Goal: Book appointment/travel/reservation: Book appointment/travel/reservation

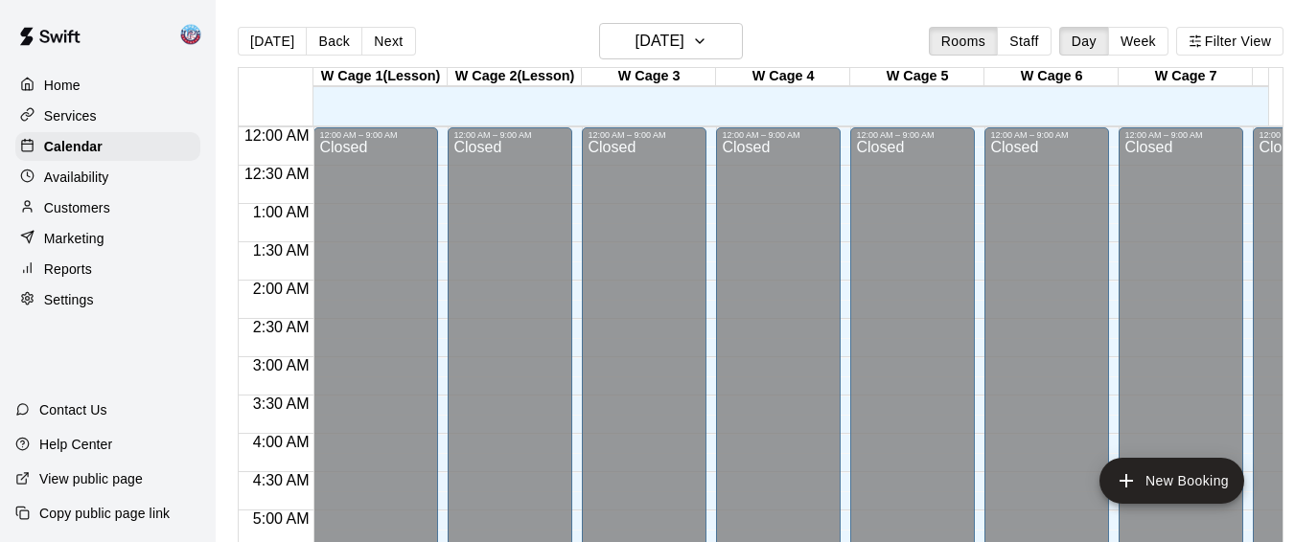
scroll to position [1331, 0]
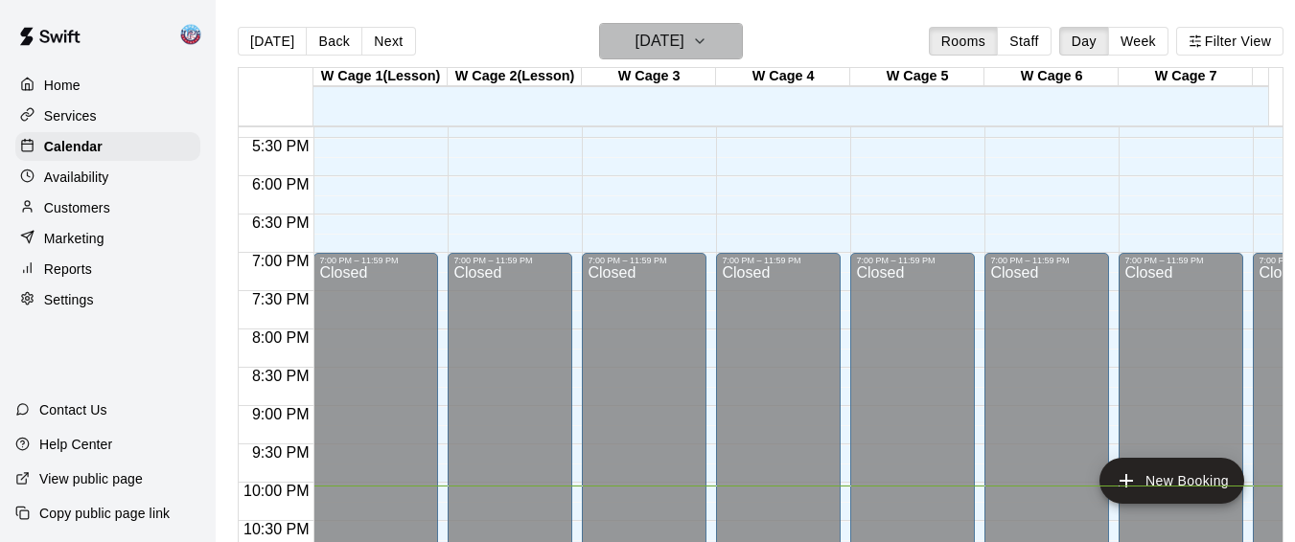
click at [743, 49] on button "[DATE]" at bounding box center [671, 41] width 144 height 36
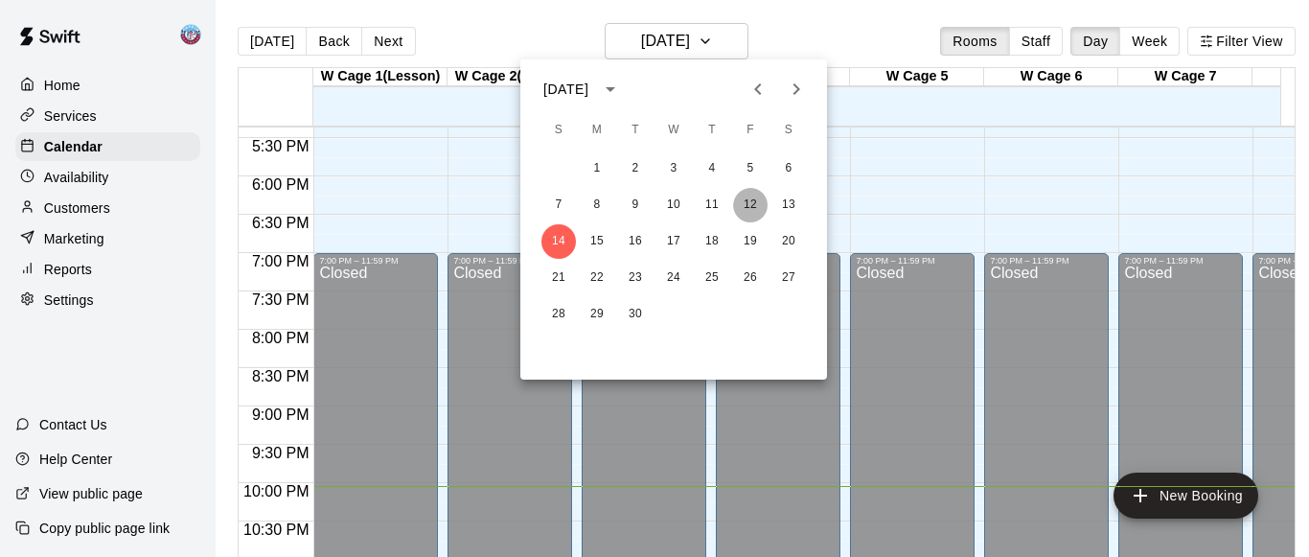
click at [747, 202] on button "12" at bounding box center [750, 205] width 34 height 34
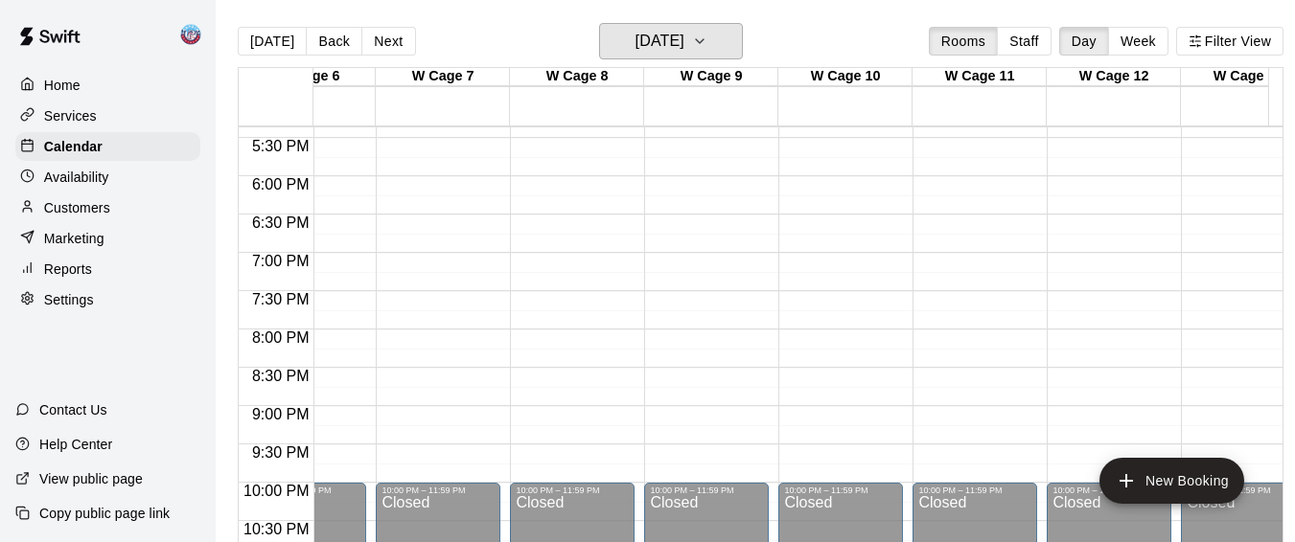
scroll to position [0, 0]
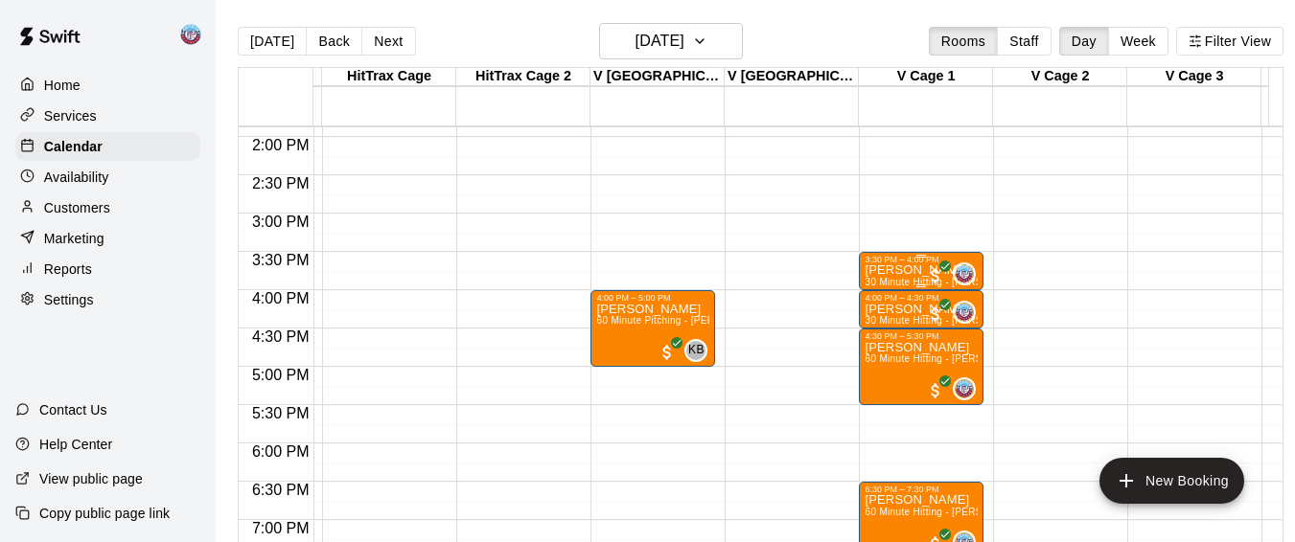
click at [887, 270] on p "[PERSON_NAME]" at bounding box center [920, 270] width 113 height 0
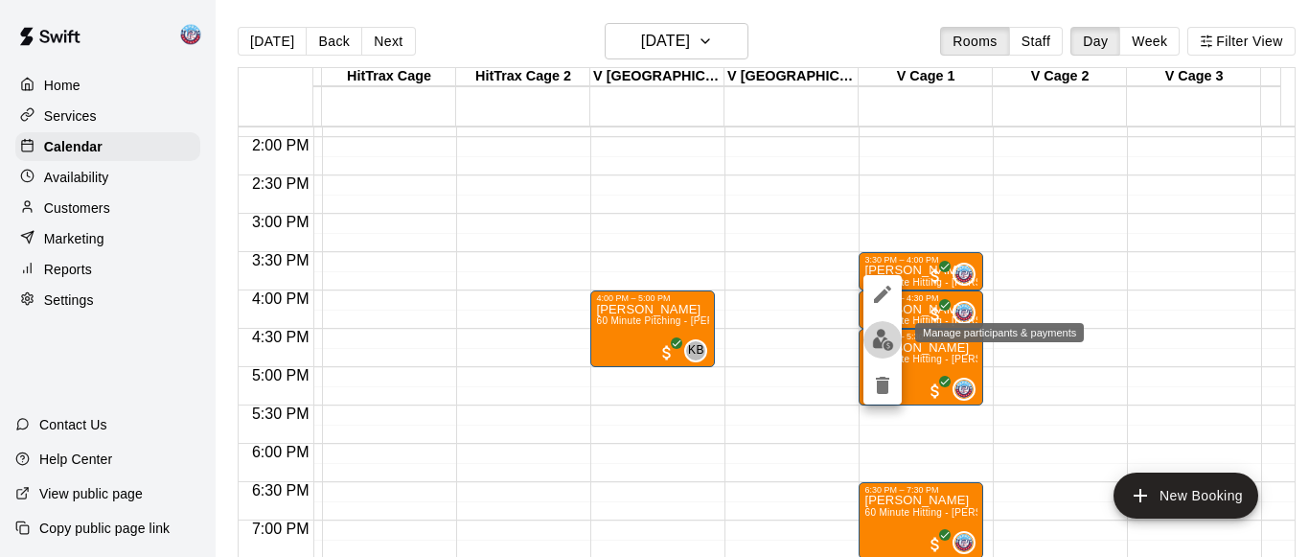
click at [877, 341] on img "edit" at bounding box center [883, 340] width 22 height 22
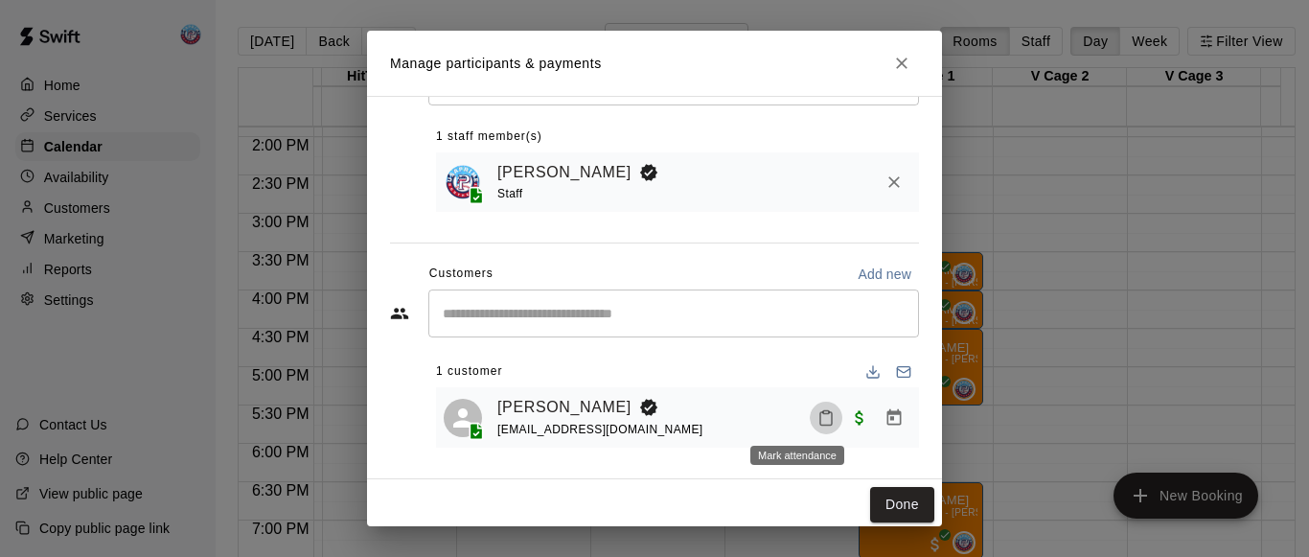
click at [810, 404] on button "Mark attendance" at bounding box center [826, 418] width 33 height 33
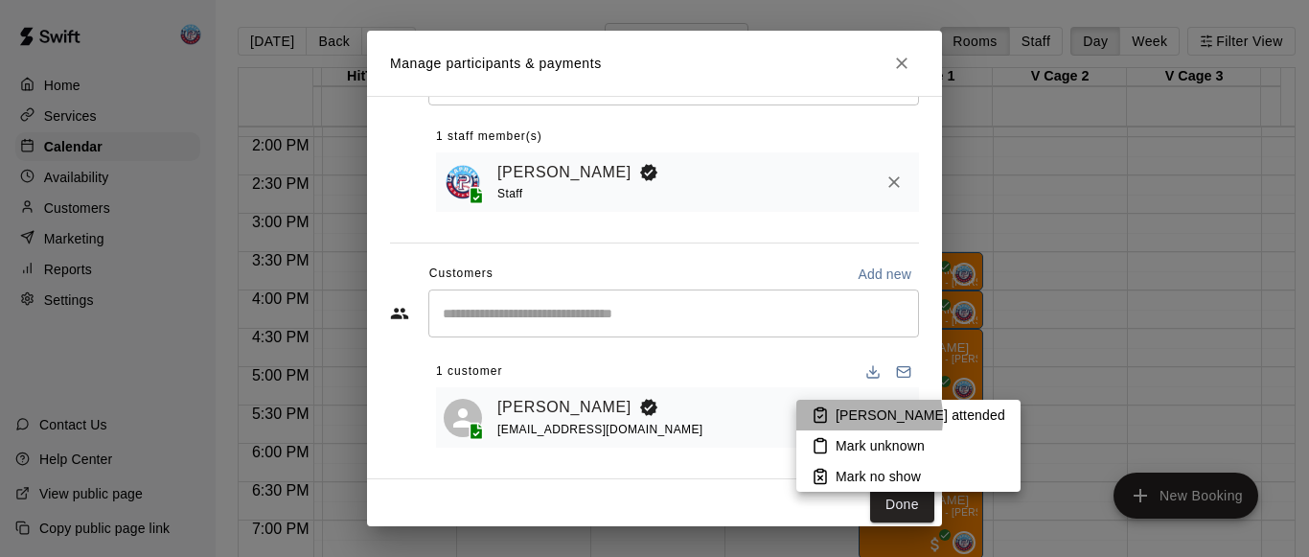
click at [845, 418] on p "[PERSON_NAME] attended" at bounding box center [921, 414] width 170 height 19
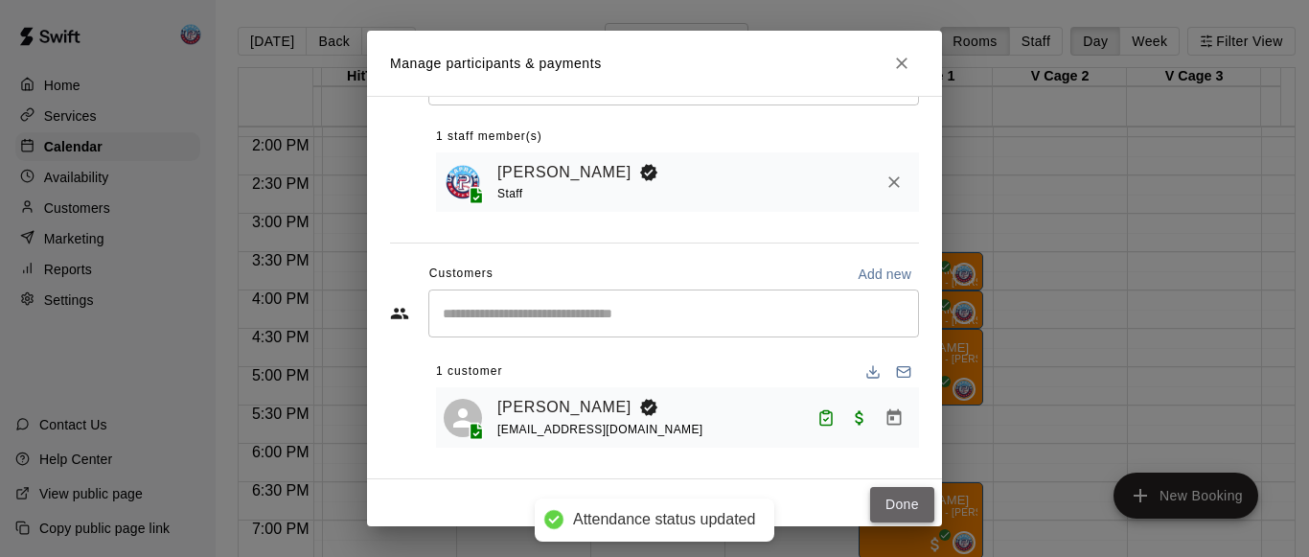
click at [876, 508] on button "Done" at bounding box center [902, 504] width 64 height 35
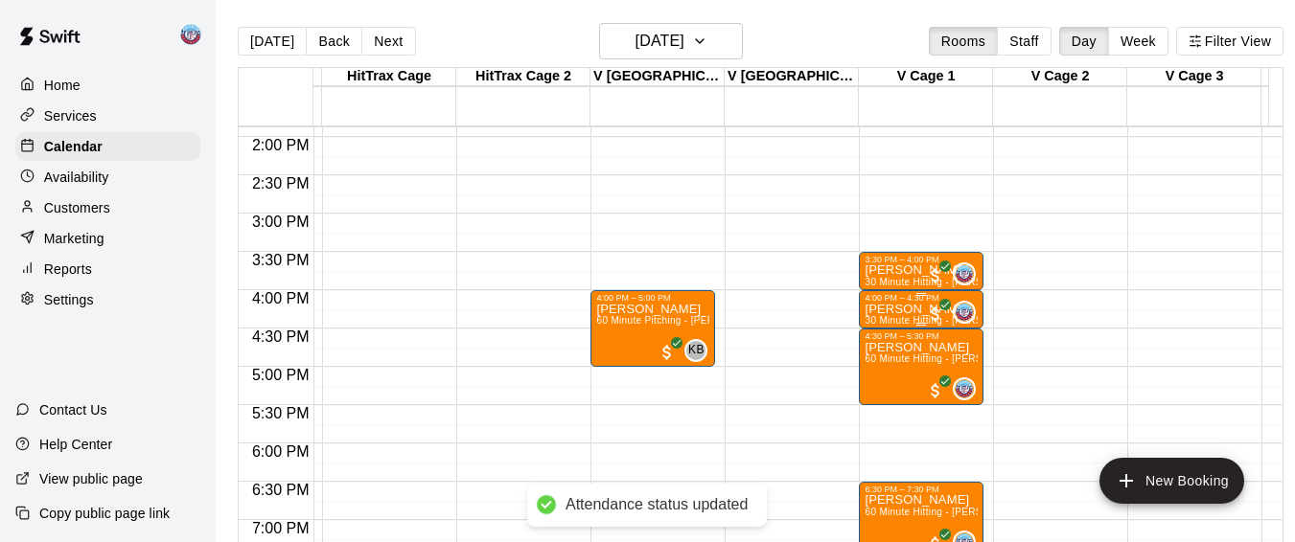
click at [886, 310] on p "[PERSON_NAME]" at bounding box center [920, 310] width 113 height 0
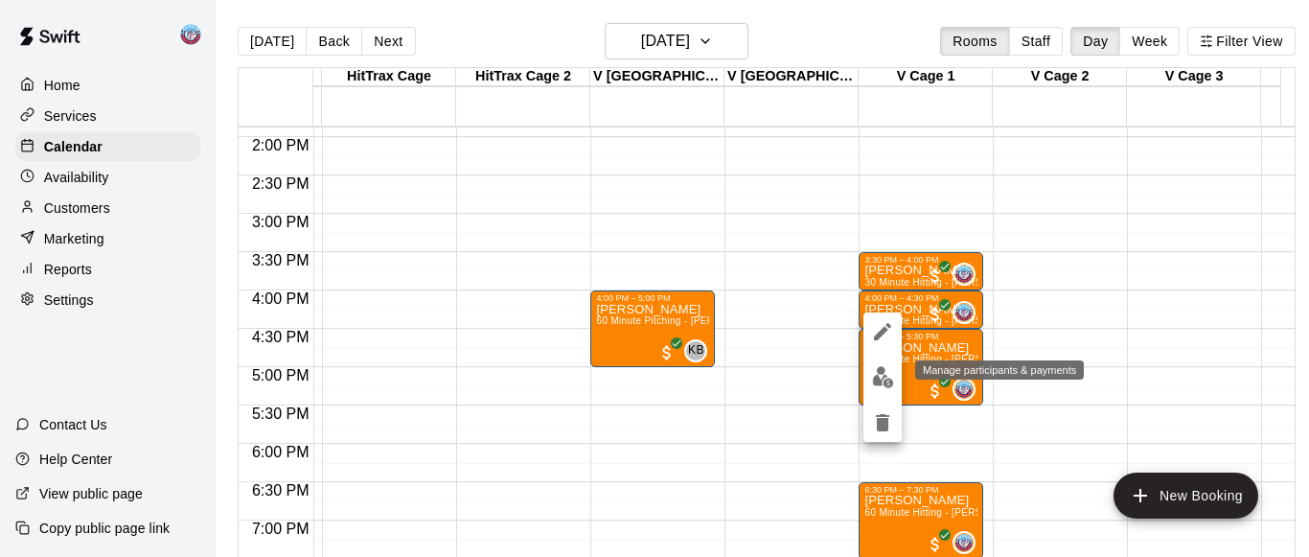
click at [883, 370] on img "edit" at bounding box center [883, 377] width 22 height 22
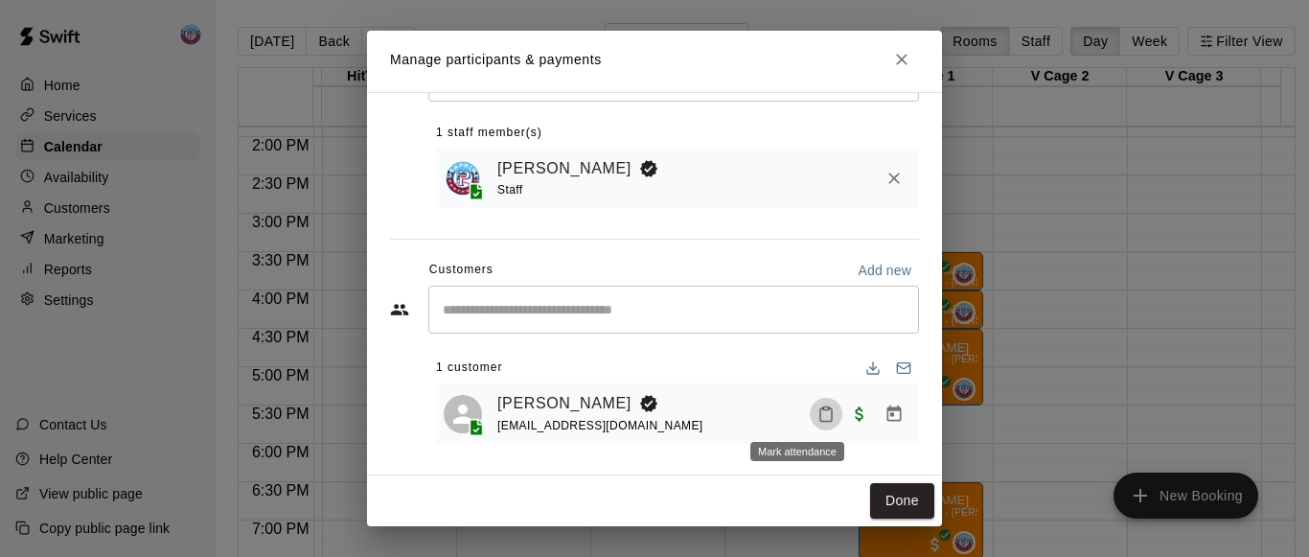
click at [817, 405] on icon "Mark attendance" at bounding box center [825, 413] width 17 height 17
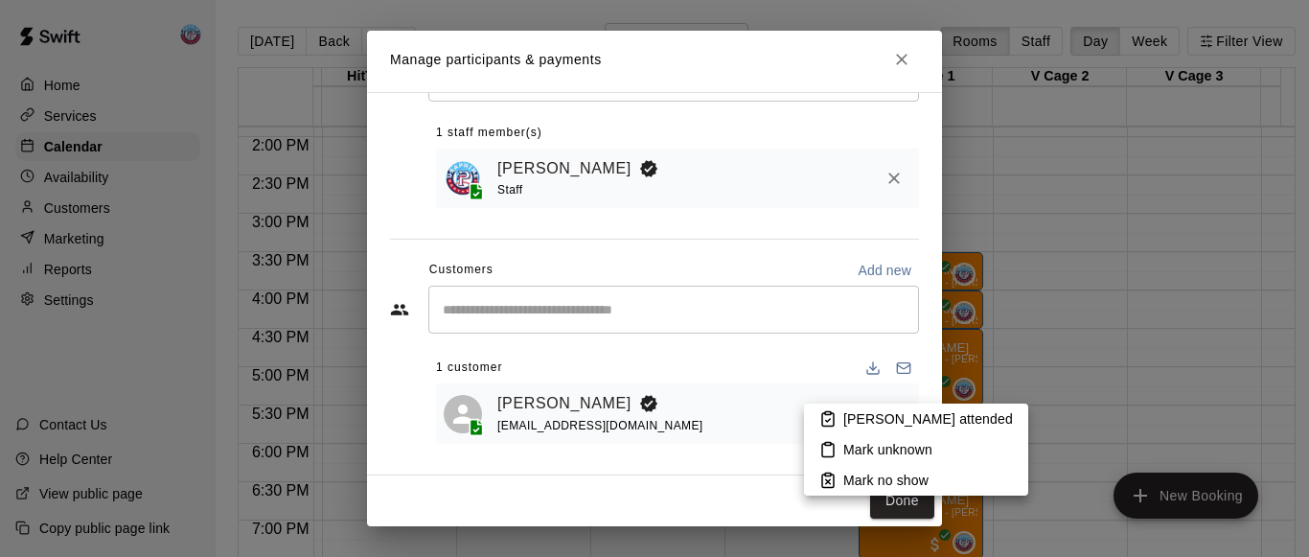
click at [835, 408] on li "[PERSON_NAME] attended" at bounding box center [916, 418] width 224 height 31
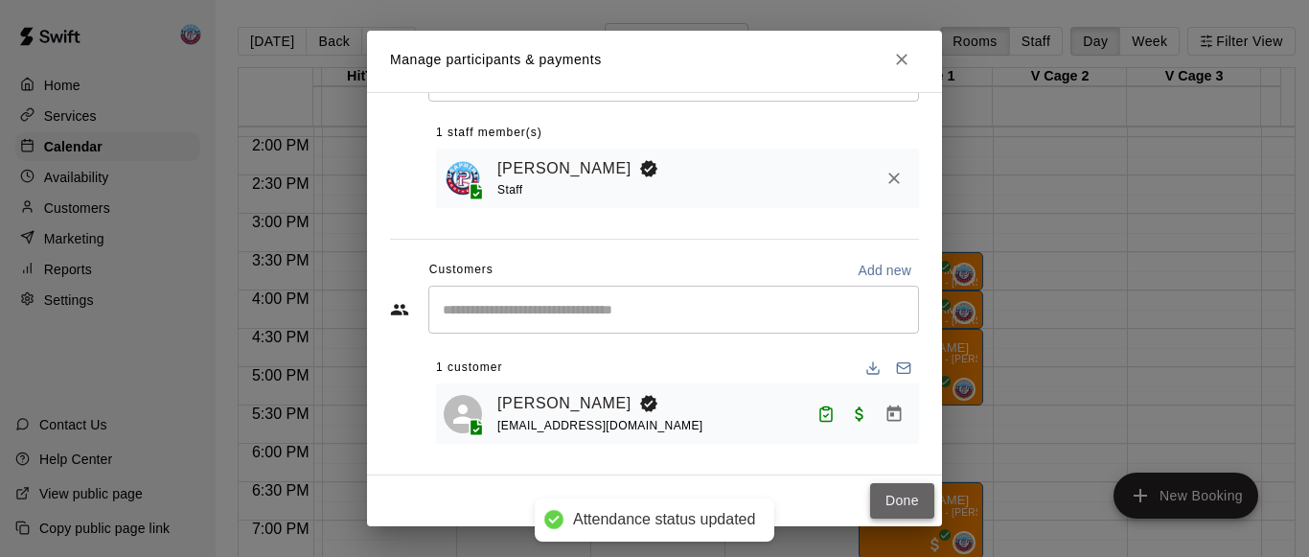
click at [870, 493] on button "Done" at bounding box center [902, 500] width 64 height 35
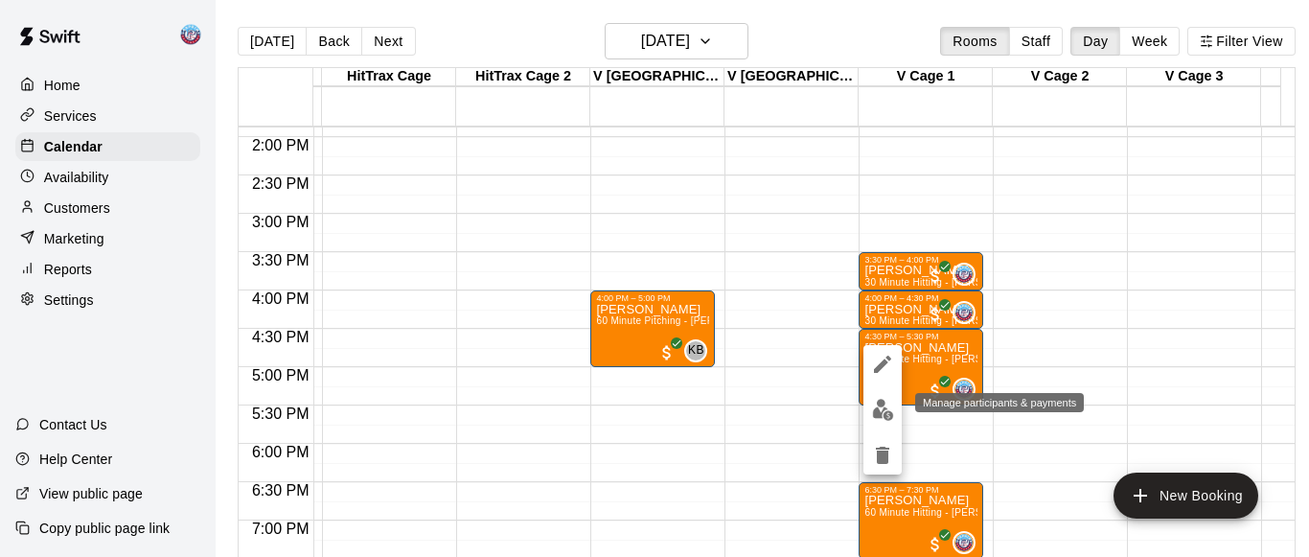
click at [882, 417] on img "edit" at bounding box center [883, 410] width 22 height 22
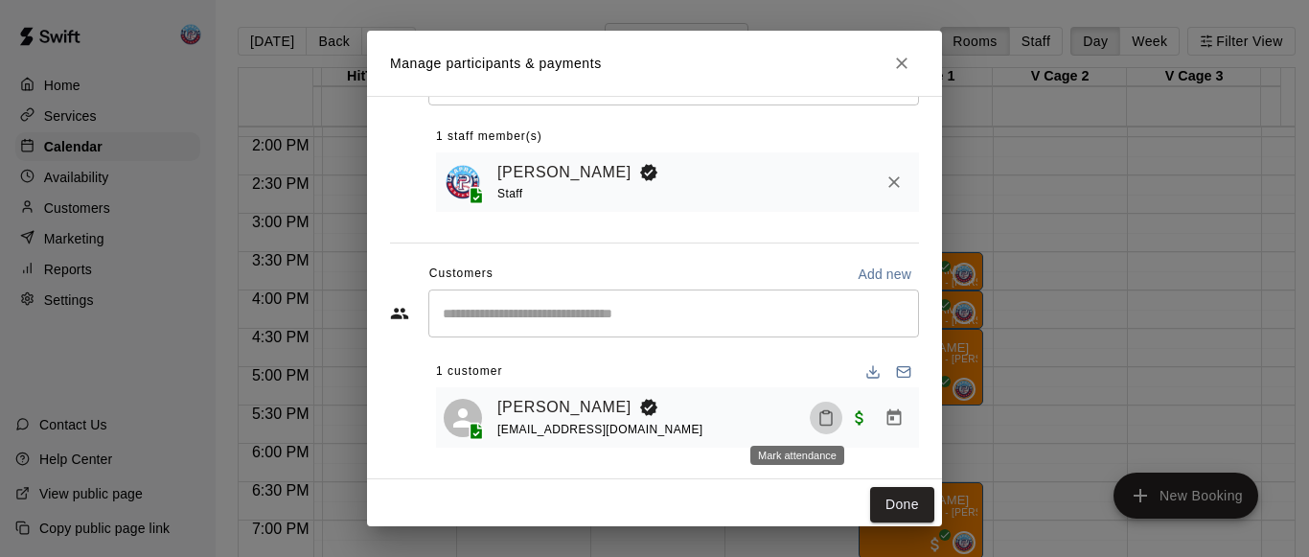
click at [820, 414] on icon "Mark attendance" at bounding box center [825, 418] width 11 height 13
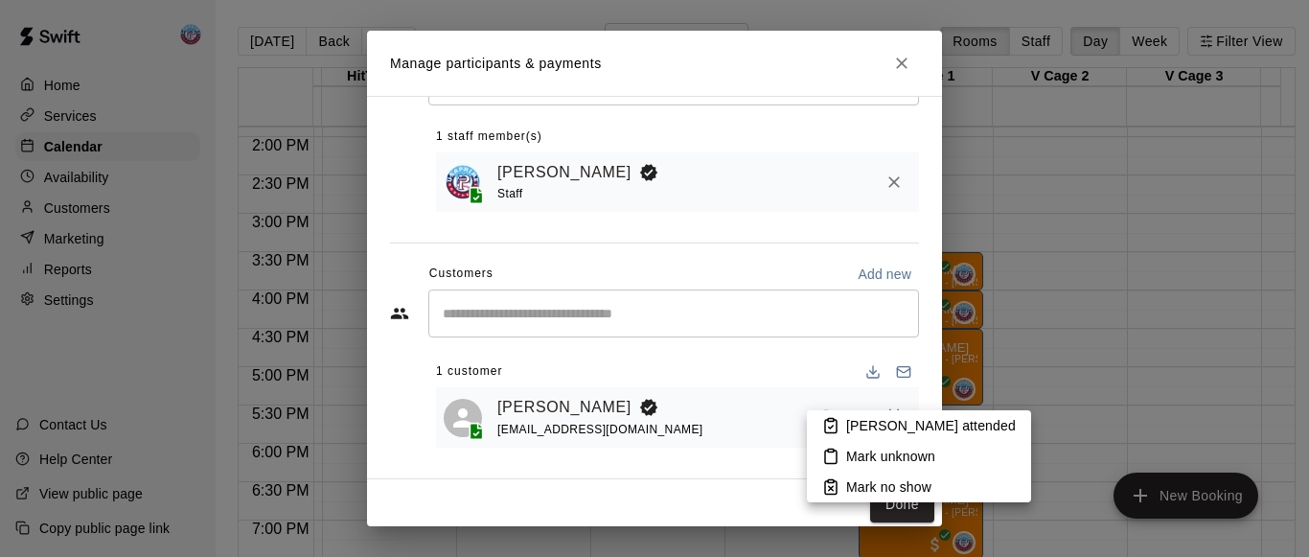
click at [853, 423] on p "[PERSON_NAME] attended" at bounding box center [931, 425] width 170 height 19
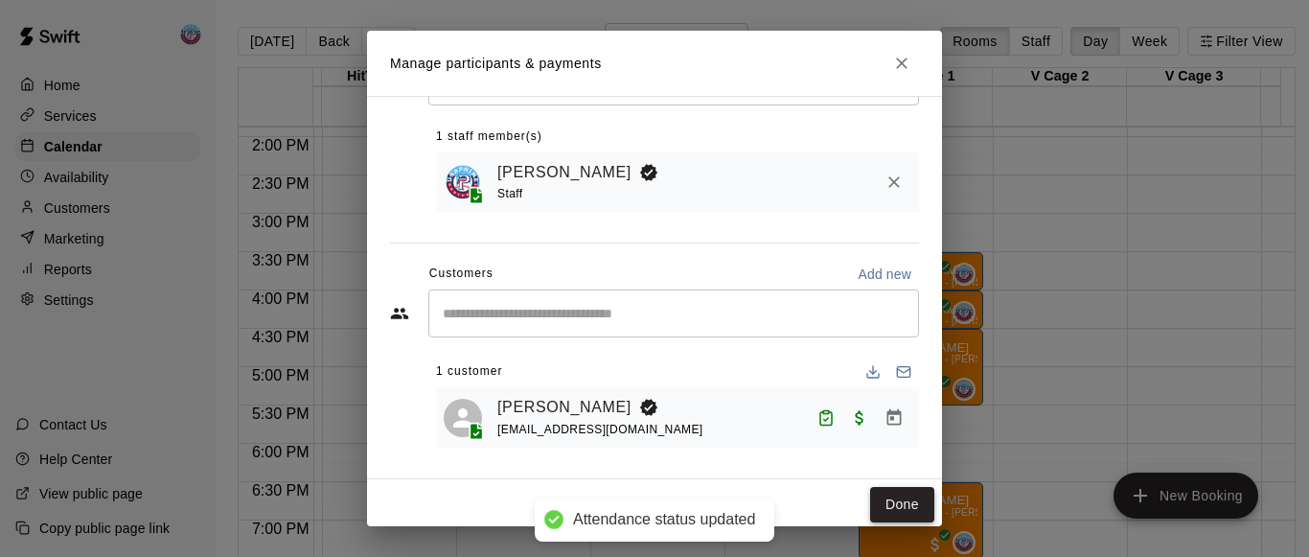
click at [885, 498] on button "Done" at bounding box center [902, 504] width 64 height 35
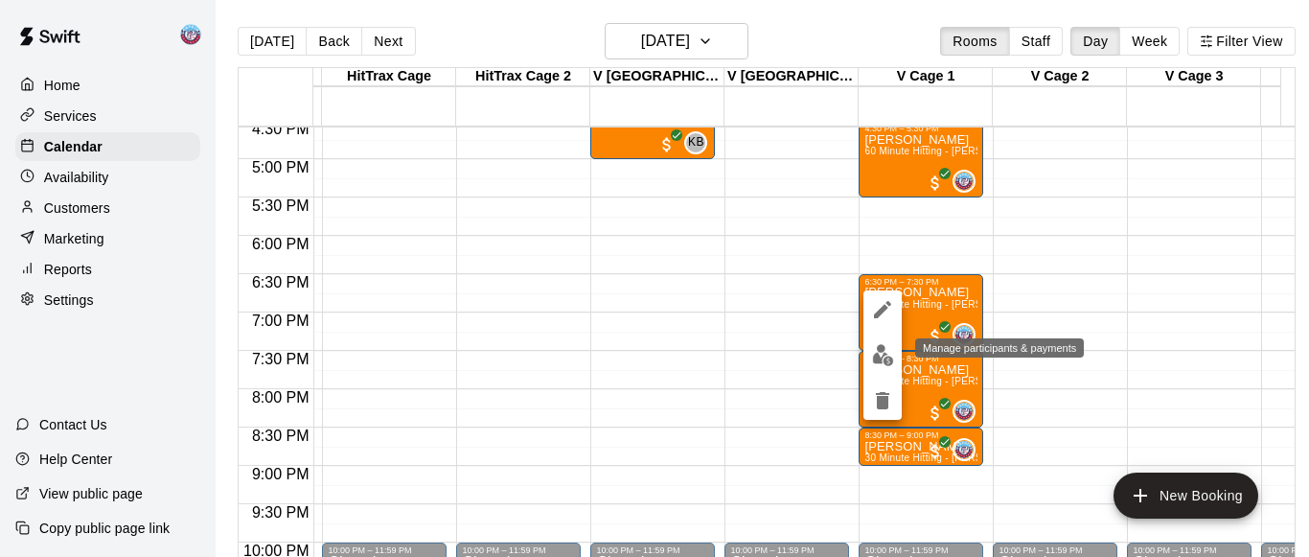
click at [879, 360] on img "edit" at bounding box center [883, 355] width 22 height 22
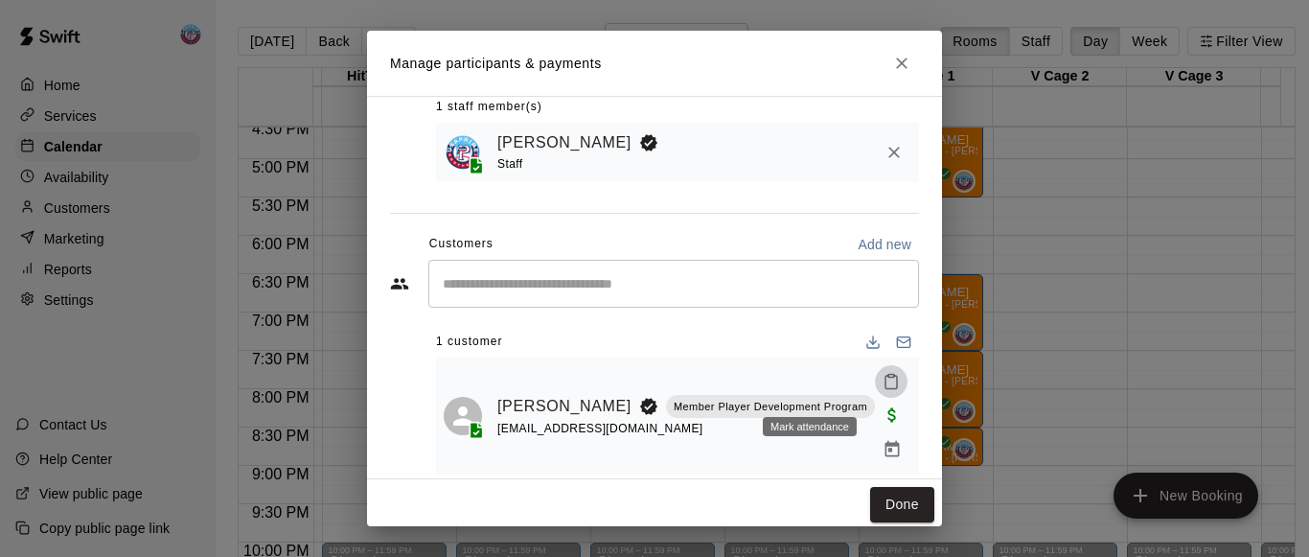
click at [883, 384] on icon "Mark attendance" at bounding box center [891, 381] width 17 height 17
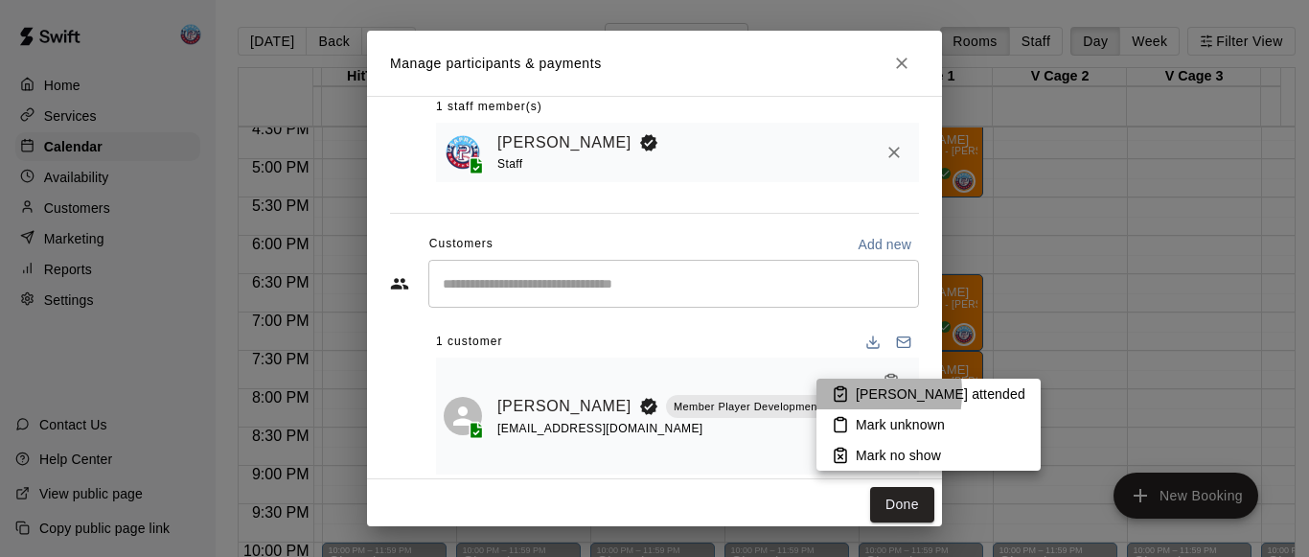
click at [838, 392] on icon at bounding box center [840, 393] width 17 height 17
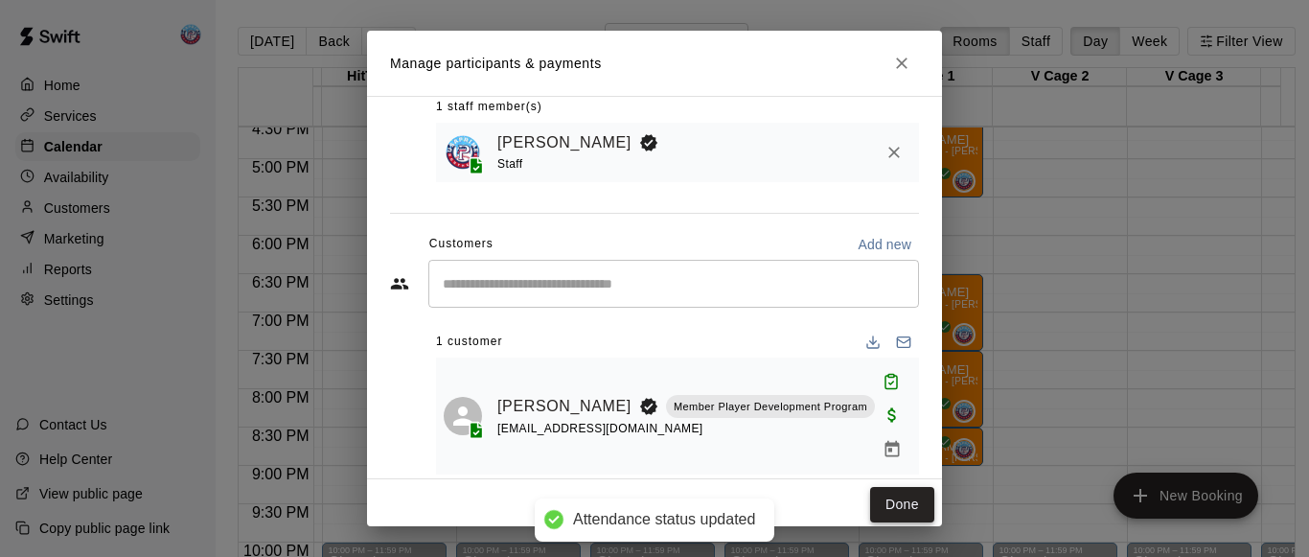
click at [873, 489] on button "Done" at bounding box center [902, 504] width 64 height 35
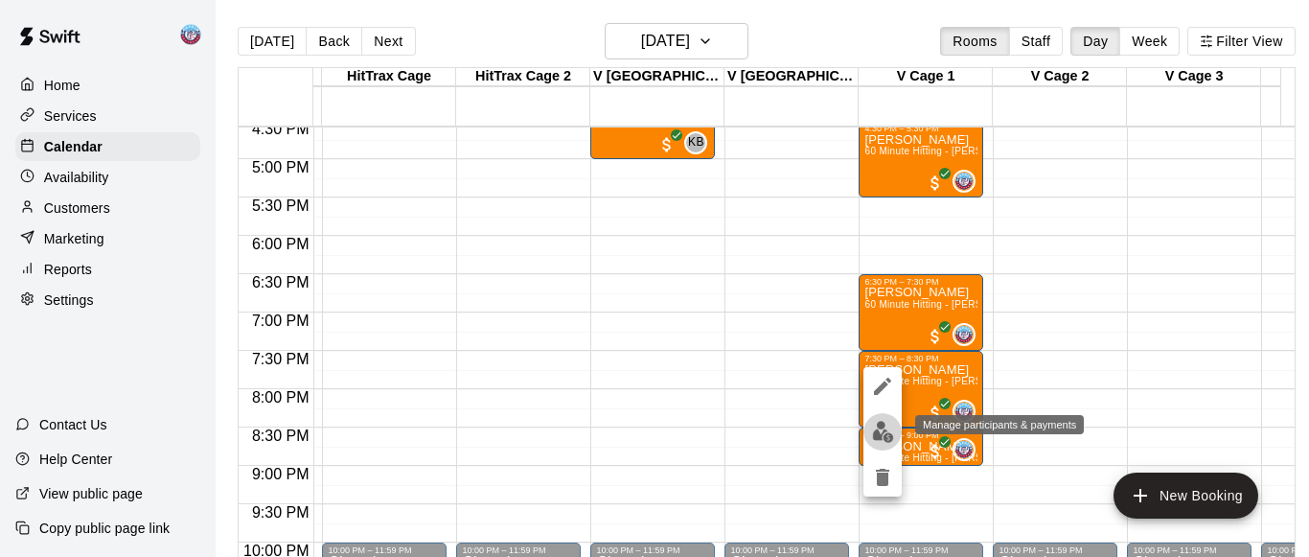
click at [874, 431] on img "edit" at bounding box center [883, 432] width 22 height 22
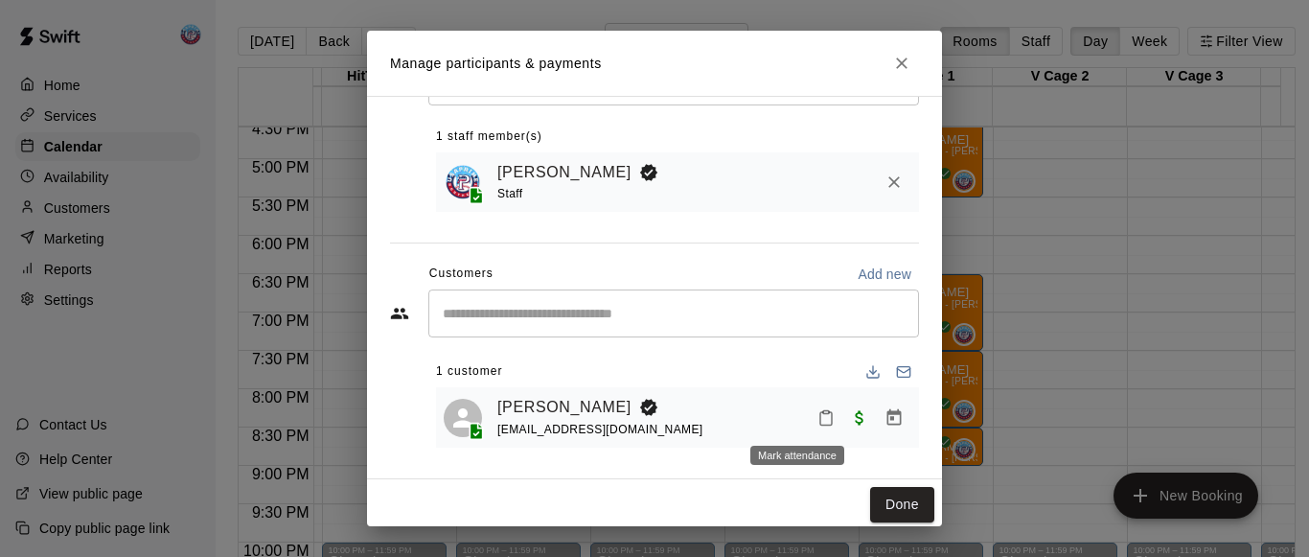
click at [817, 421] on icon "Mark attendance" at bounding box center [825, 417] width 17 height 17
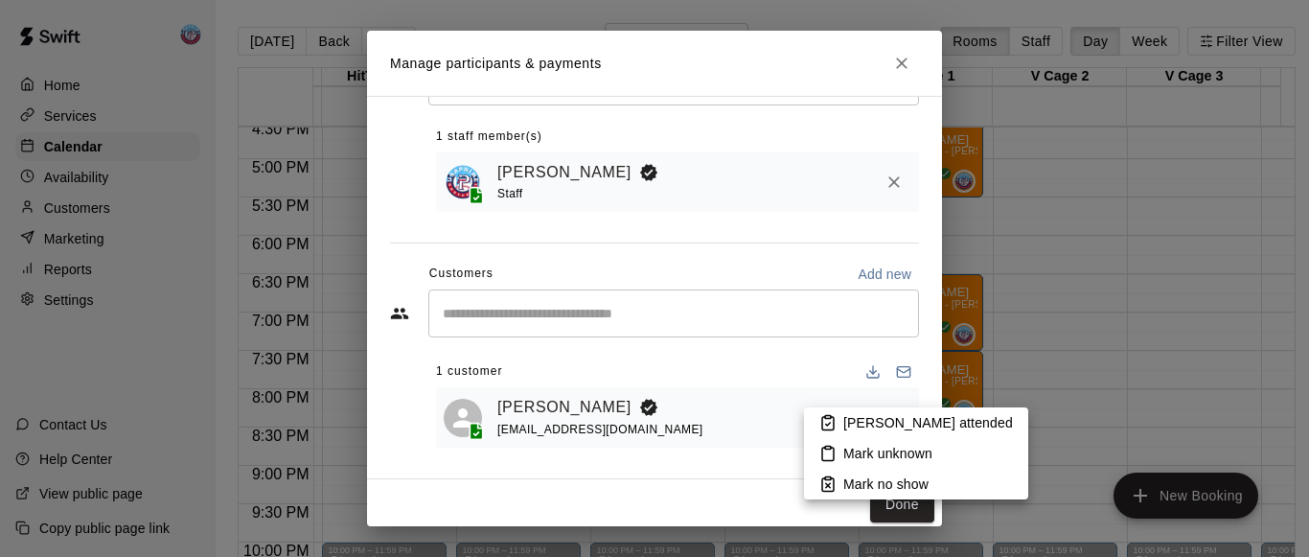
click at [832, 421] on icon at bounding box center [827, 422] width 17 height 17
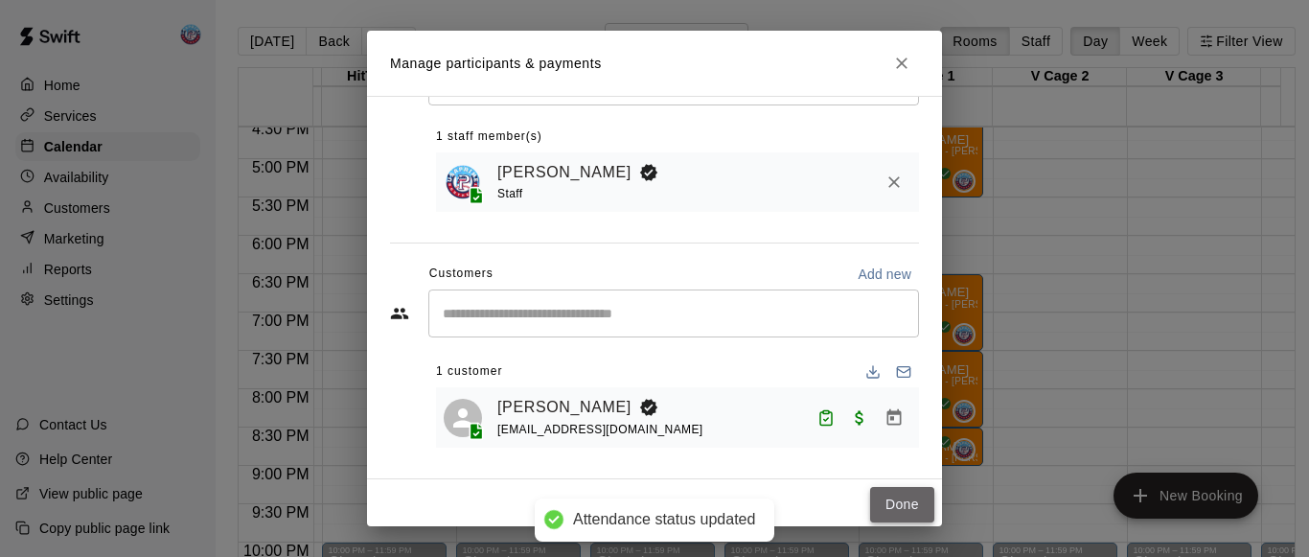
click at [870, 491] on button "Done" at bounding box center [902, 504] width 64 height 35
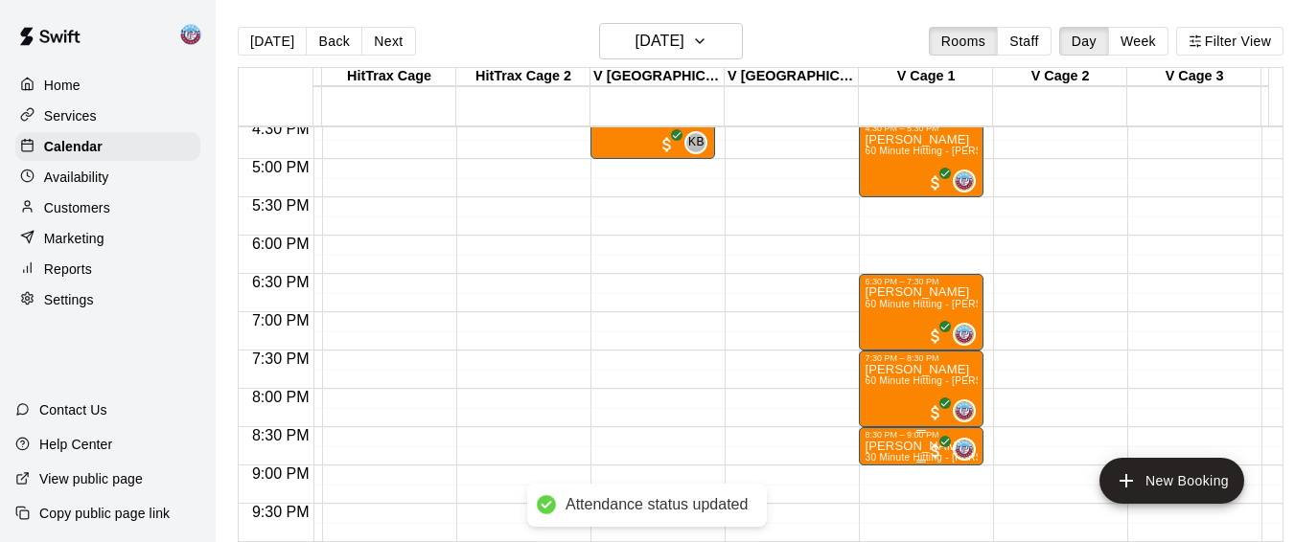
click at [883, 447] on p "[PERSON_NAME]" at bounding box center [920, 447] width 113 height 0
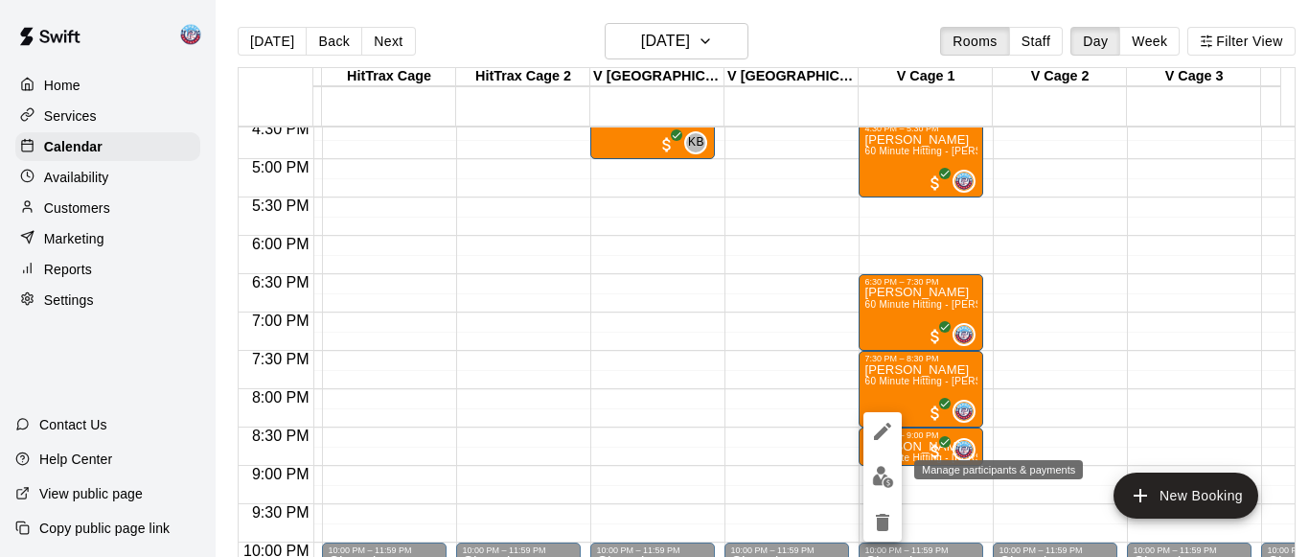
click at [880, 473] on img "edit" at bounding box center [883, 477] width 22 height 22
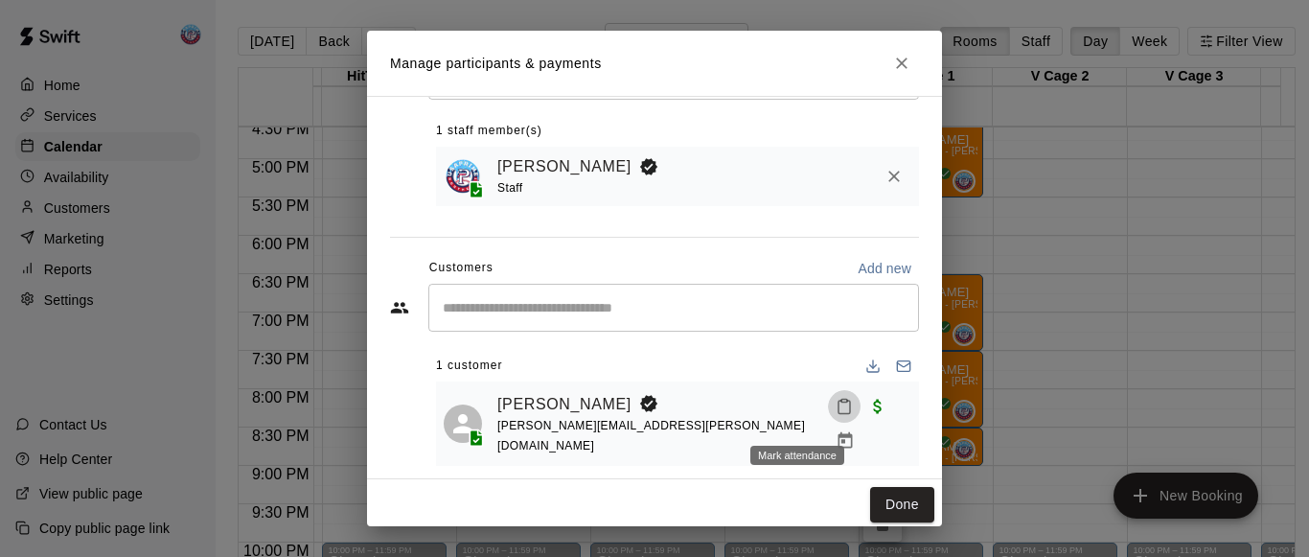
click at [836, 415] on icon "Mark attendance" at bounding box center [844, 406] width 17 height 17
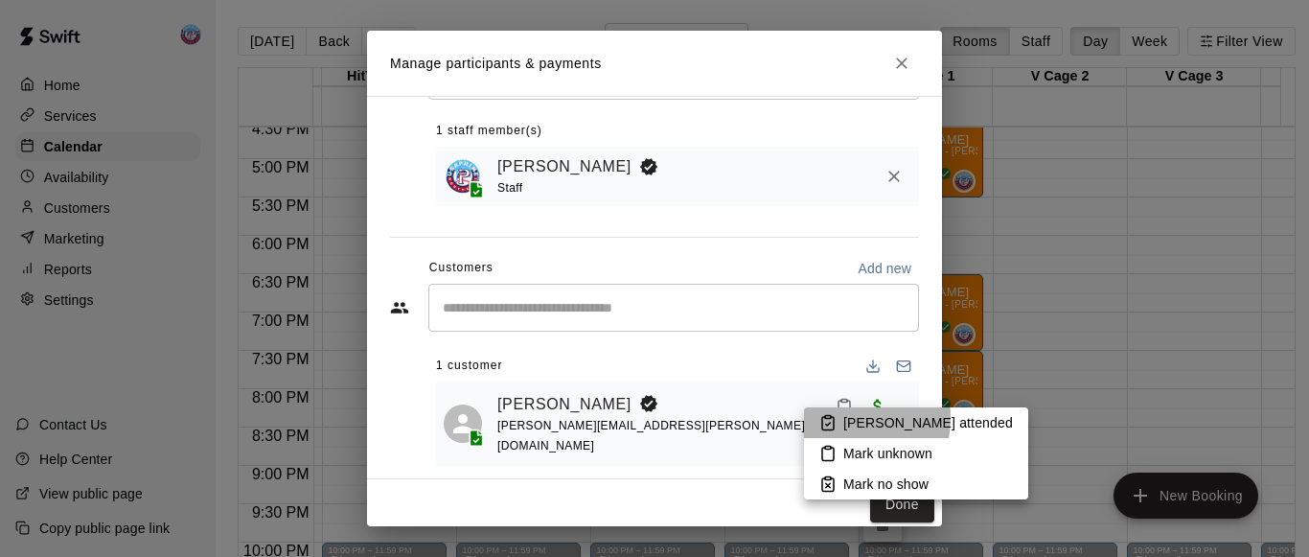
click at [829, 418] on rect at bounding box center [828, 417] width 6 height 3
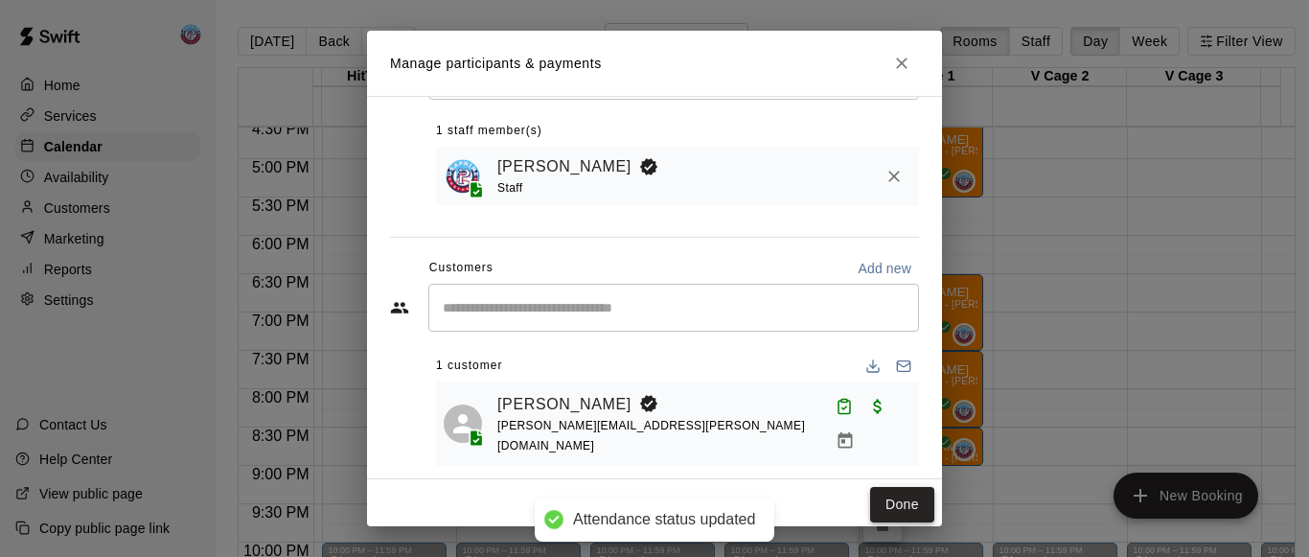
click at [870, 498] on button "Done" at bounding box center [902, 504] width 64 height 35
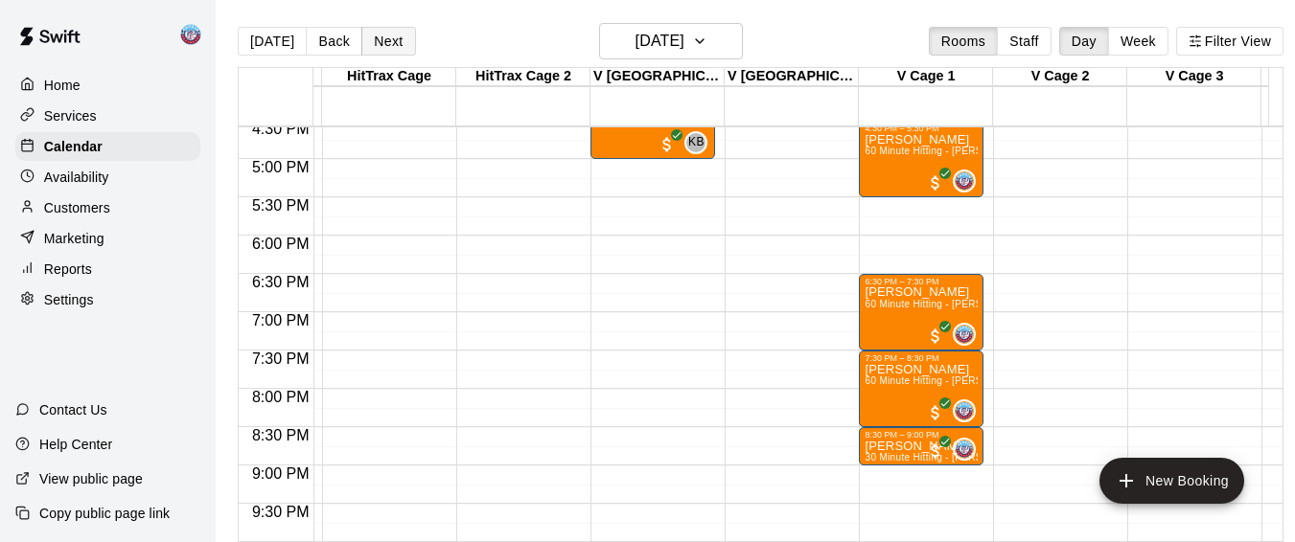
click at [373, 34] on button "Next" at bounding box center [388, 41] width 54 height 29
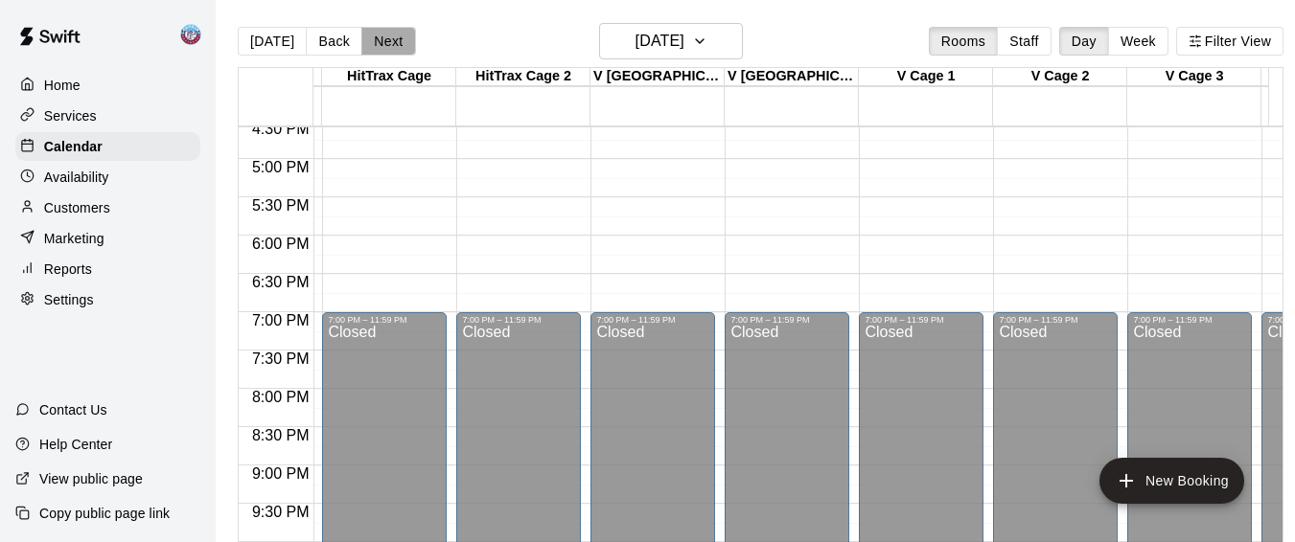
click at [373, 34] on button "Next" at bounding box center [388, 41] width 54 height 29
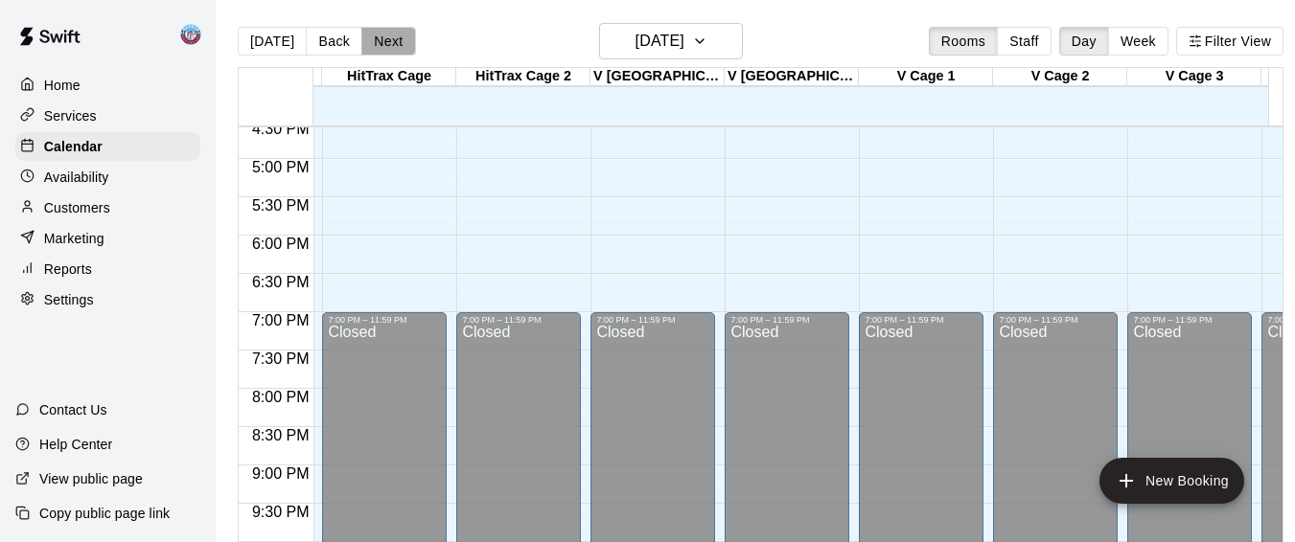
click at [400, 45] on button "Next" at bounding box center [388, 41] width 54 height 29
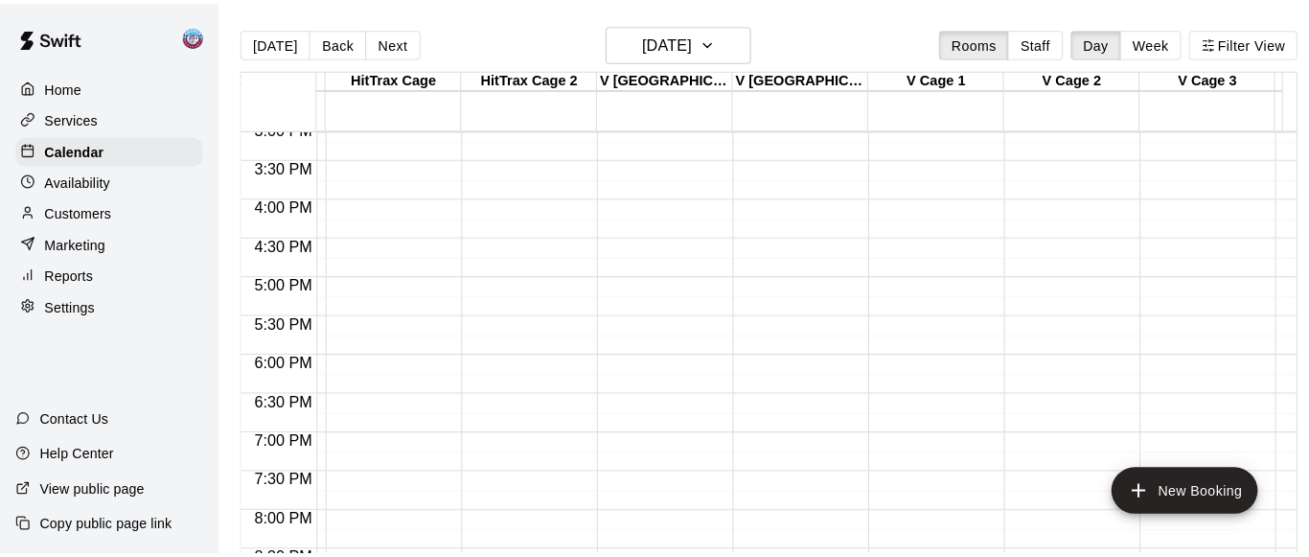
scroll to position [1145, 2540]
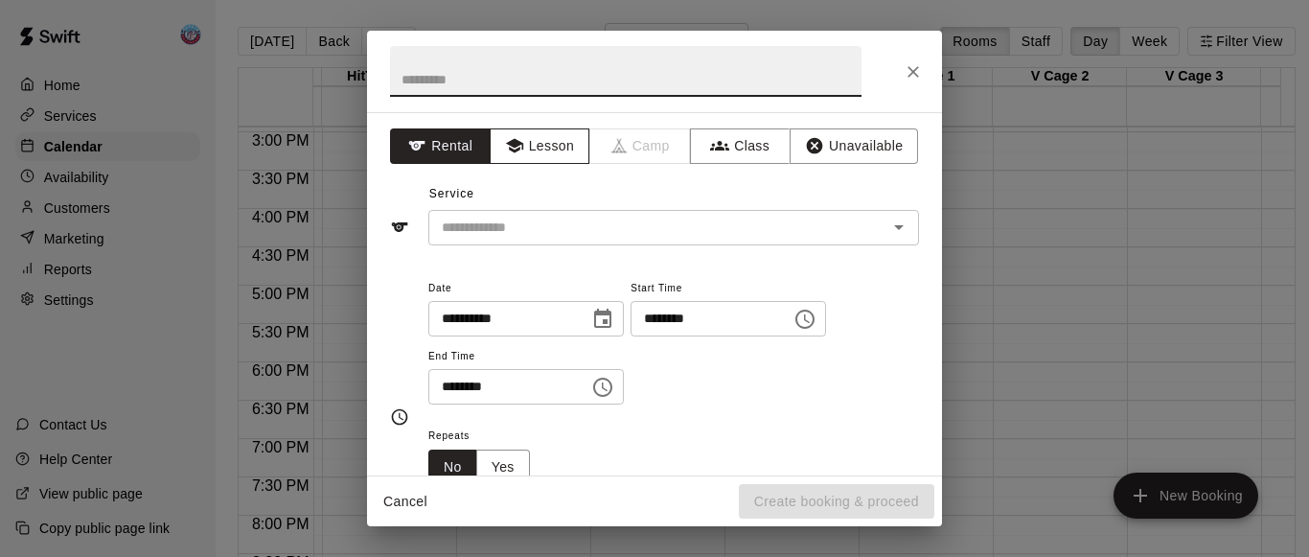
click at [548, 157] on button "Lesson" at bounding box center [540, 145] width 101 height 35
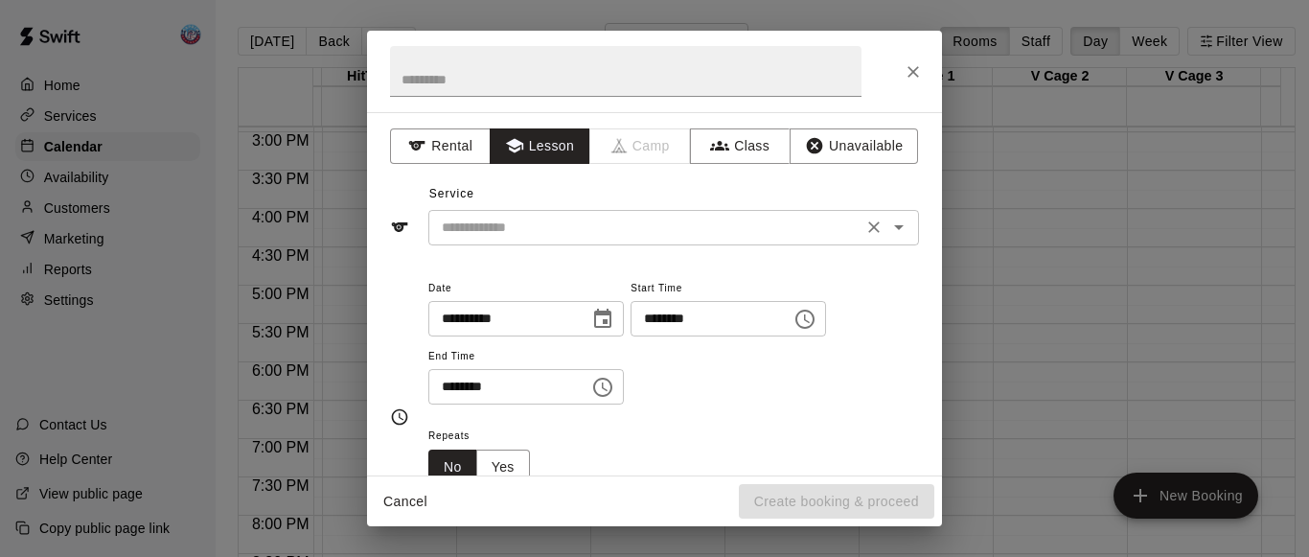
click at [570, 237] on input "text" at bounding box center [645, 228] width 423 height 24
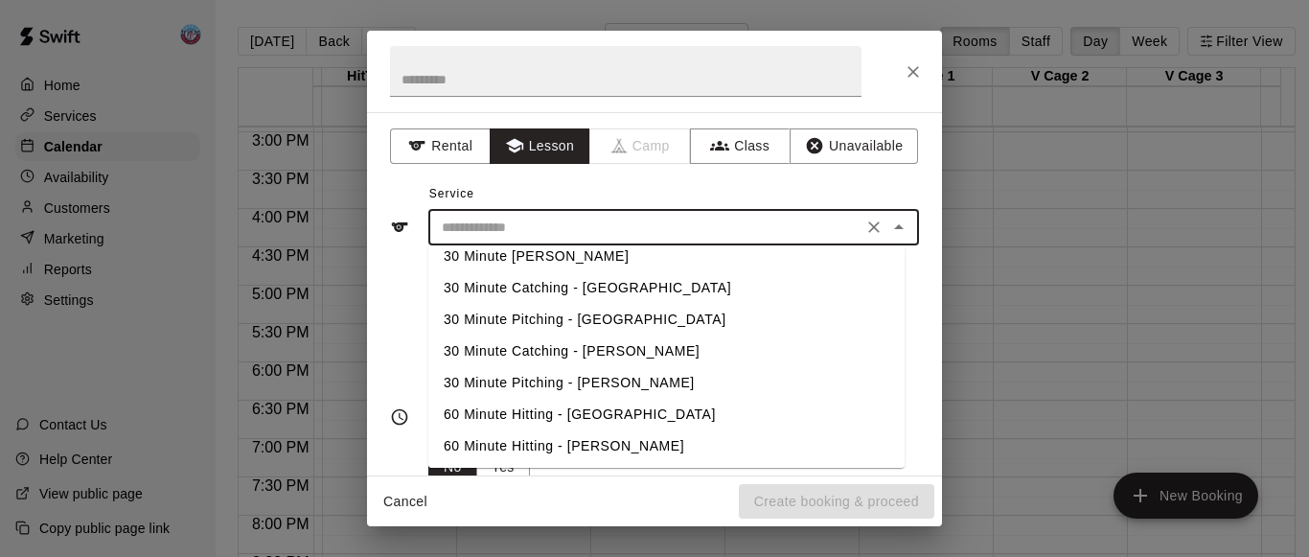
scroll to position [108, 0]
click at [560, 443] on li "60 Minute Hitting - [PERSON_NAME]" at bounding box center [666, 445] width 476 height 32
type input "**********"
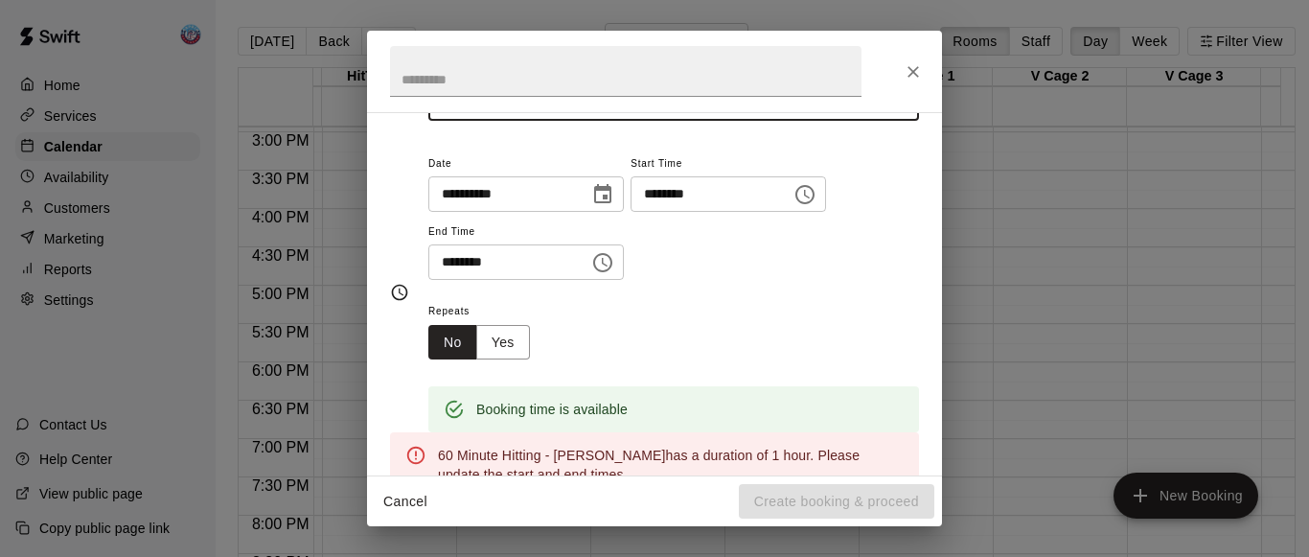
scroll to position [131, 0]
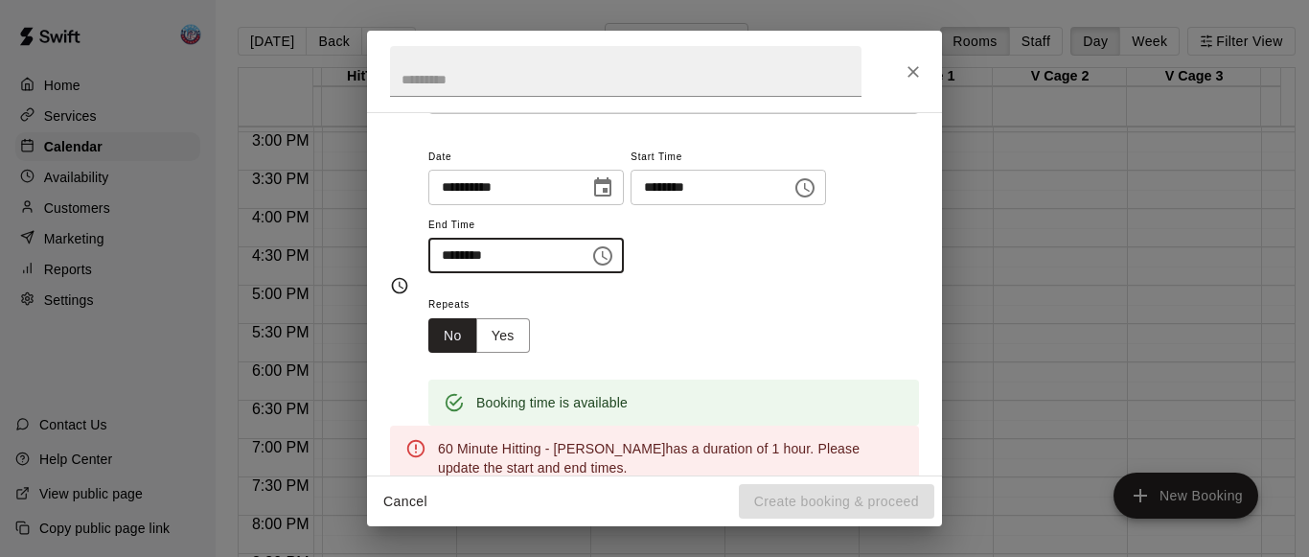
click at [466, 256] on input "********" at bounding box center [502, 255] width 148 height 35
click at [451, 256] on input "********" at bounding box center [502, 255] width 148 height 35
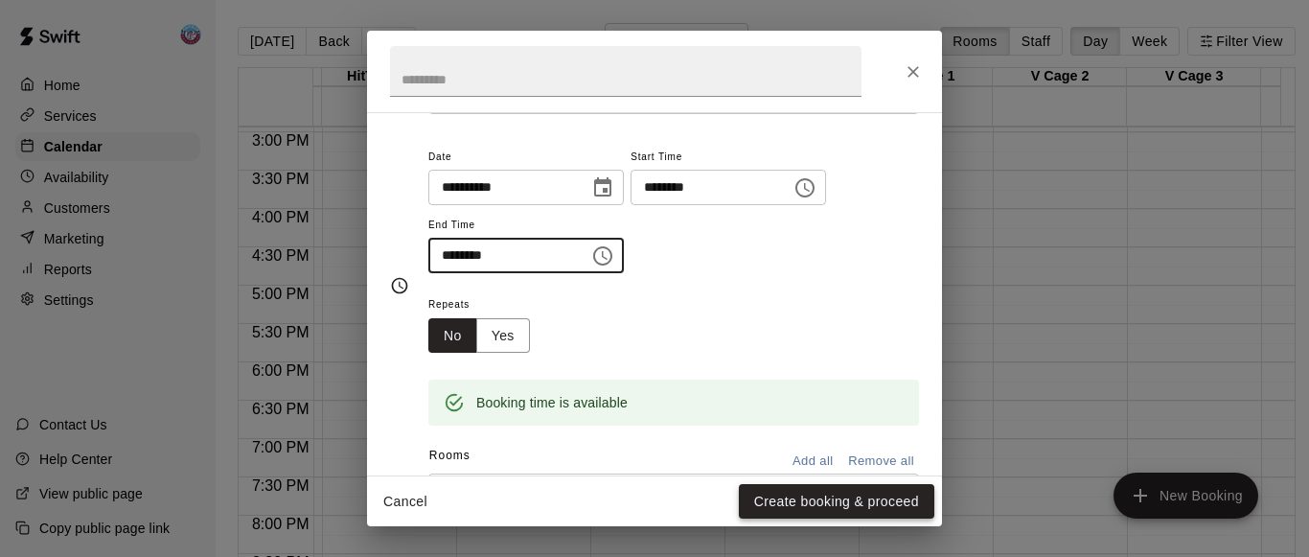
type input "********"
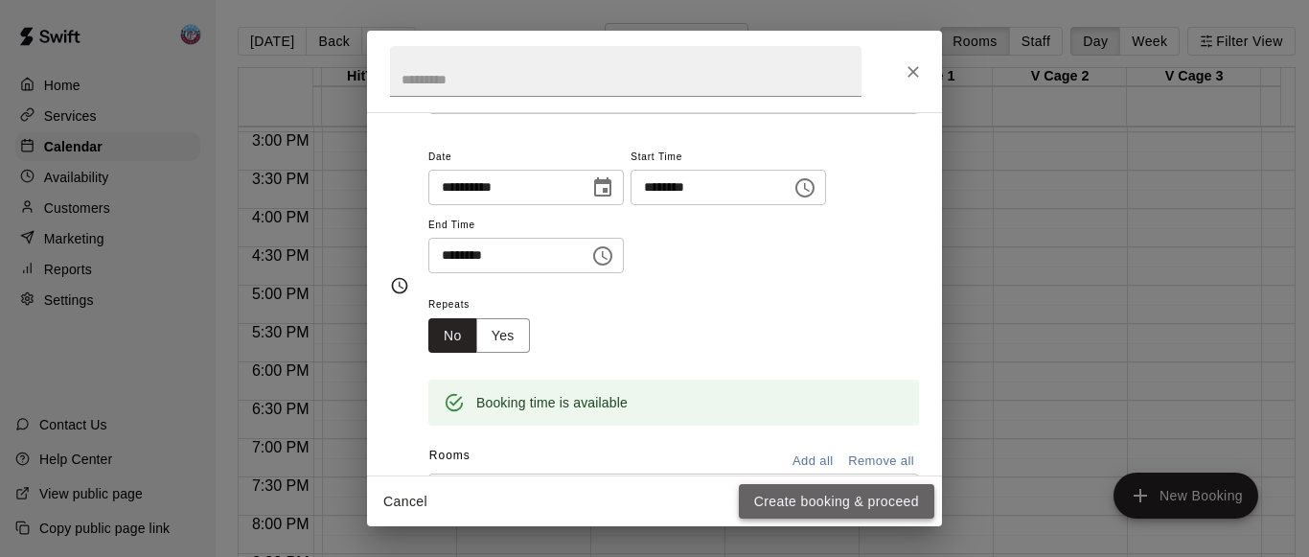
click at [770, 502] on button "Create booking & proceed" at bounding box center [836, 501] width 195 height 35
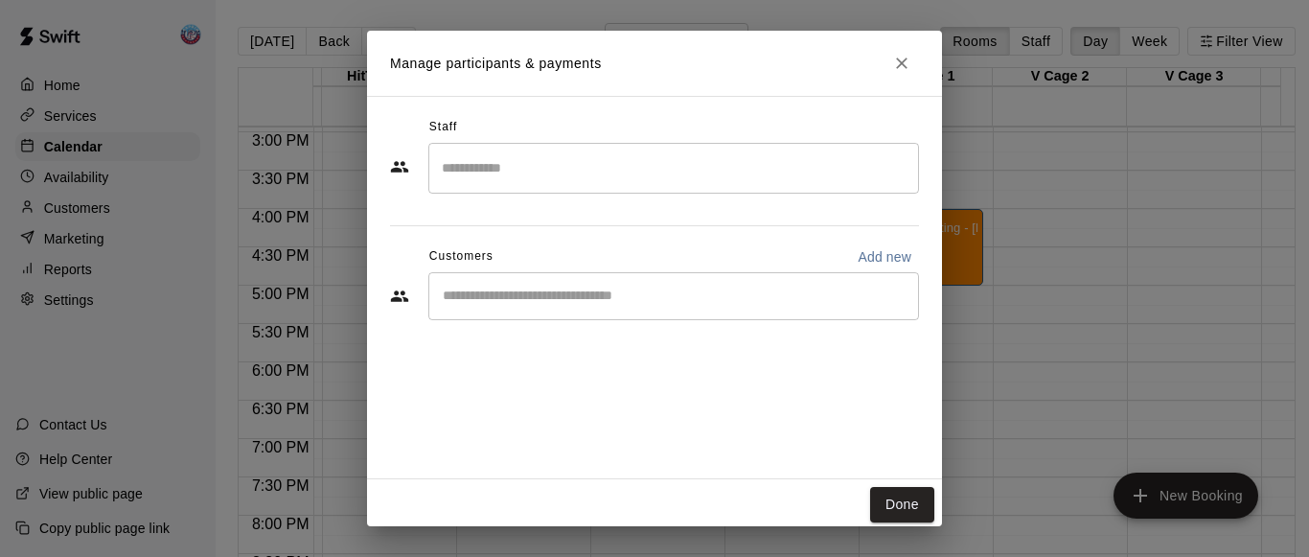
click at [560, 165] on input "Search staff" at bounding box center [673, 168] width 473 height 34
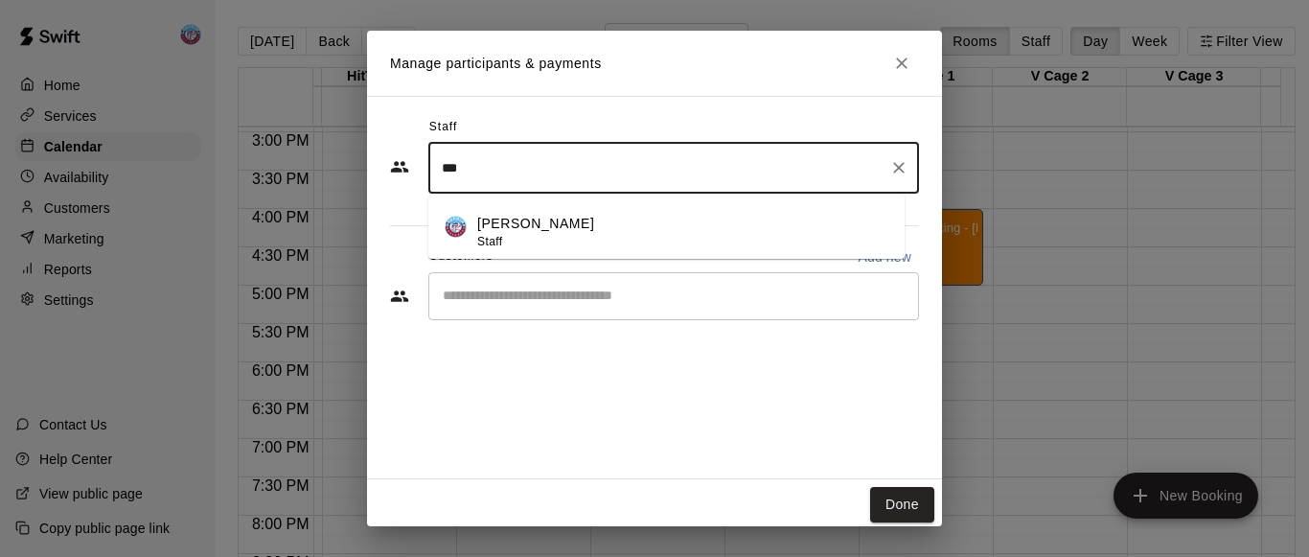
click at [568, 248] on div "[PERSON_NAME] Staff" at bounding box center [535, 232] width 117 height 37
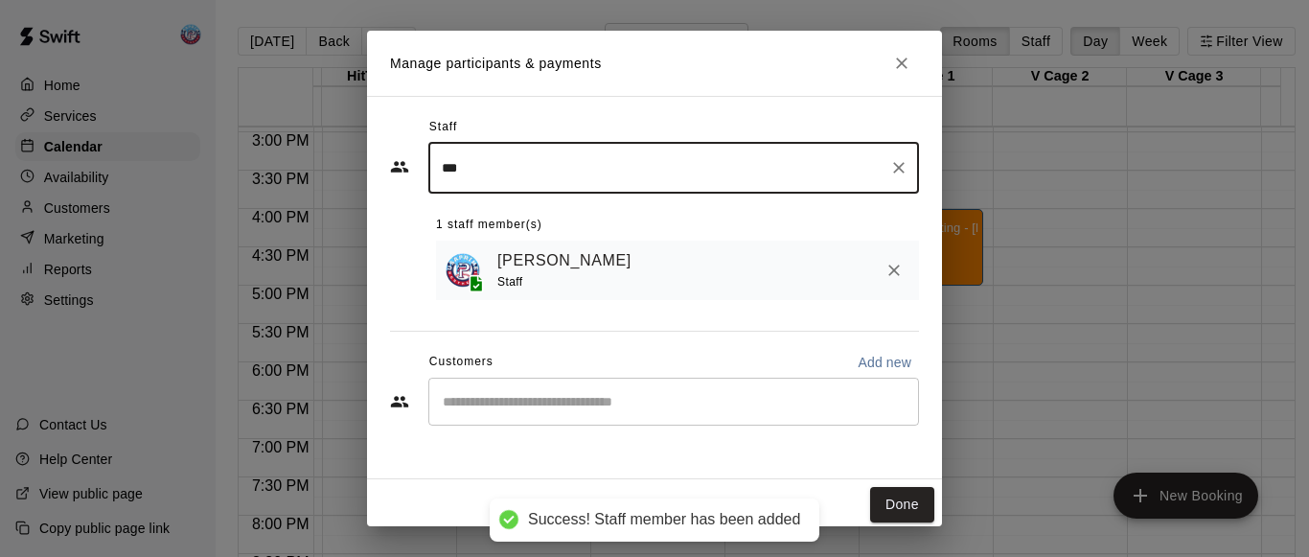
type input "***"
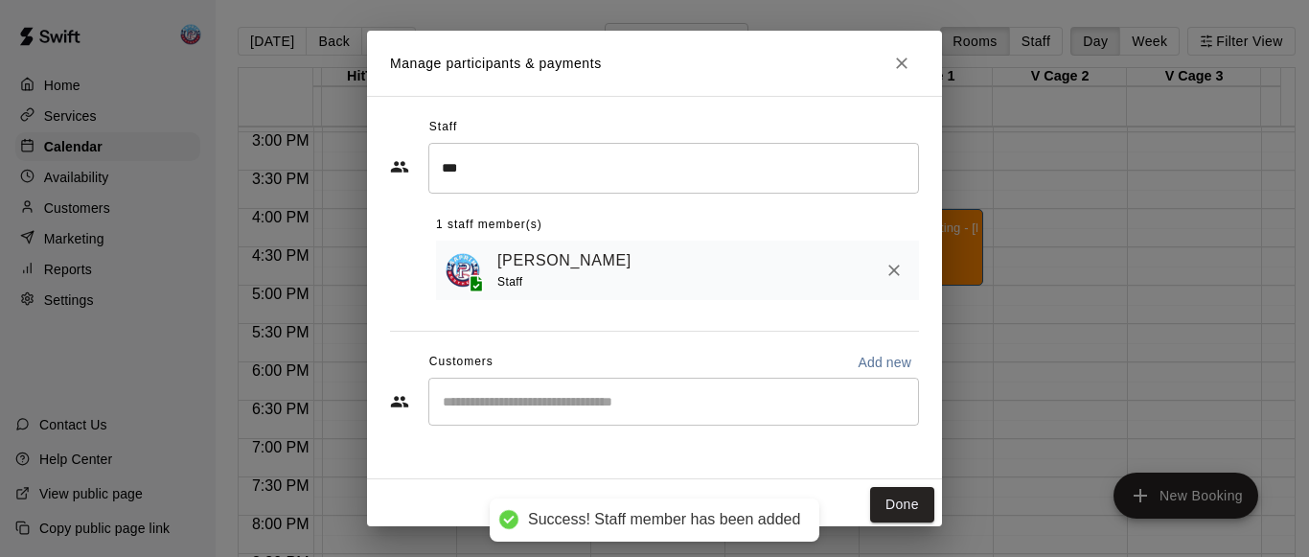
click at [570, 292] on div "Staff" at bounding box center [568, 282] width 142 height 20
click at [568, 395] on input "Start typing to search customers..." at bounding box center [673, 401] width 473 height 19
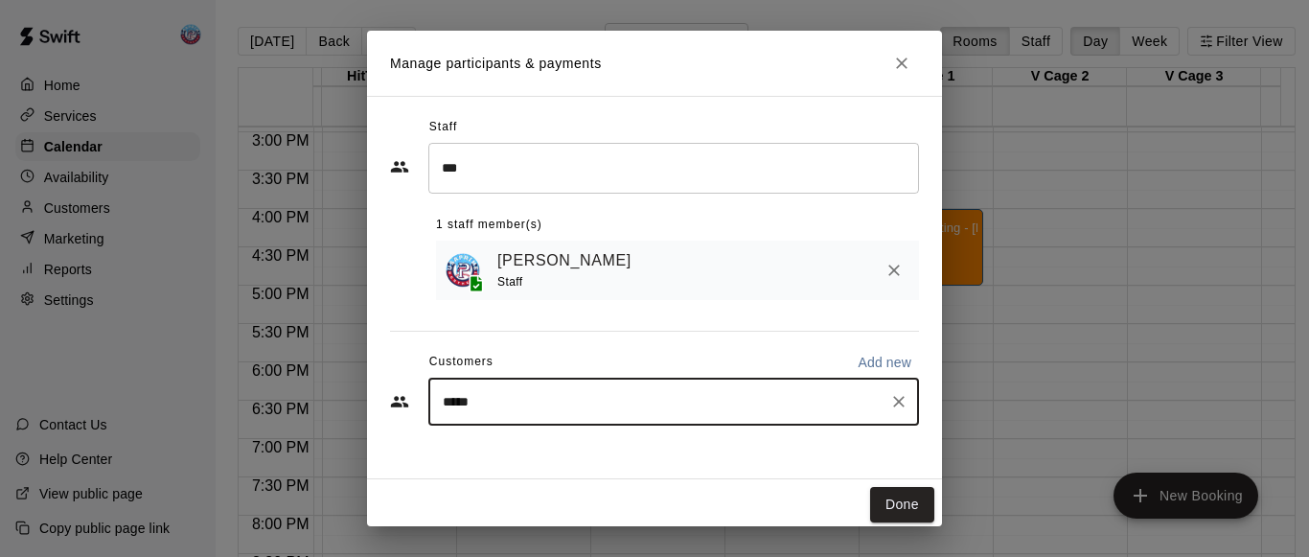
type input "******"
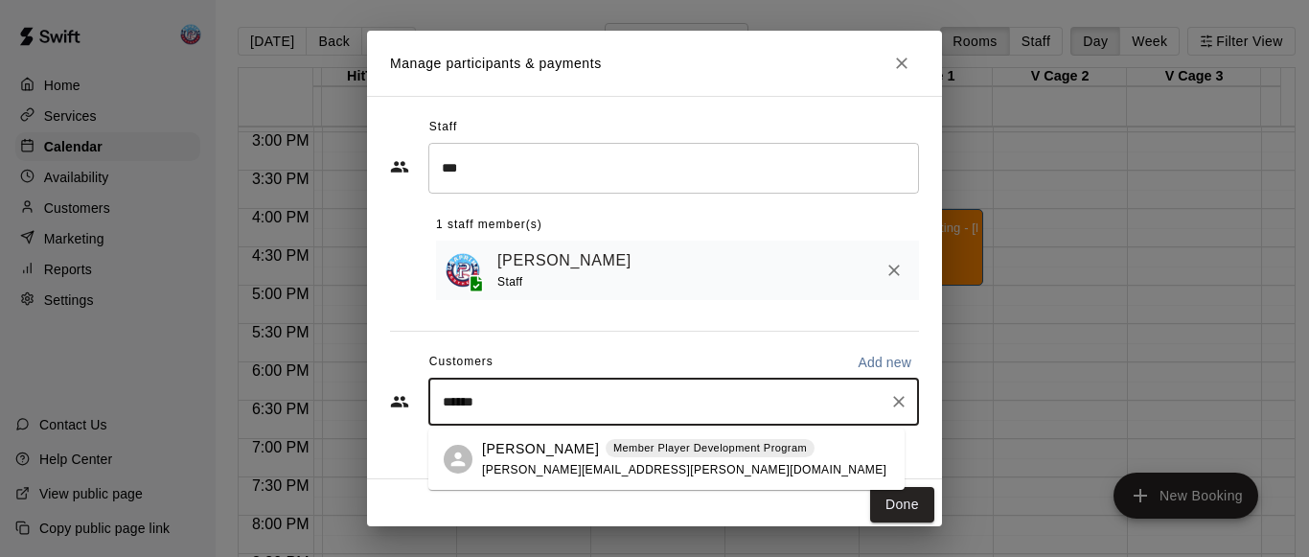
click at [571, 469] on span "[PERSON_NAME][EMAIL_ADDRESS][PERSON_NAME][DOMAIN_NAME]" at bounding box center [684, 469] width 404 height 13
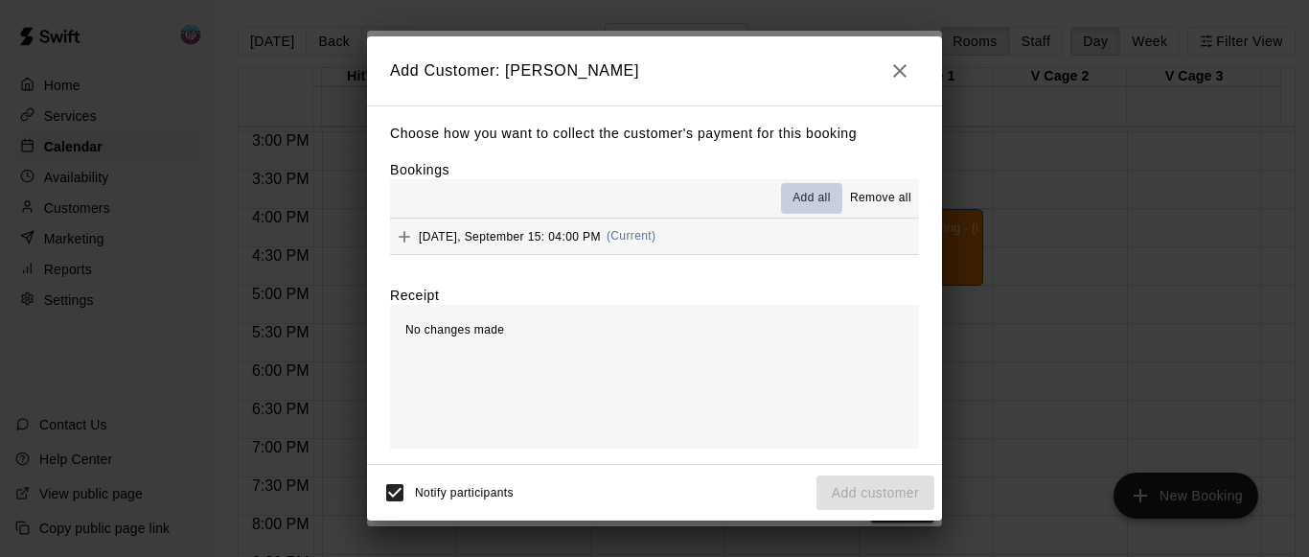
click at [816, 204] on span "Add all" at bounding box center [811, 198] width 38 height 19
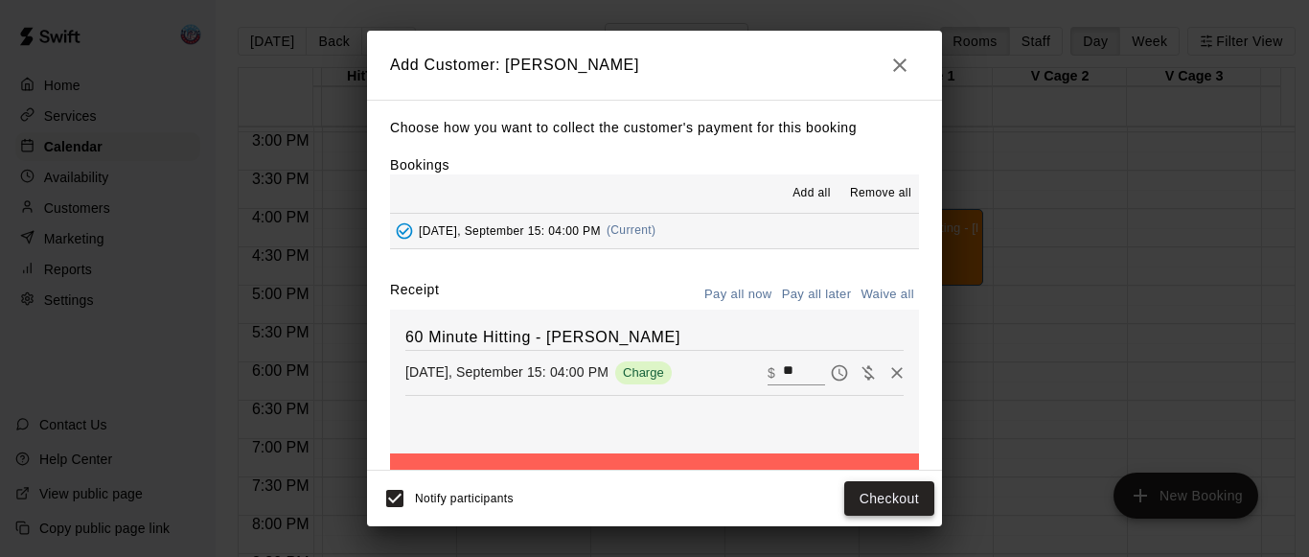
click at [862, 505] on button "Checkout" at bounding box center [889, 498] width 90 height 35
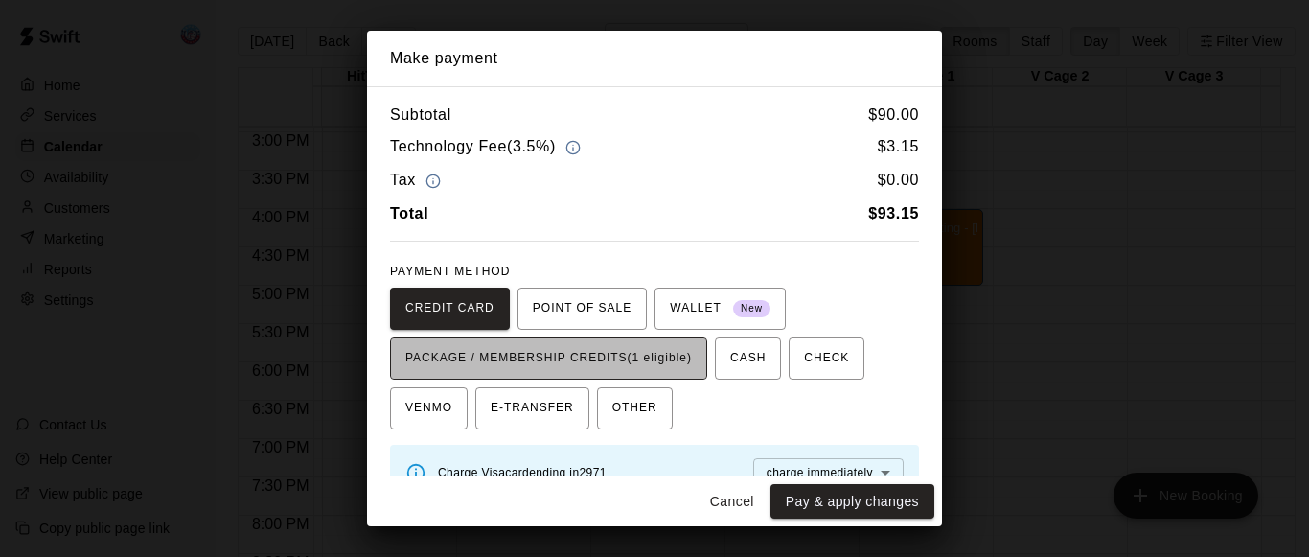
click at [674, 372] on span "PACKAGE / MEMBERSHIP CREDITS (1 eligible)" at bounding box center [548, 358] width 287 height 31
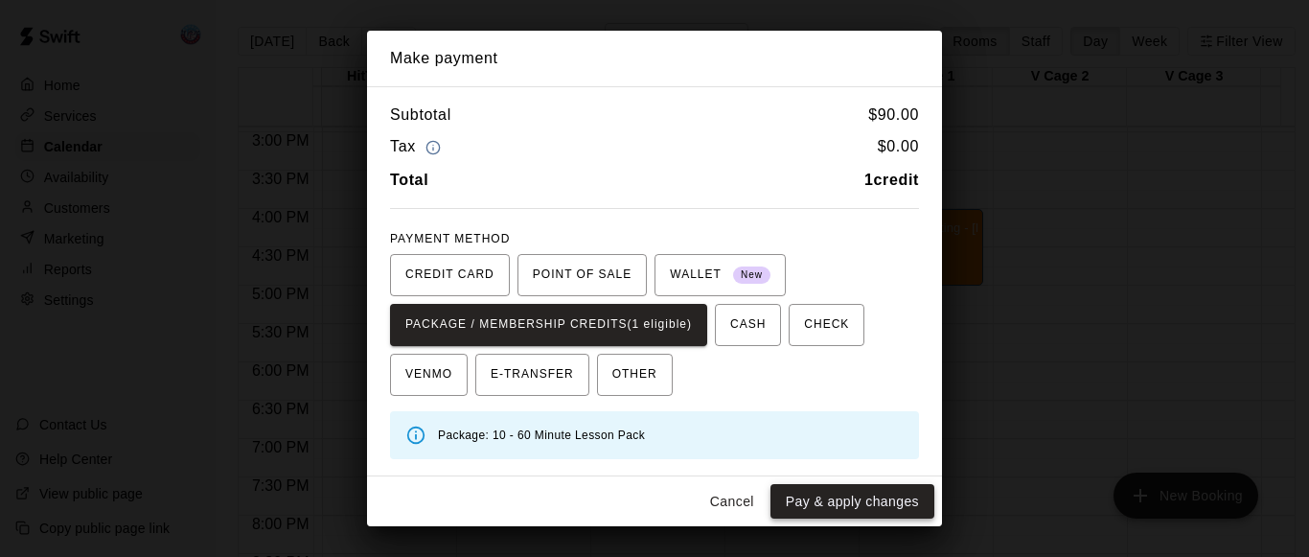
click at [802, 493] on button "Pay & apply changes" at bounding box center [852, 501] width 164 height 35
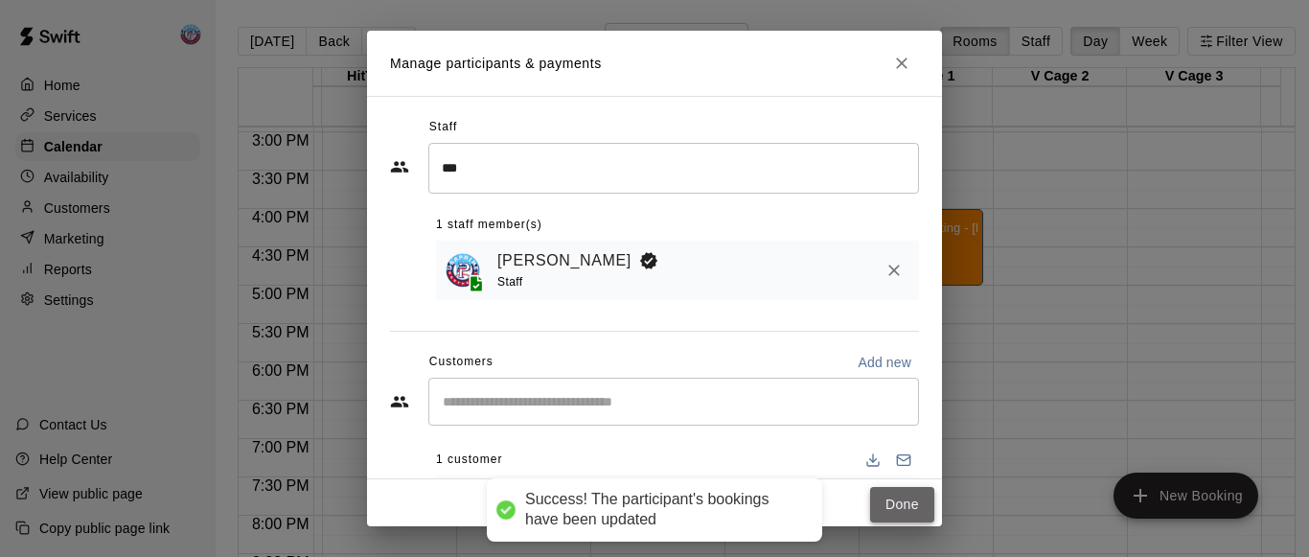
click at [875, 515] on button "Done" at bounding box center [902, 504] width 64 height 35
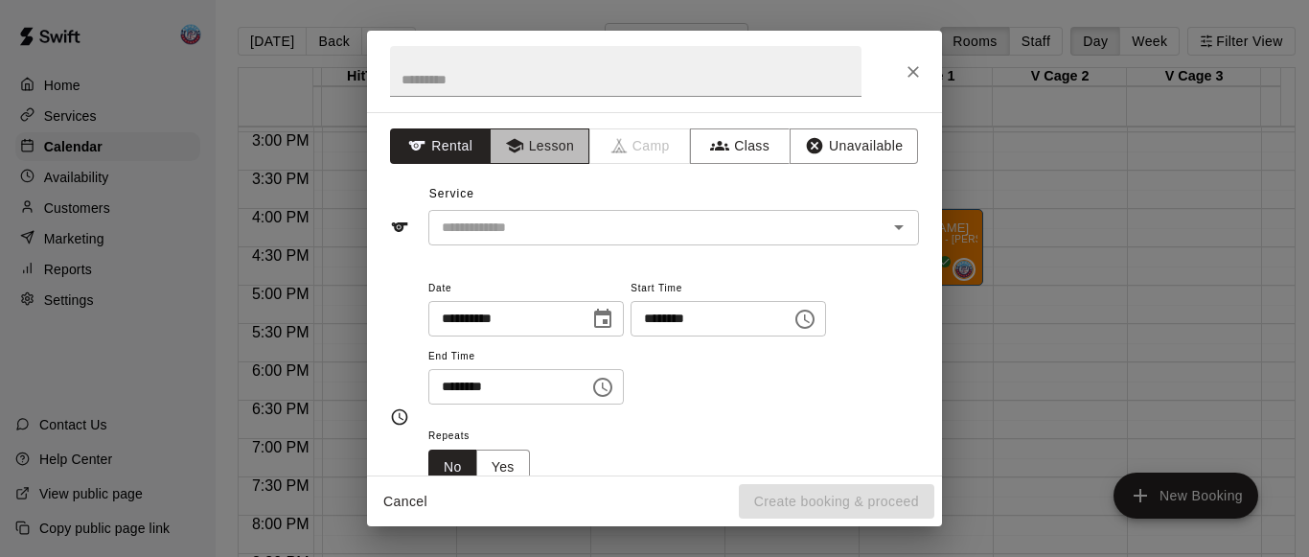
click at [540, 144] on button "Lesson" at bounding box center [540, 145] width 101 height 35
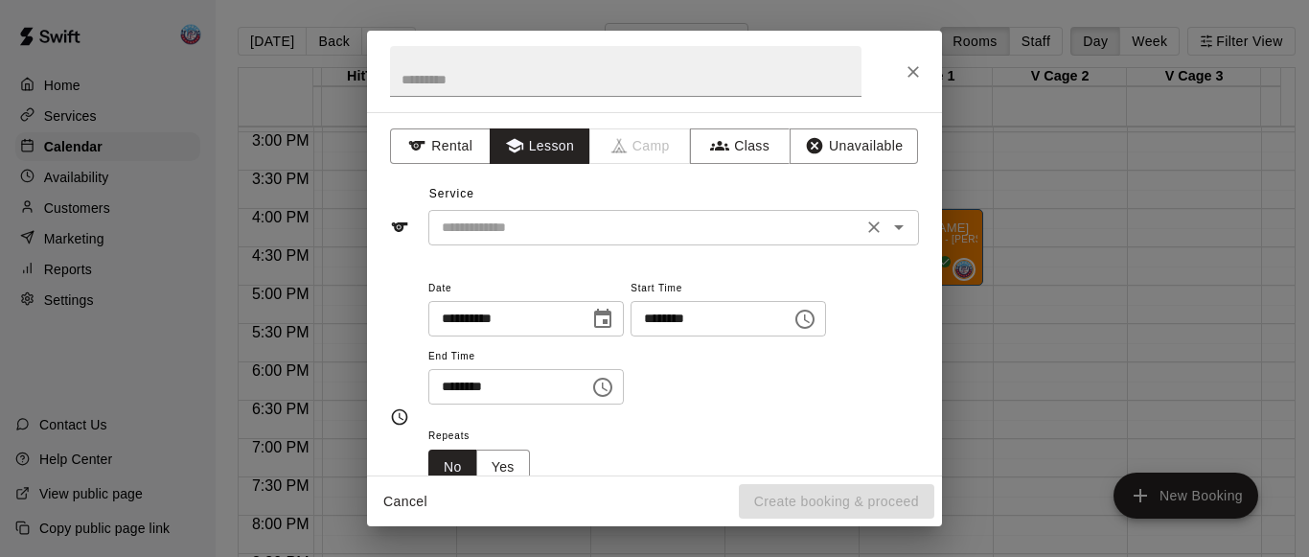
click at [538, 225] on input "text" at bounding box center [645, 228] width 423 height 24
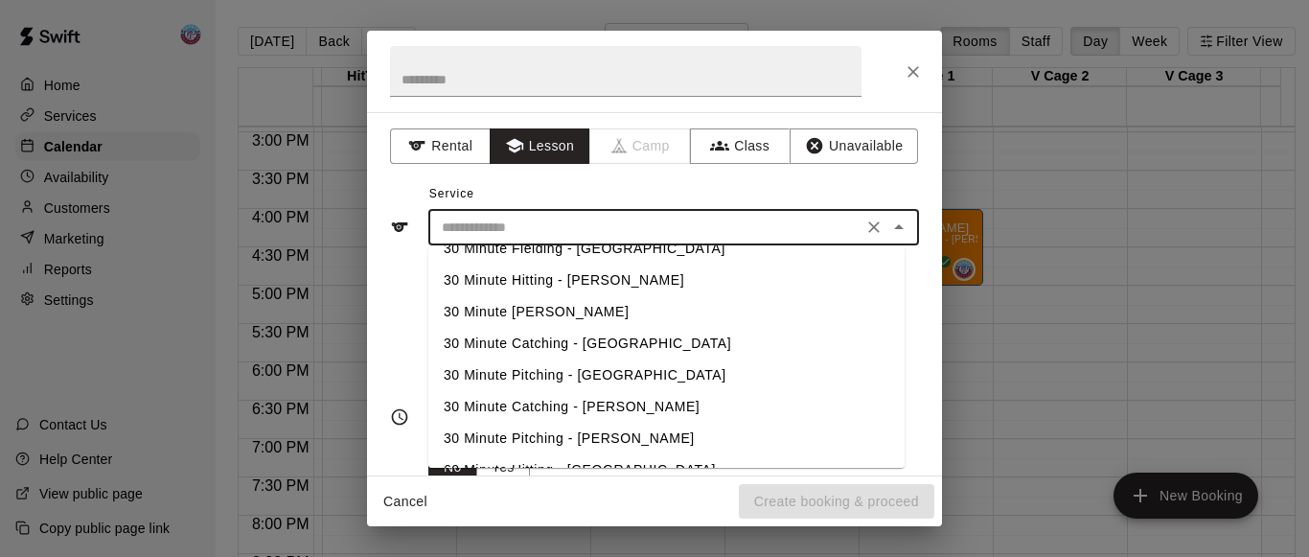
scroll to position [0, 0]
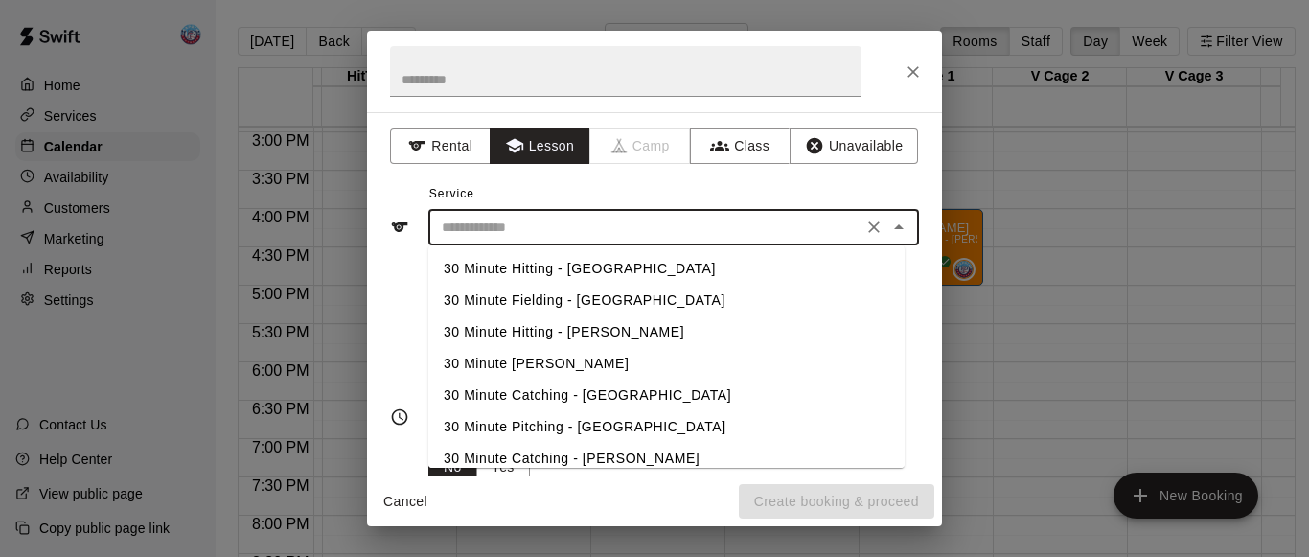
click at [523, 332] on li "30 Minute Hitting - [PERSON_NAME]" at bounding box center [666, 332] width 476 height 32
type input "**********"
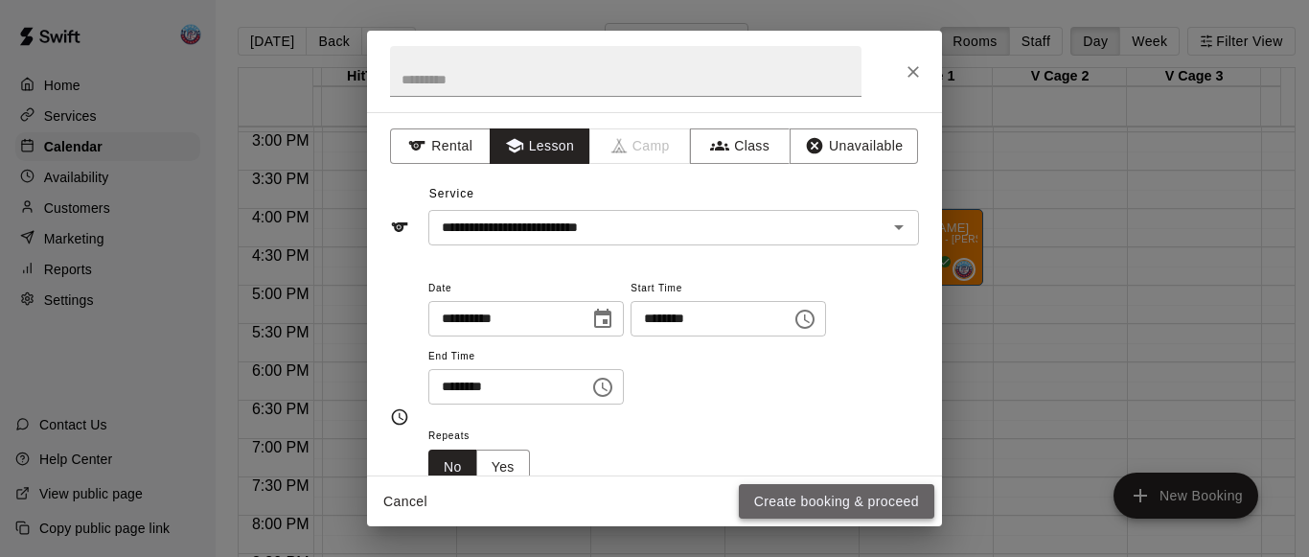
click at [769, 492] on button "Create booking & proceed" at bounding box center [836, 501] width 195 height 35
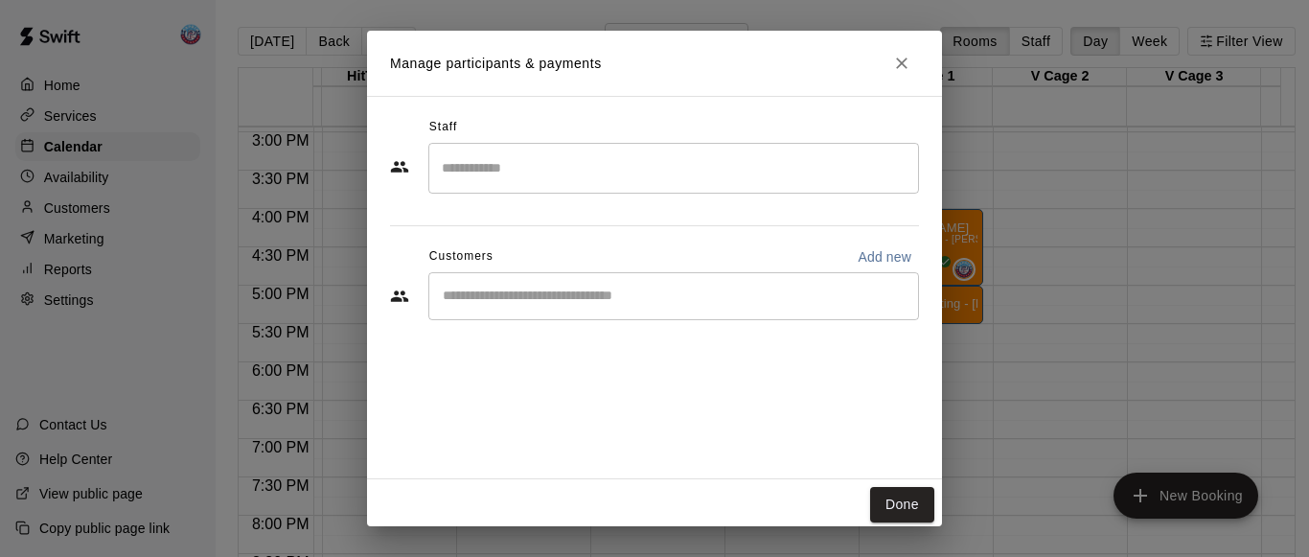
click at [611, 159] on input "Search staff" at bounding box center [673, 168] width 473 height 34
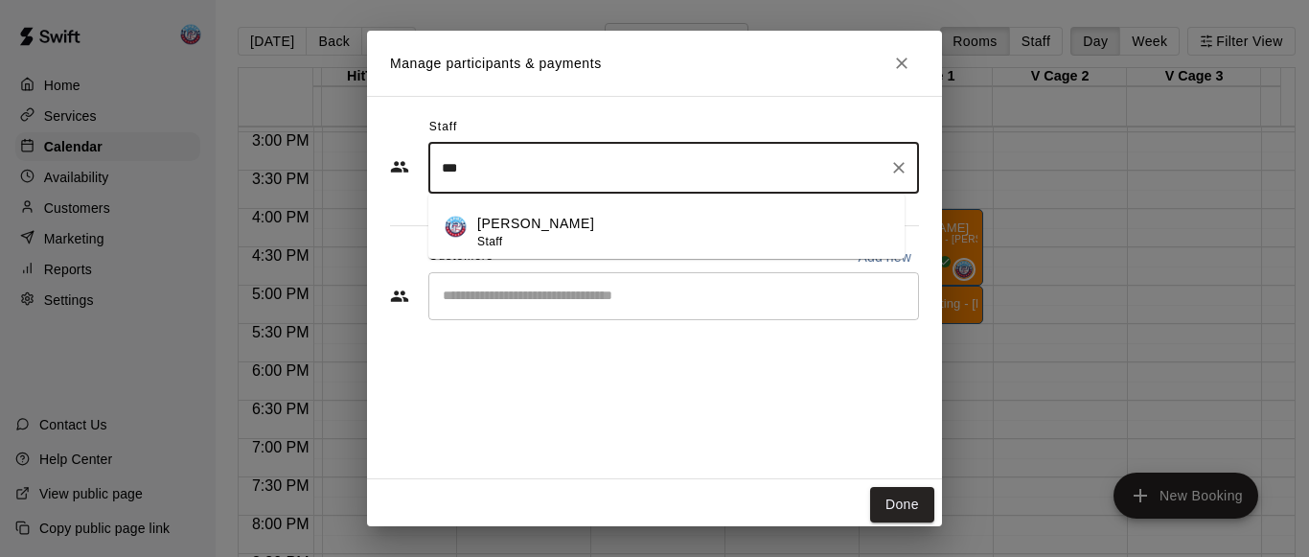
click at [569, 228] on p "[PERSON_NAME]" at bounding box center [535, 224] width 117 height 20
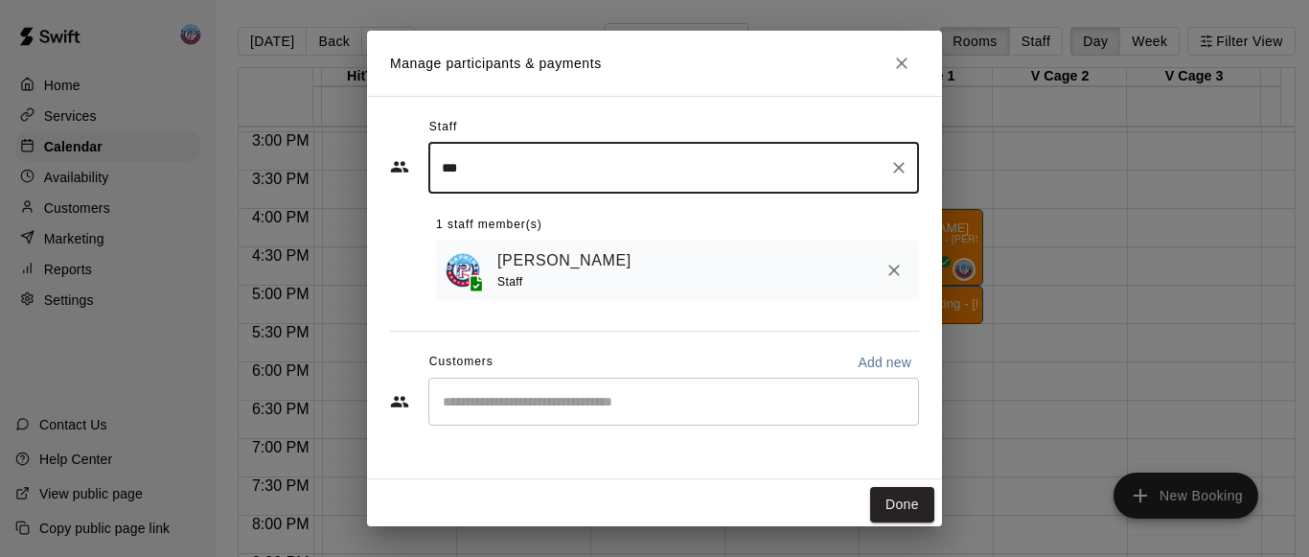
type input "***"
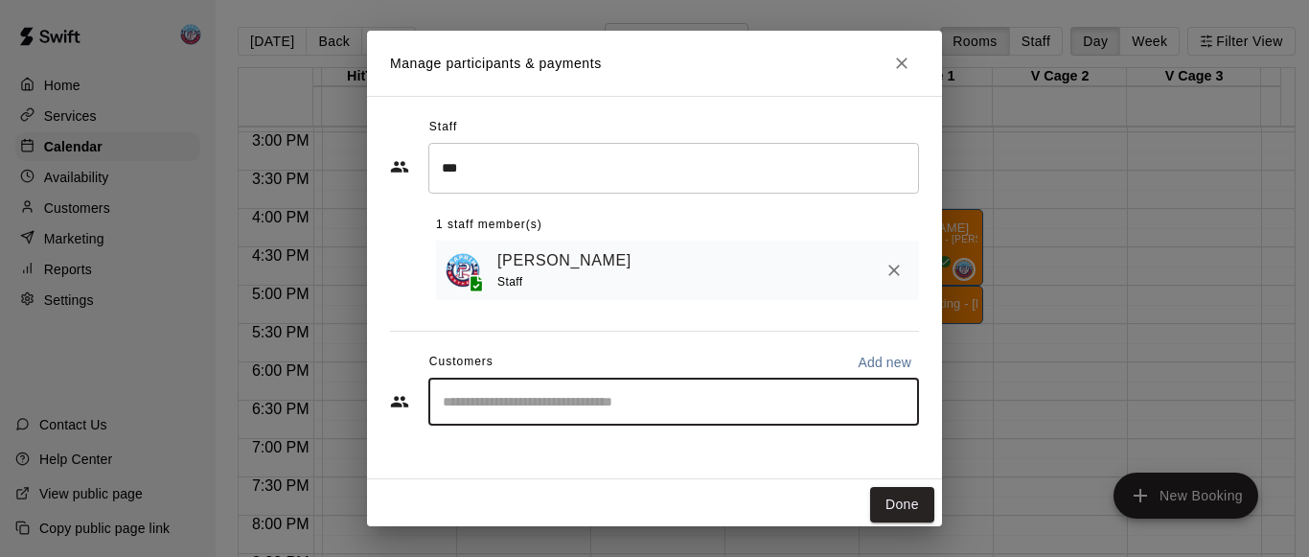
click at [580, 408] on input "Start typing to search customers..." at bounding box center [673, 401] width 473 height 19
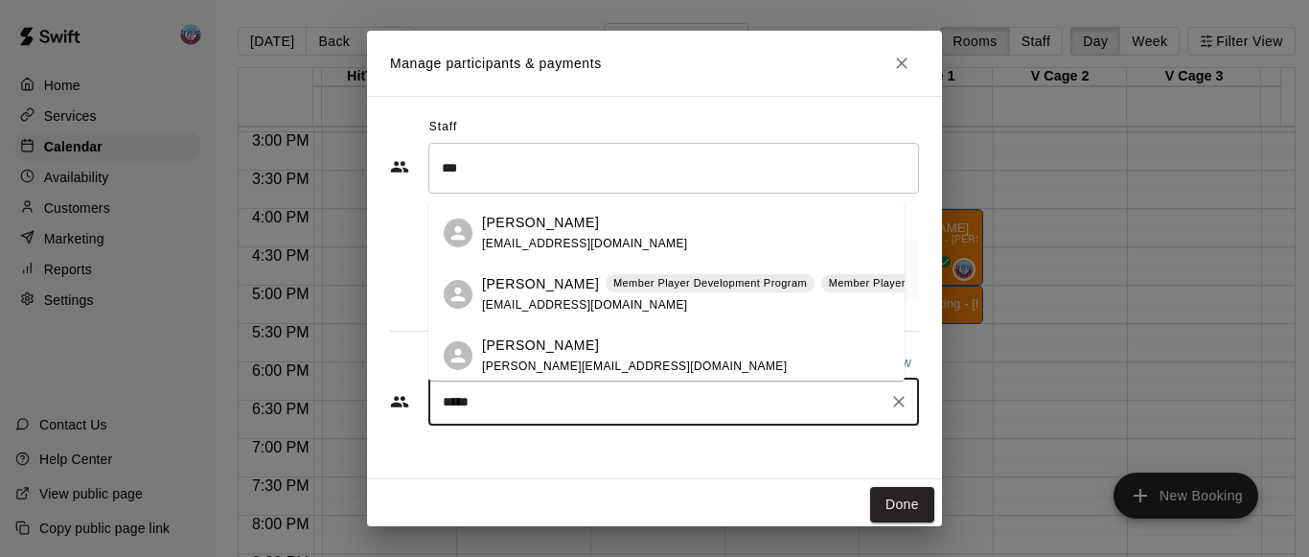
type input "******"
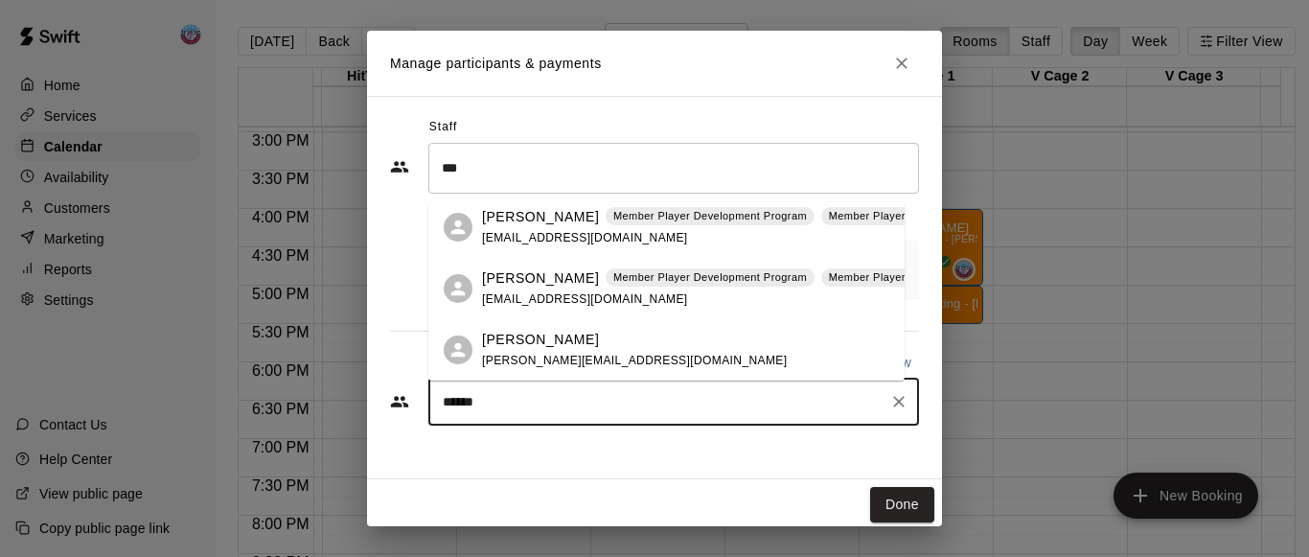
click at [547, 307] on div "[PERSON_NAME] Member Player Development Program Member Player Development Progr…" at bounding box center [756, 288] width 548 height 41
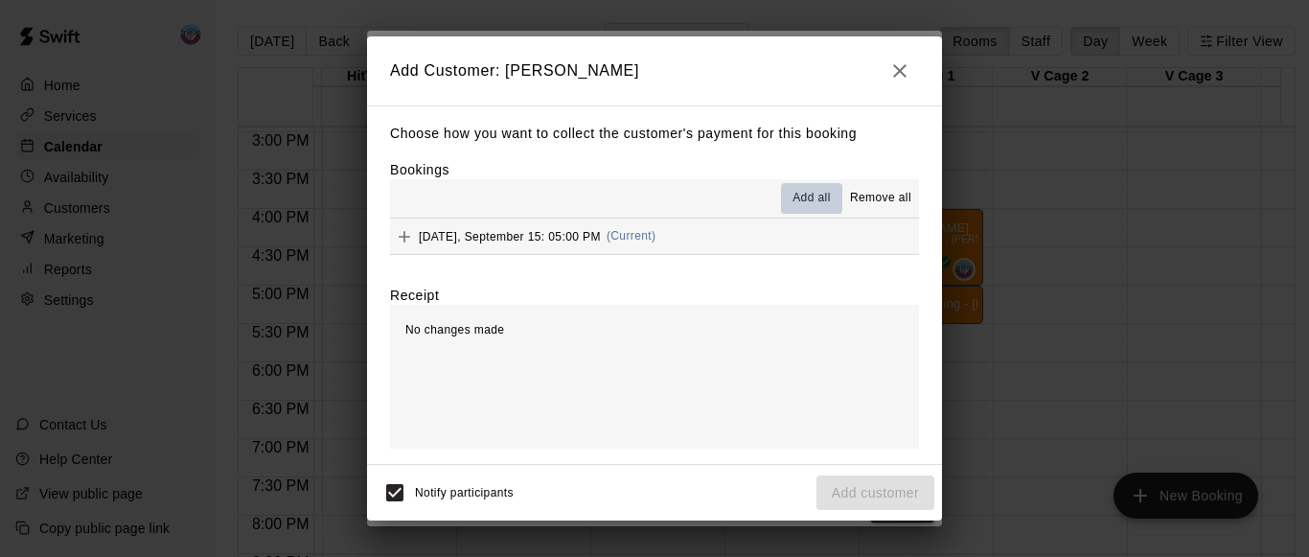
click at [824, 197] on span "Add all" at bounding box center [811, 198] width 38 height 19
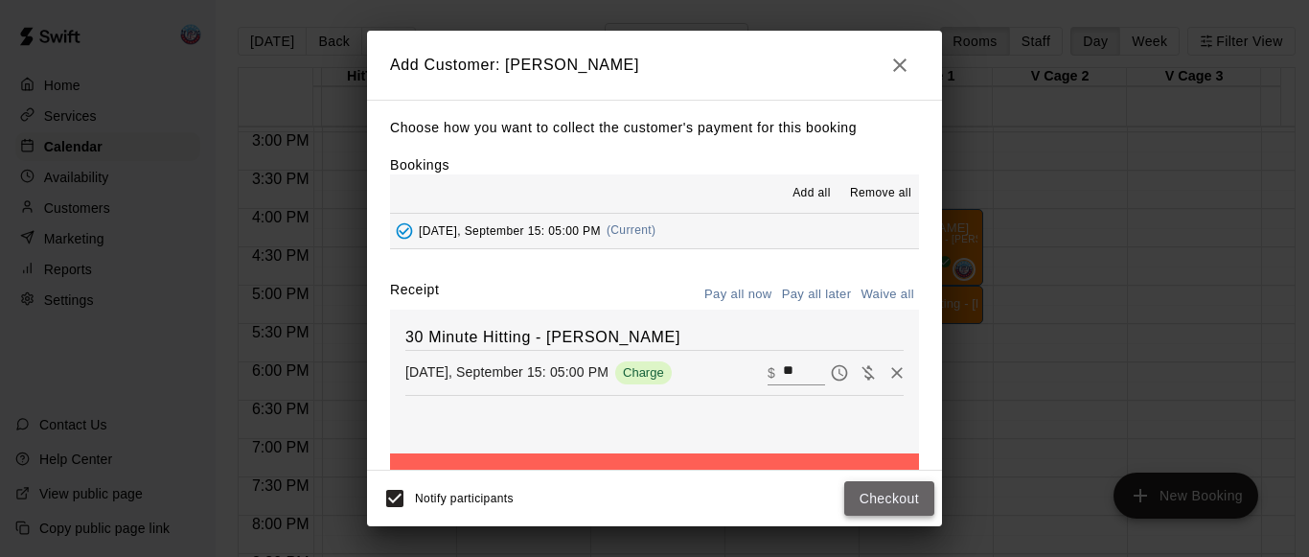
click at [871, 508] on button "Checkout" at bounding box center [889, 498] width 90 height 35
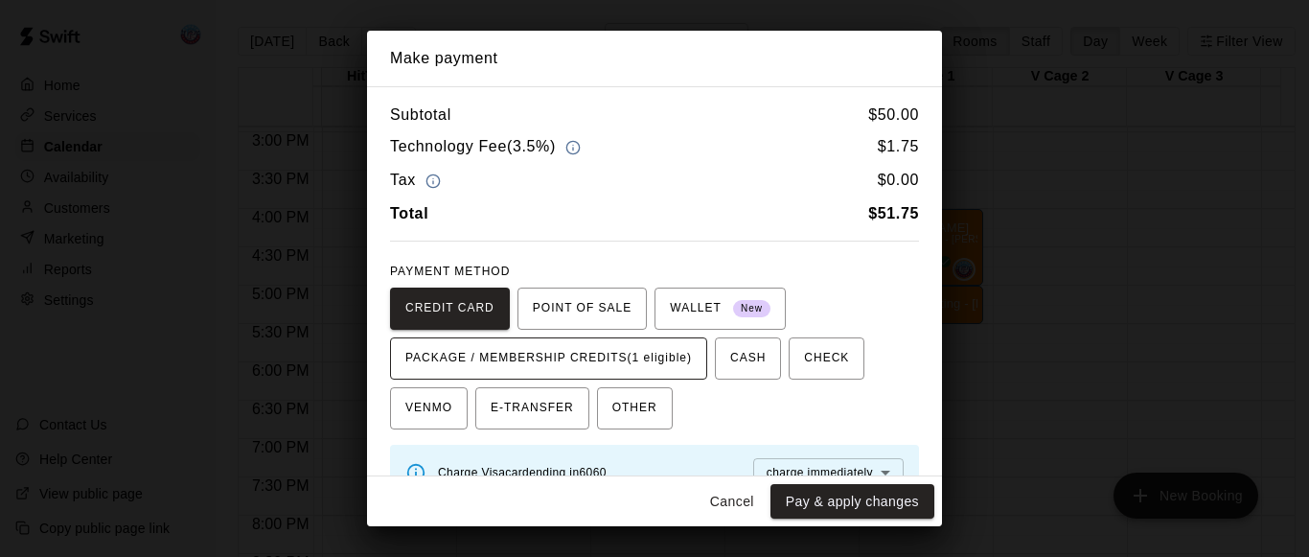
click at [629, 356] on span "PACKAGE / MEMBERSHIP CREDITS (1 eligible)" at bounding box center [548, 358] width 287 height 31
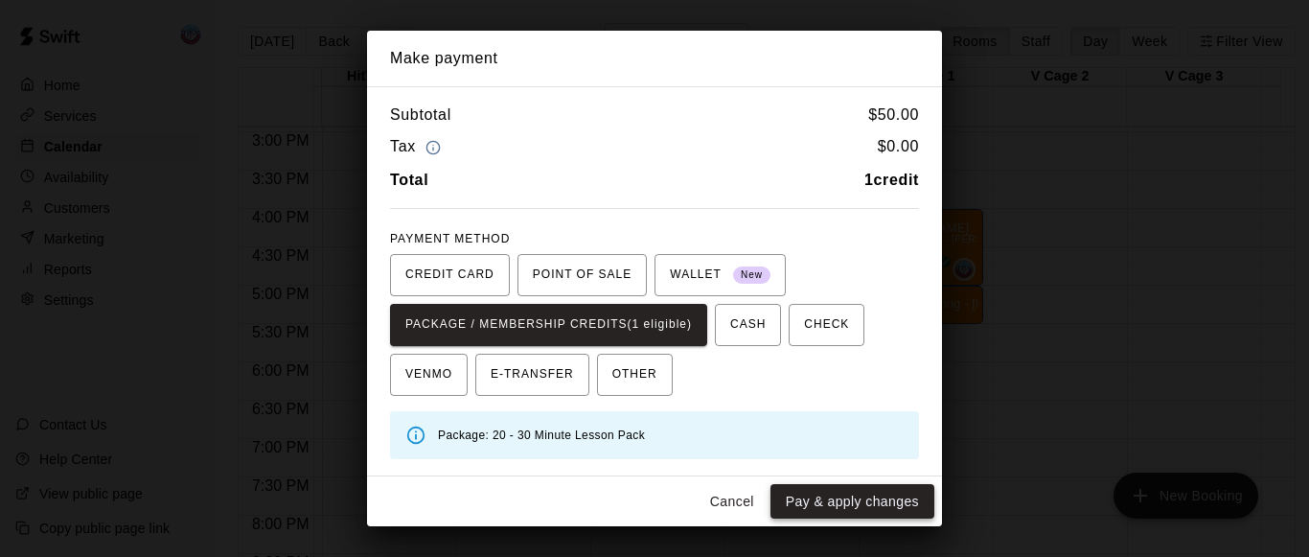
click at [838, 499] on button "Pay & apply changes" at bounding box center [852, 501] width 164 height 35
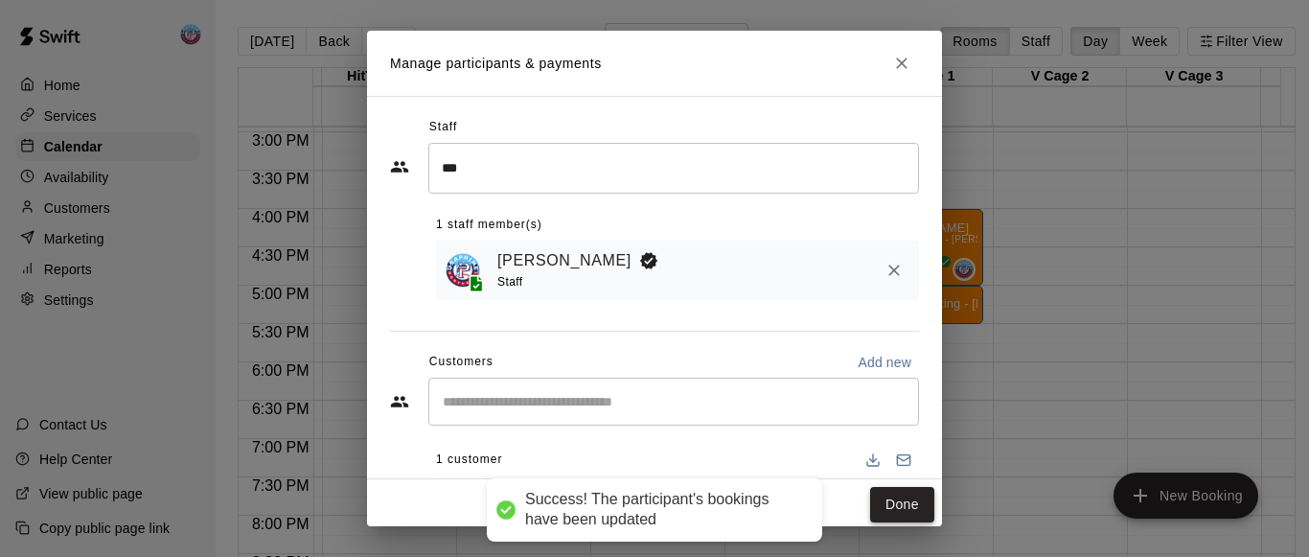
click at [883, 519] on button "Done" at bounding box center [902, 504] width 64 height 35
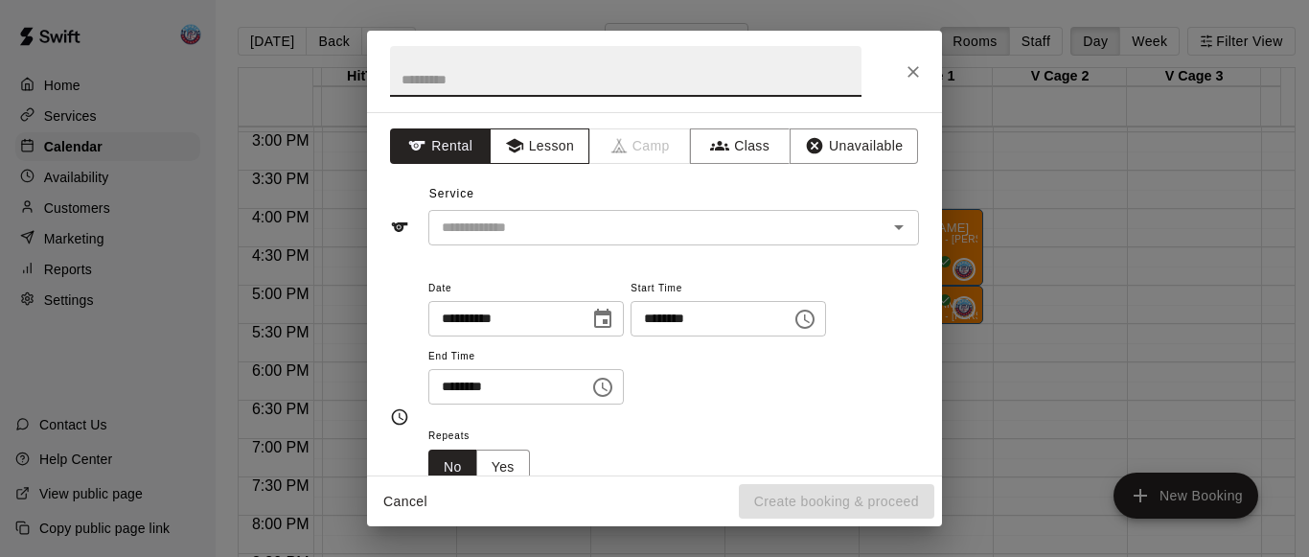
click at [513, 153] on icon "button" at bounding box center [514, 145] width 19 height 19
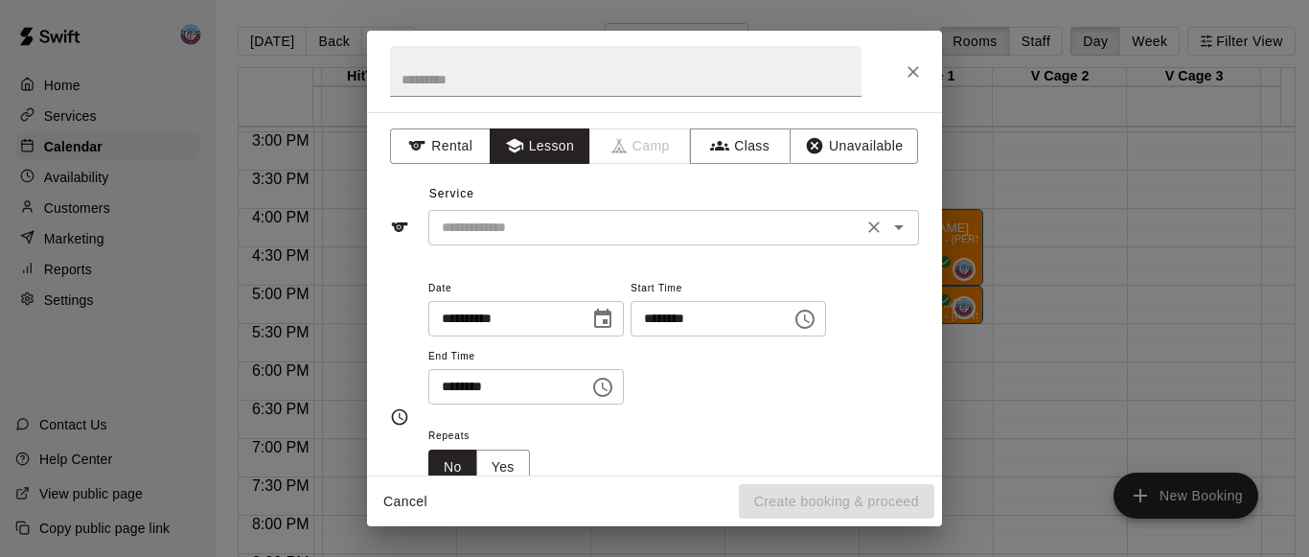
click at [514, 221] on input "text" at bounding box center [645, 228] width 423 height 24
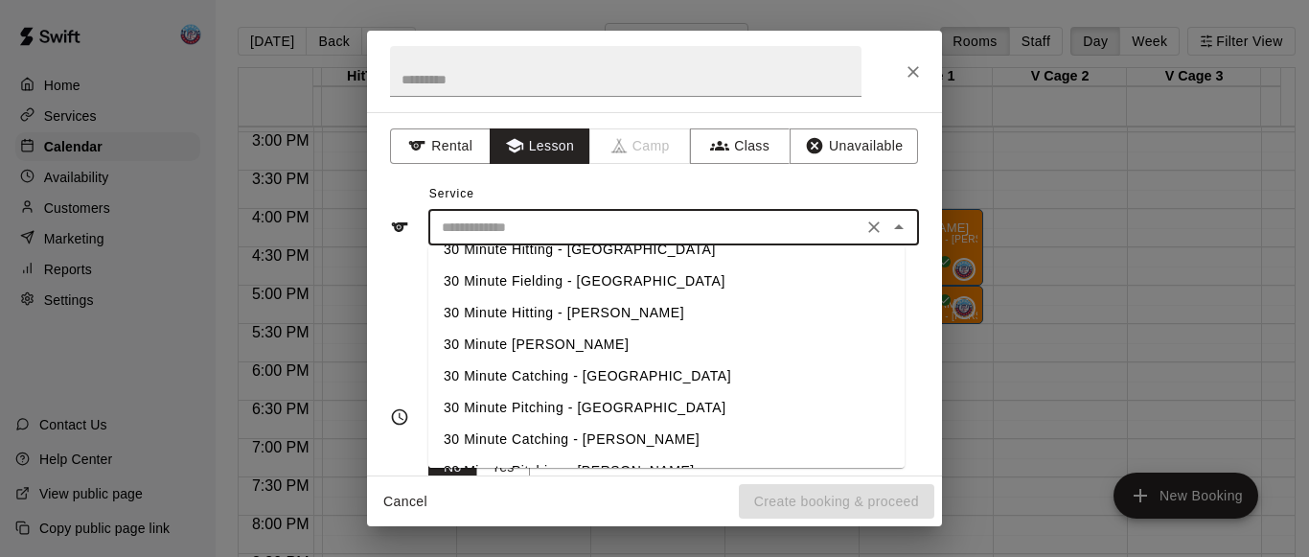
scroll to position [22, 0]
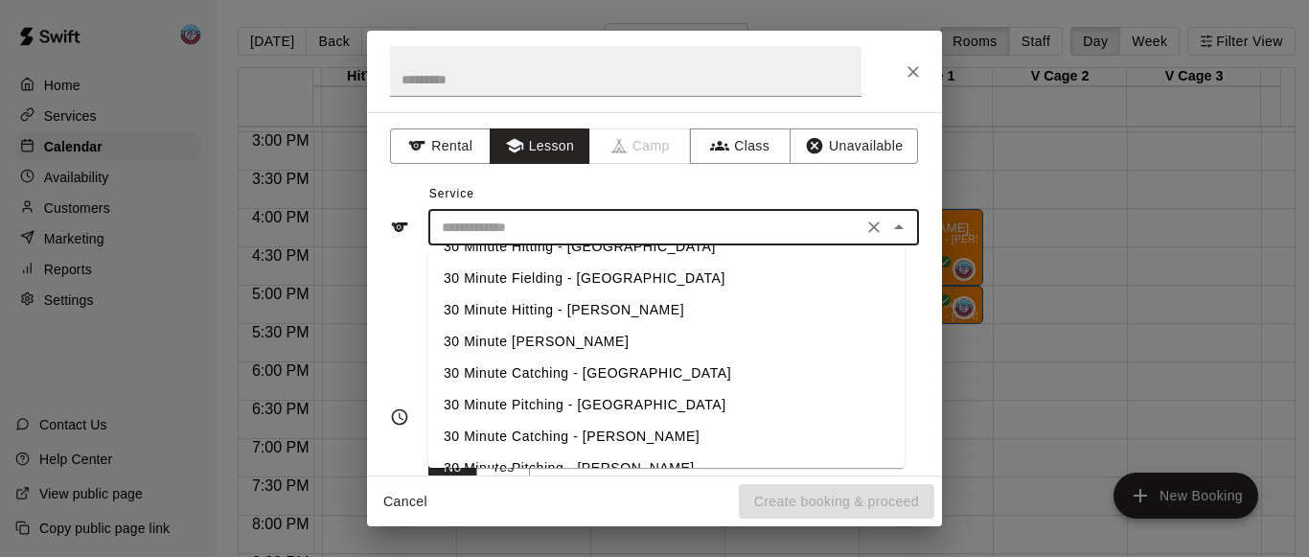
click at [520, 315] on li "30 Minute Hitting - [PERSON_NAME]" at bounding box center [666, 310] width 476 height 32
type input "**********"
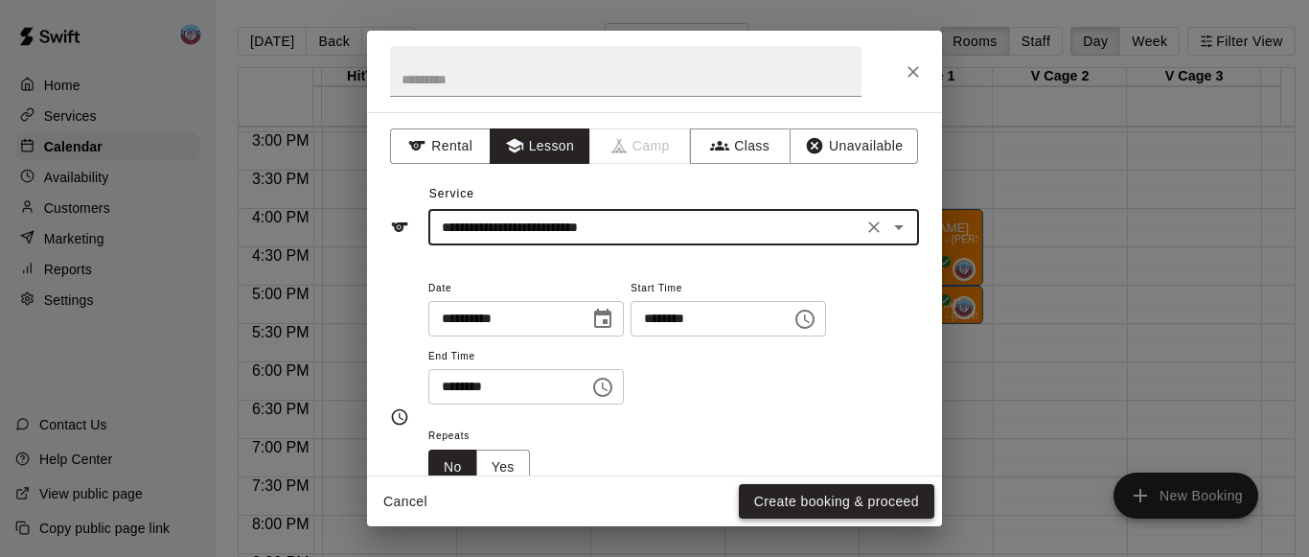
click at [778, 508] on button "Create booking & proceed" at bounding box center [836, 501] width 195 height 35
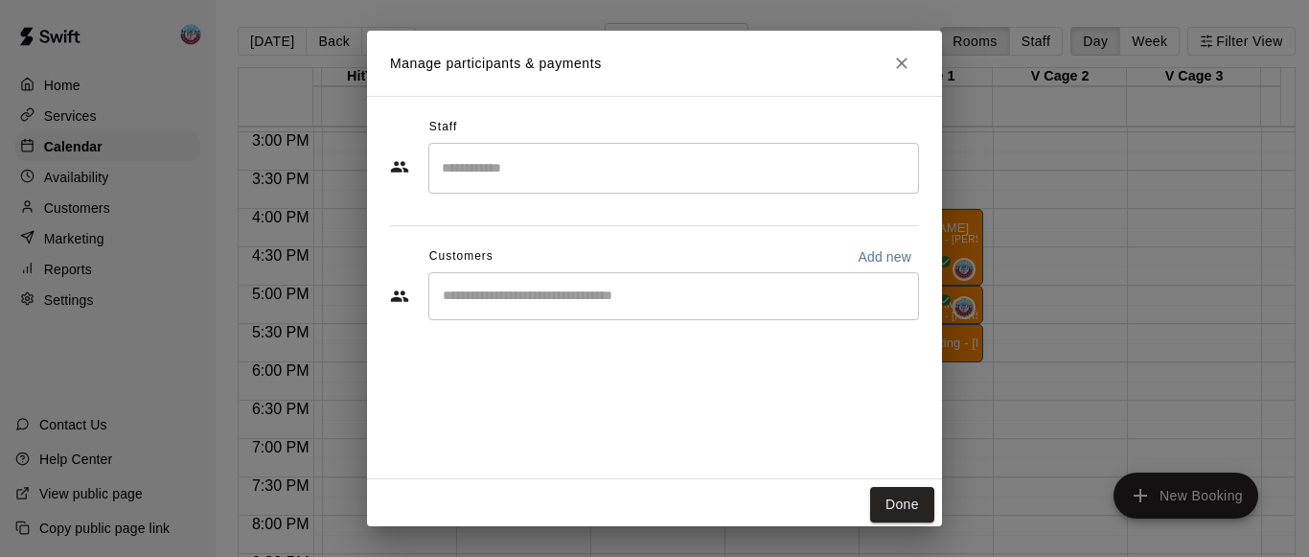
click at [573, 152] on input "Search staff" at bounding box center [673, 168] width 473 height 34
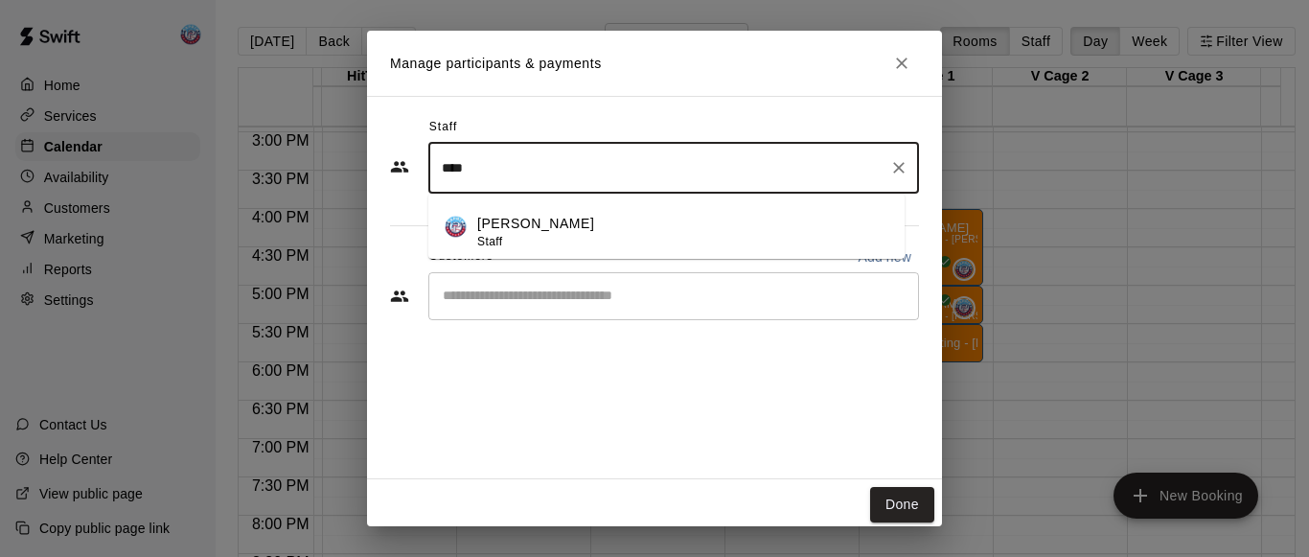
click at [558, 222] on p "[PERSON_NAME]" at bounding box center [535, 224] width 117 height 20
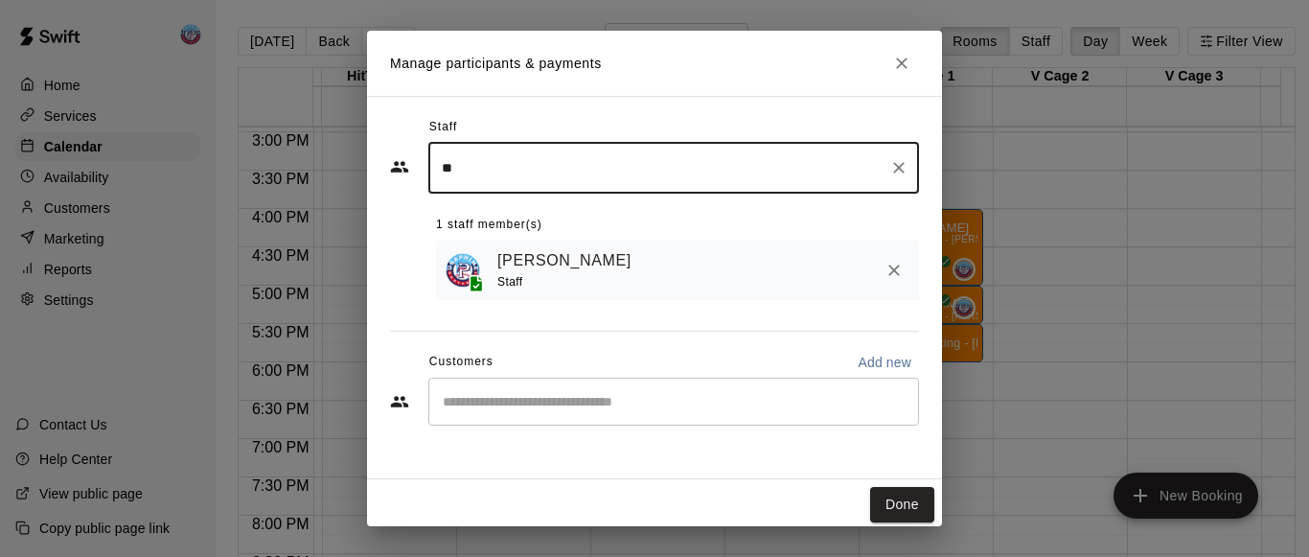
type input "*"
click at [546, 416] on div "​" at bounding box center [673, 402] width 491 height 48
type input "***"
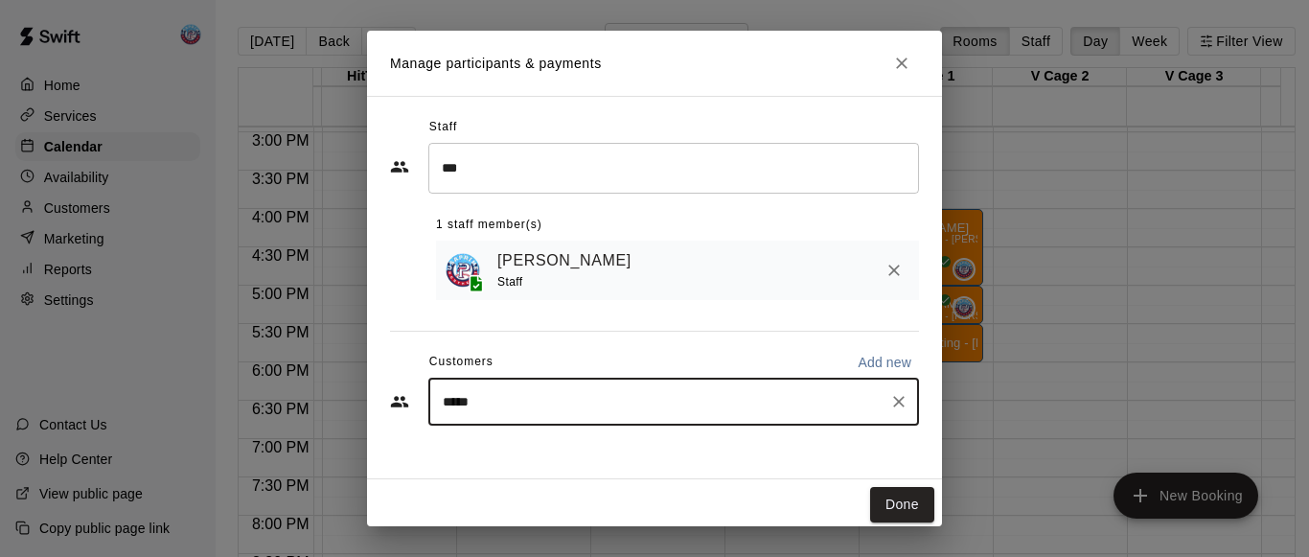
type input "******"
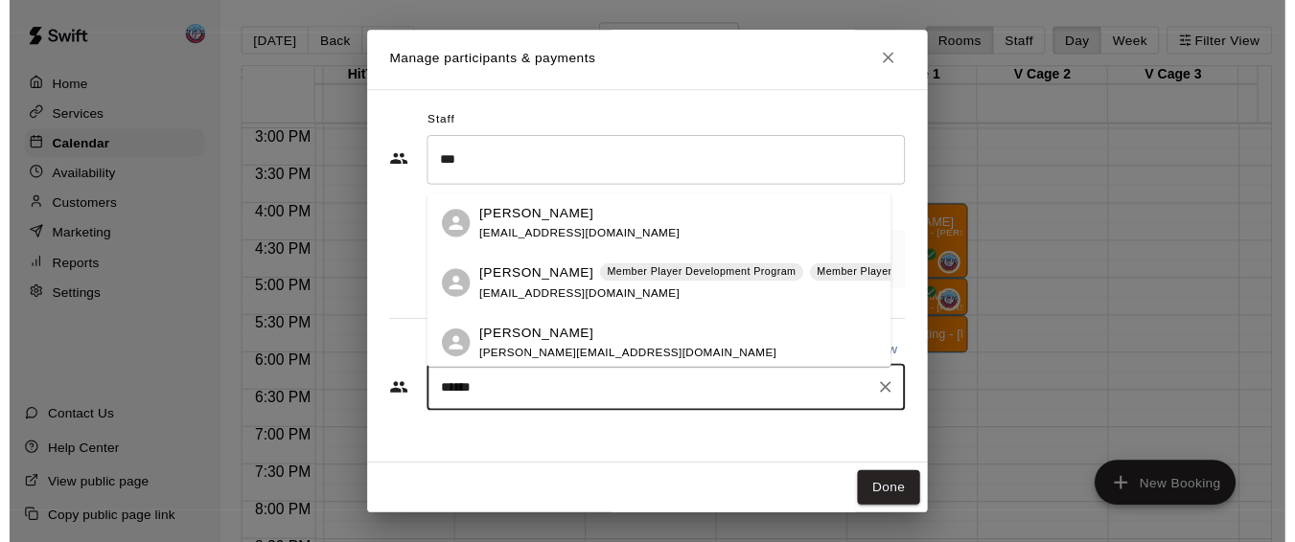
scroll to position [190, 0]
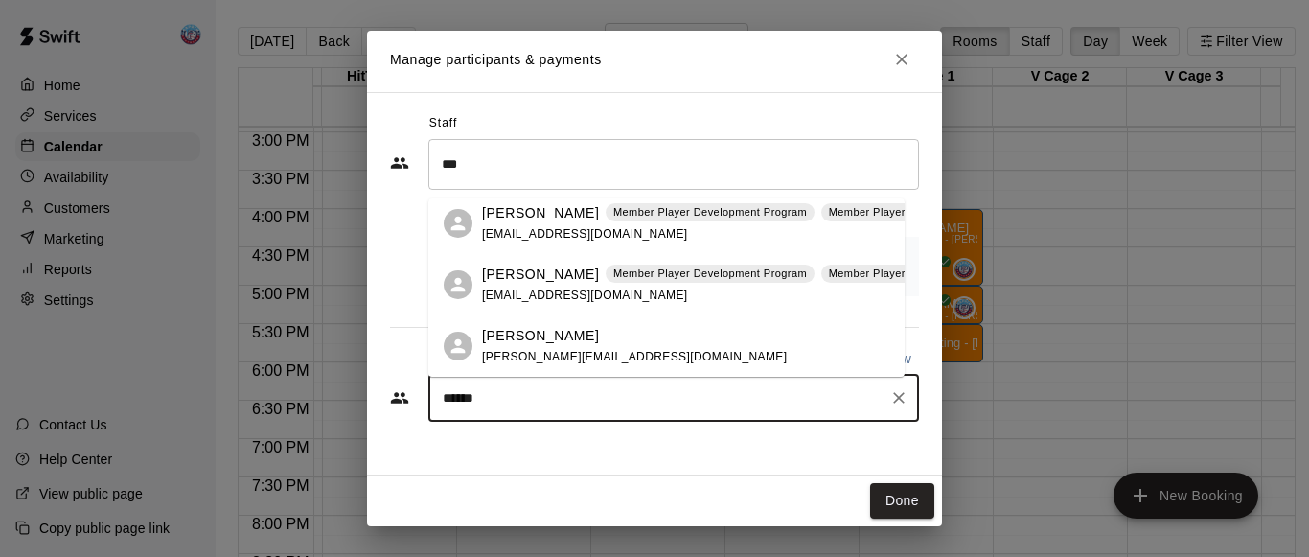
click at [542, 295] on span "[EMAIL_ADDRESS][DOMAIN_NAME]" at bounding box center [585, 294] width 206 height 13
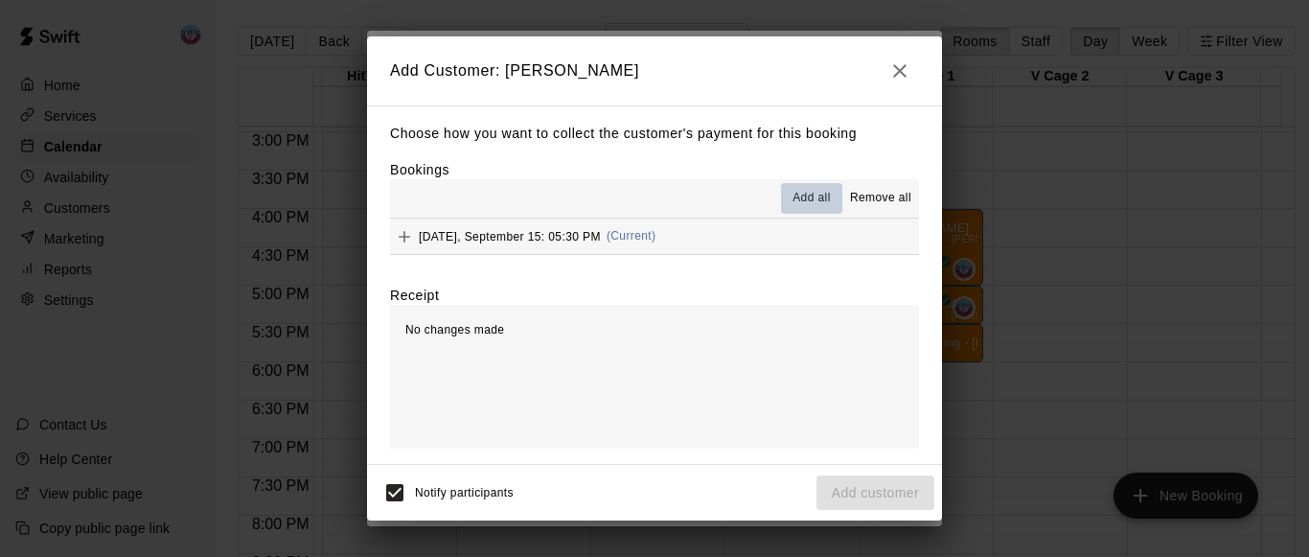
click at [811, 204] on span "Add all" at bounding box center [811, 198] width 38 height 19
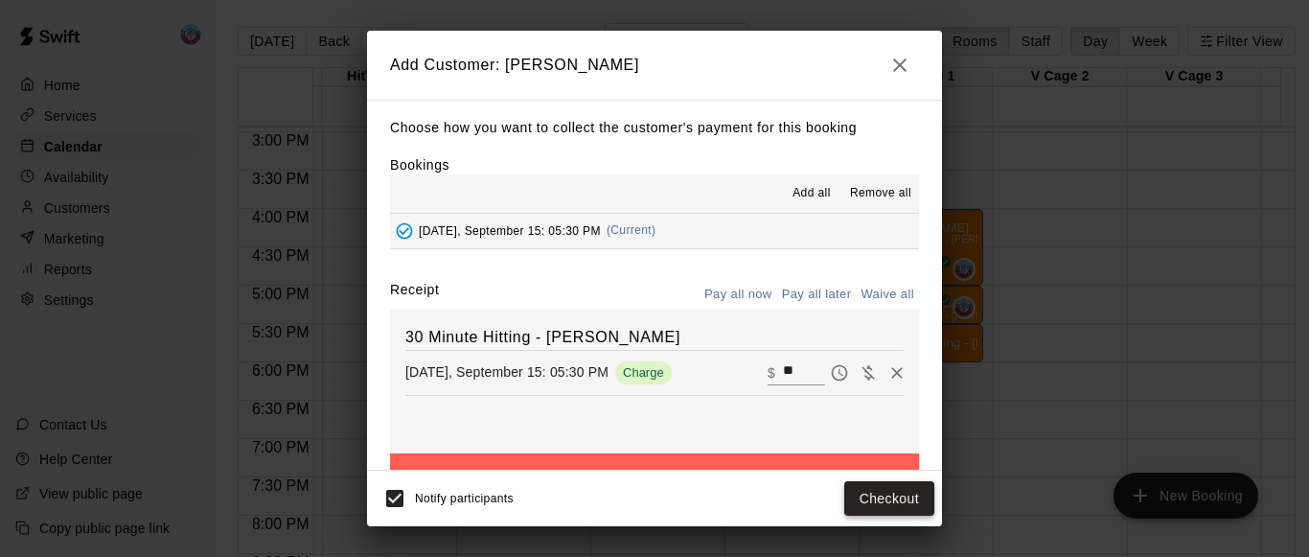
click at [855, 497] on button "Checkout" at bounding box center [889, 498] width 90 height 35
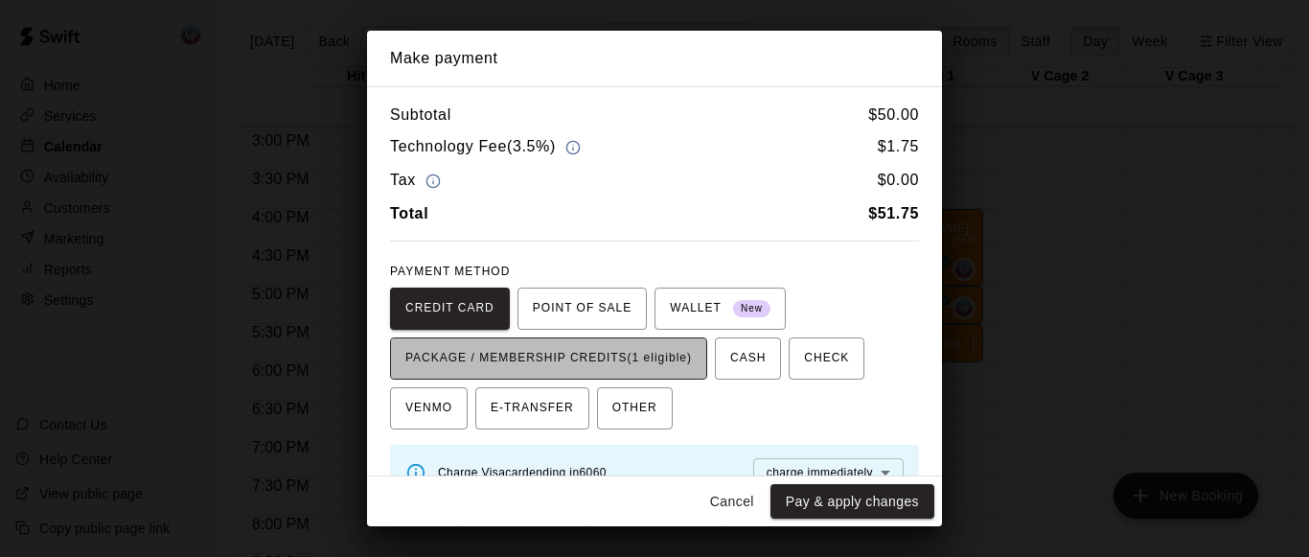
click at [662, 352] on span "PACKAGE / MEMBERSHIP CREDITS (1 eligible)" at bounding box center [548, 358] width 287 height 31
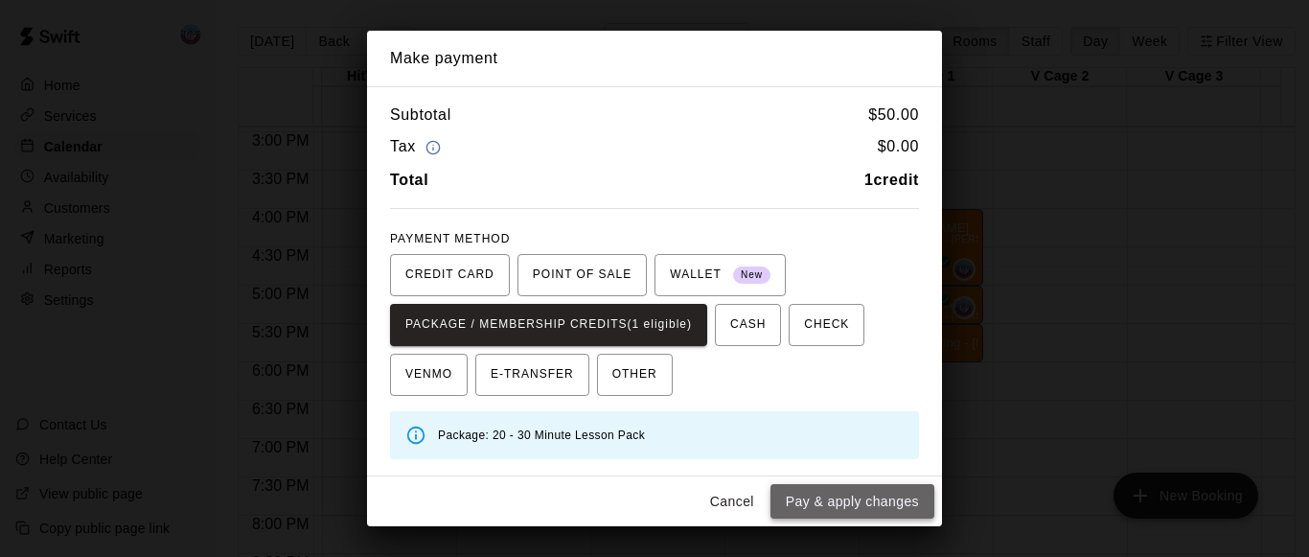
click at [804, 505] on button "Pay & apply changes" at bounding box center [852, 501] width 164 height 35
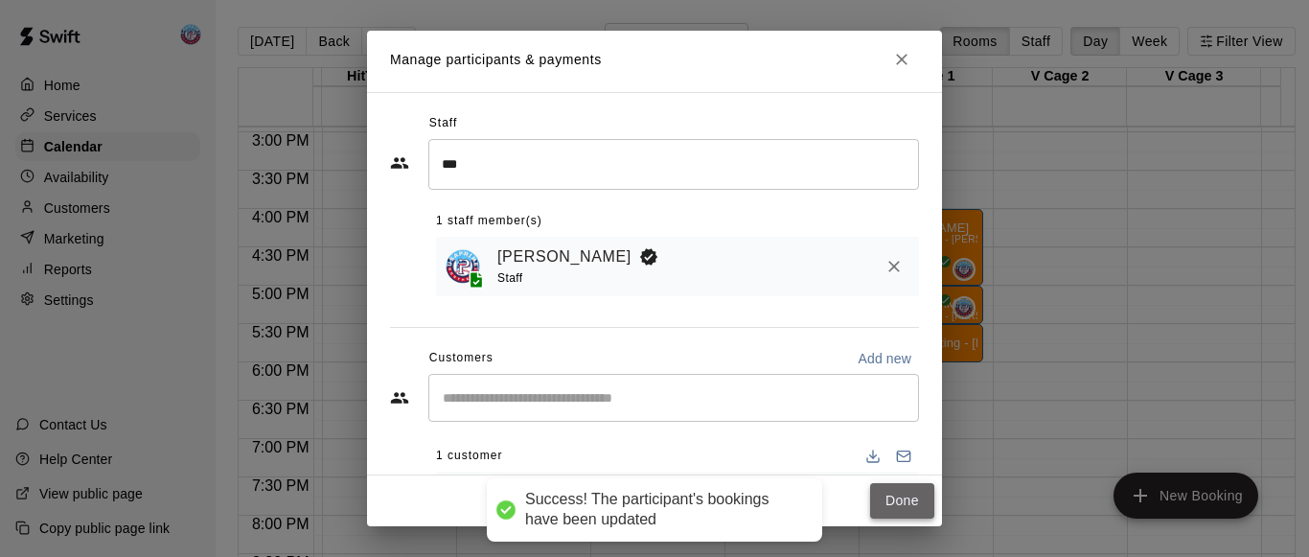
click at [870, 516] on button "Done" at bounding box center [902, 500] width 64 height 35
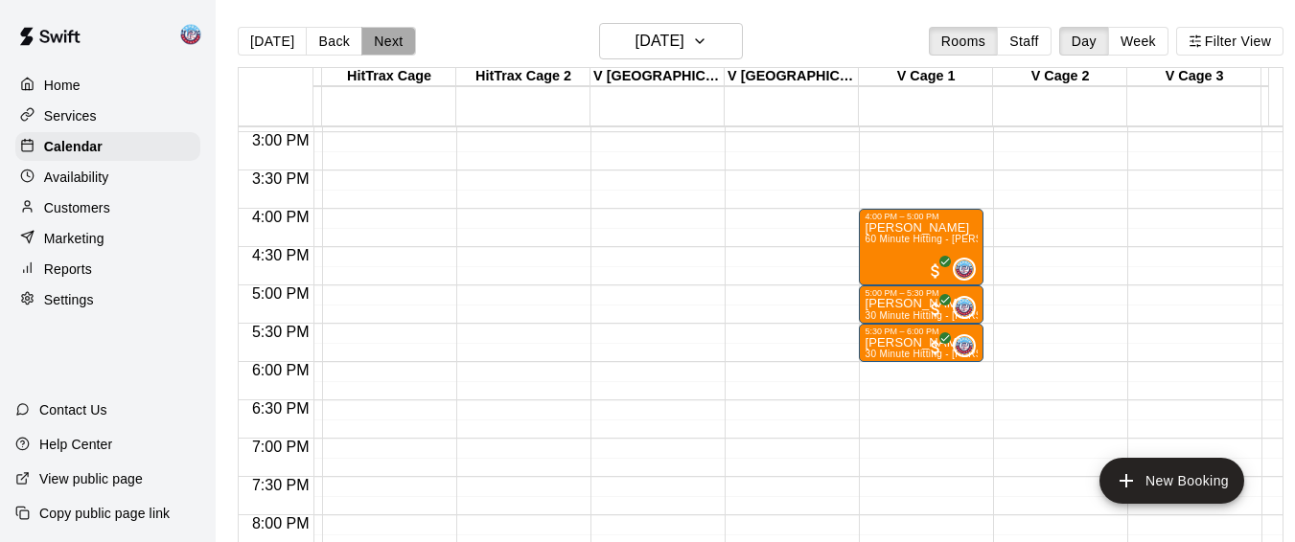
click at [385, 42] on button "Next" at bounding box center [388, 41] width 54 height 29
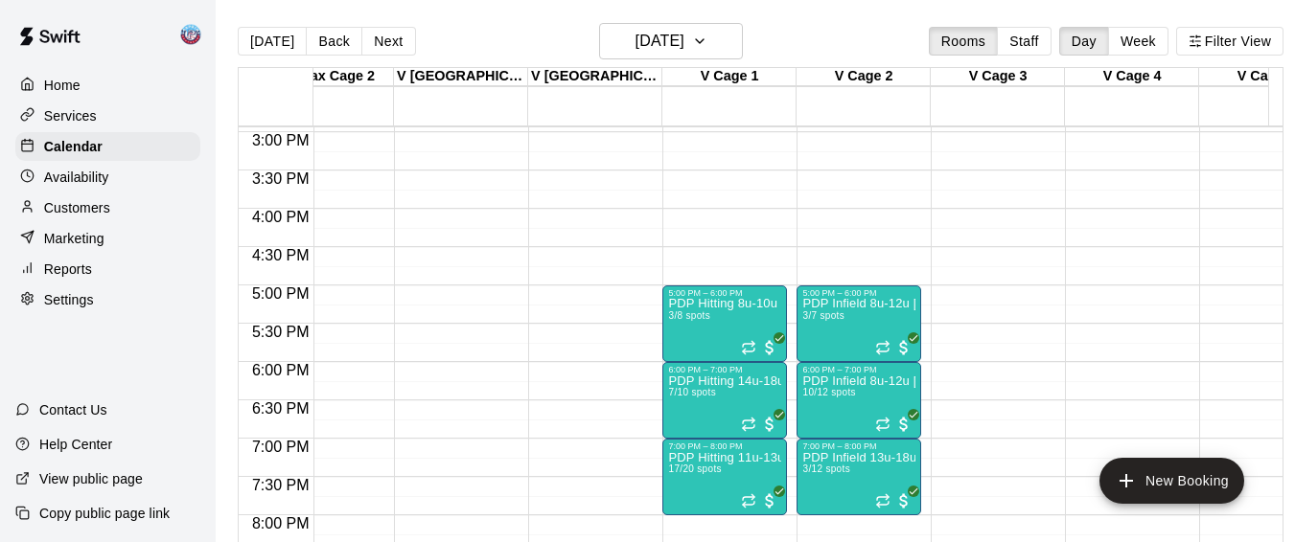
scroll to position [0, 2788]
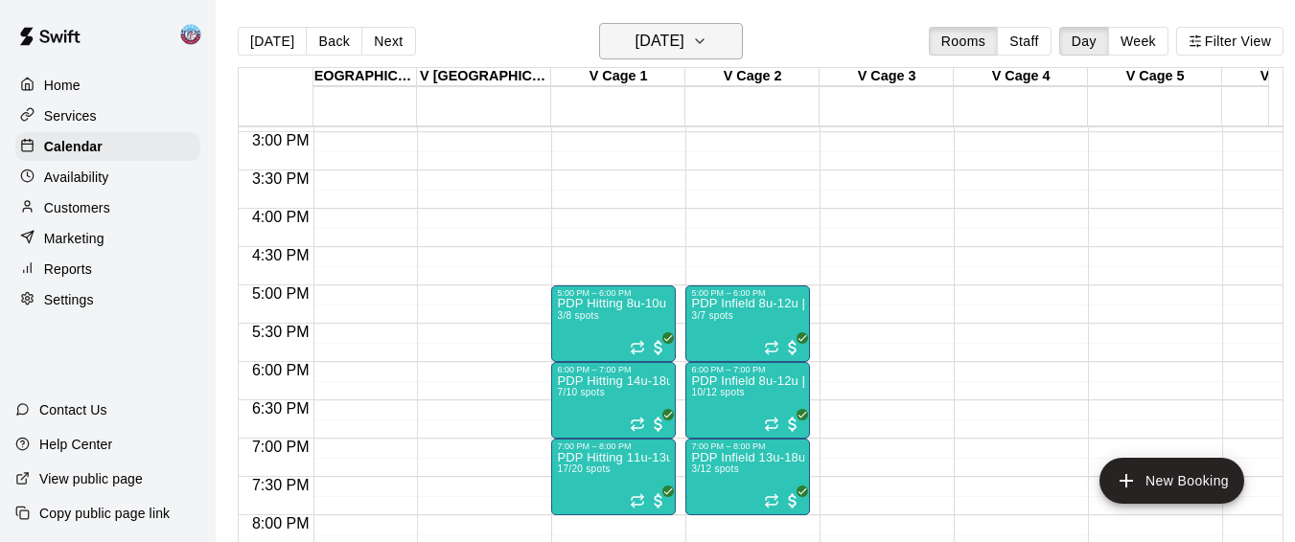
click at [722, 47] on button "[DATE]" at bounding box center [671, 41] width 144 height 36
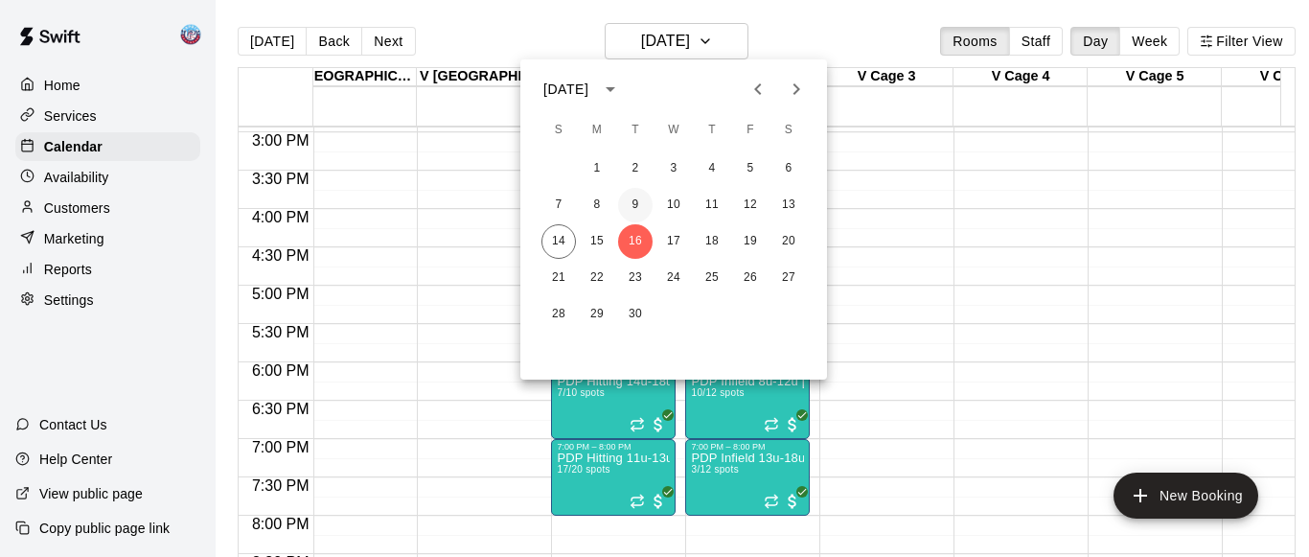
click at [636, 204] on button "9" at bounding box center [635, 205] width 34 height 34
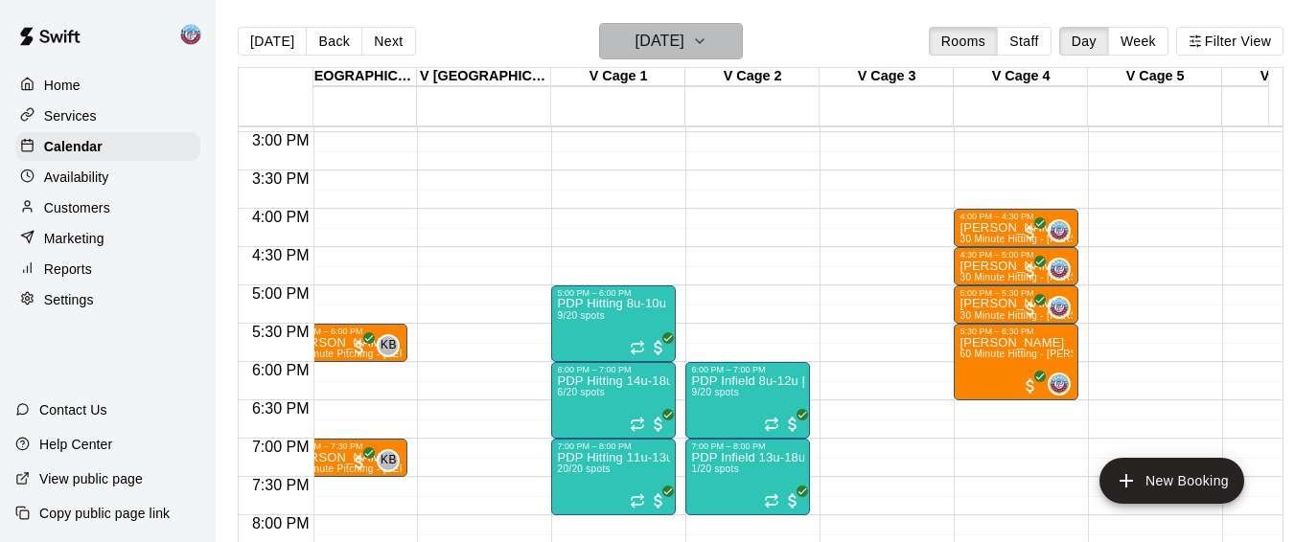
click at [707, 44] on icon "button" at bounding box center [699, 41] width 15 height 23
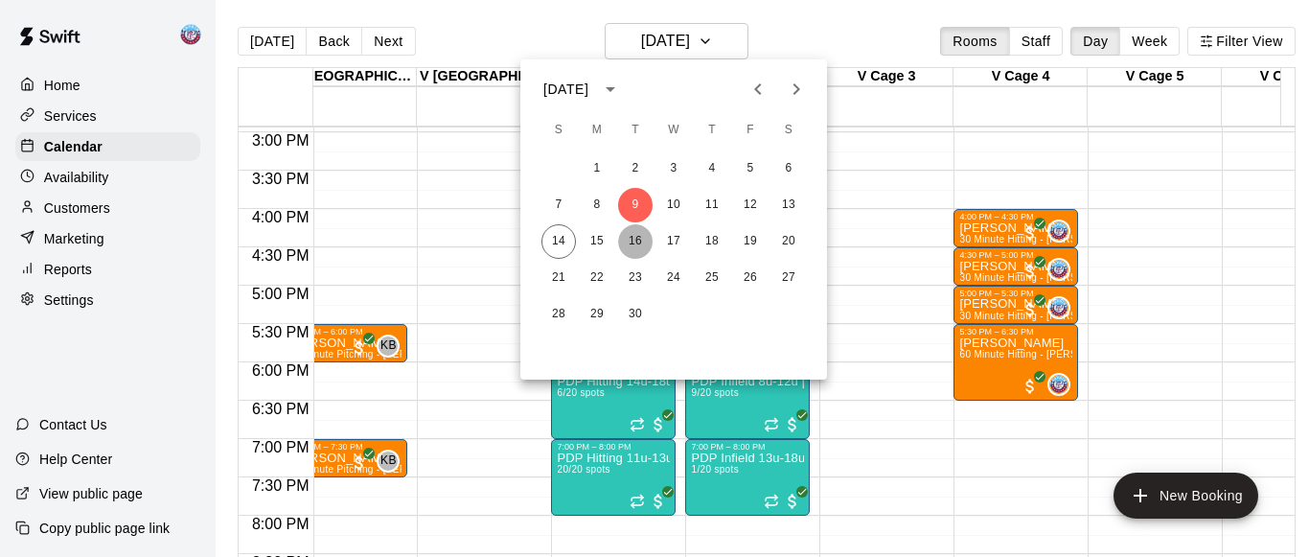
click at [638, 236] on button "16" at bounding box center [635, 241] width 34 height 34
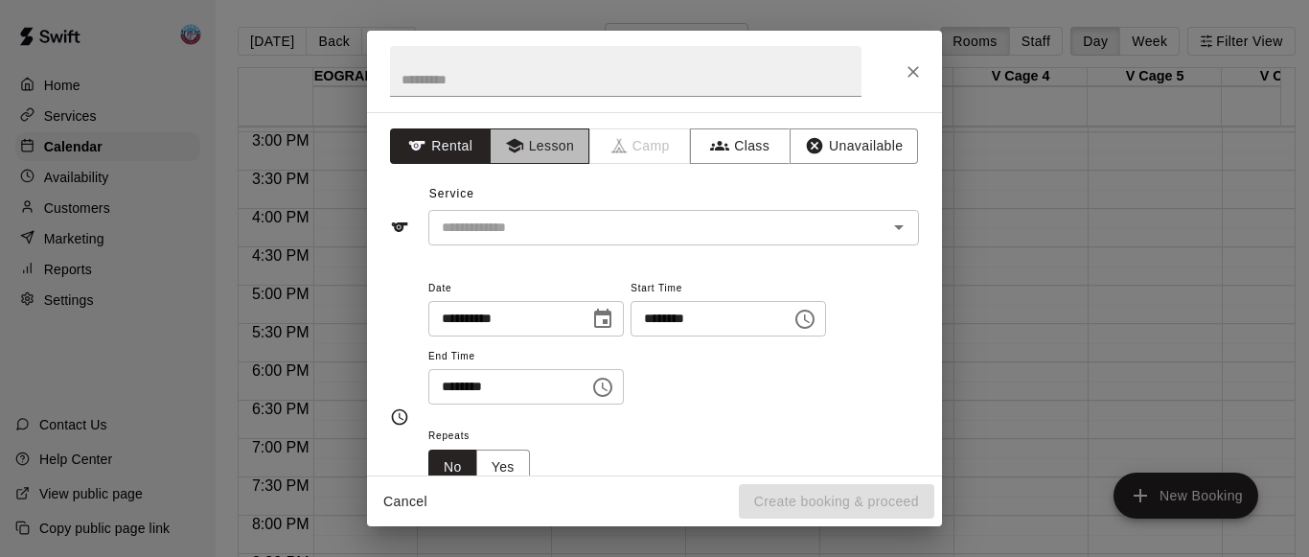
click at [510, 129] on button "Lesson" at bounding box center [540, 145] width 101 height 35
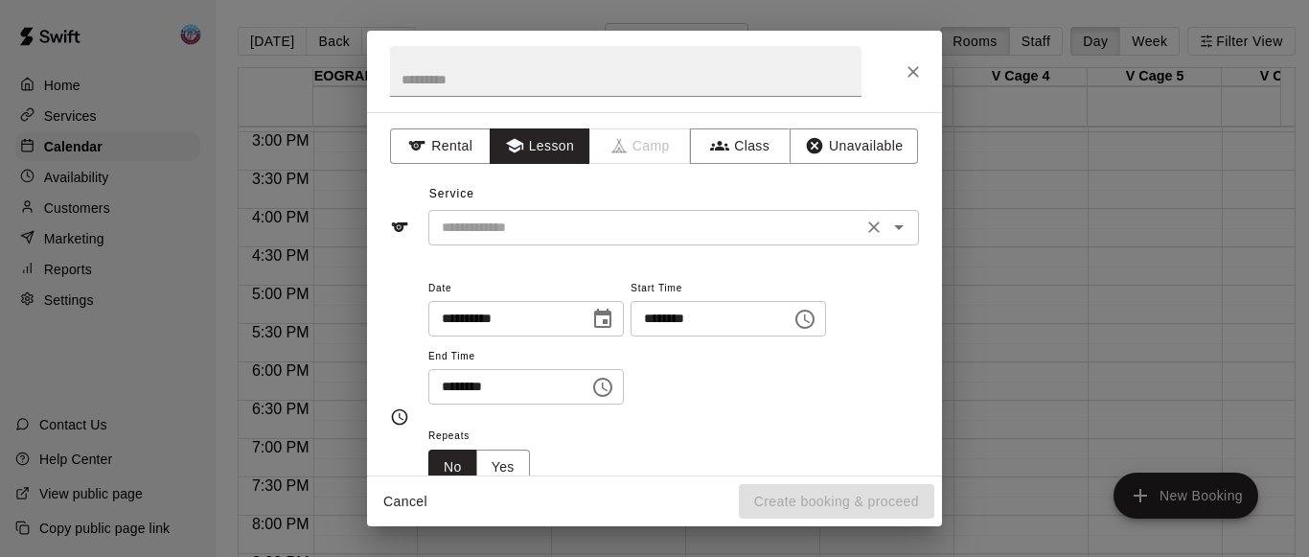
click at [533, 237] on input "text" at bounding box center [645, 228] width 423 height 24
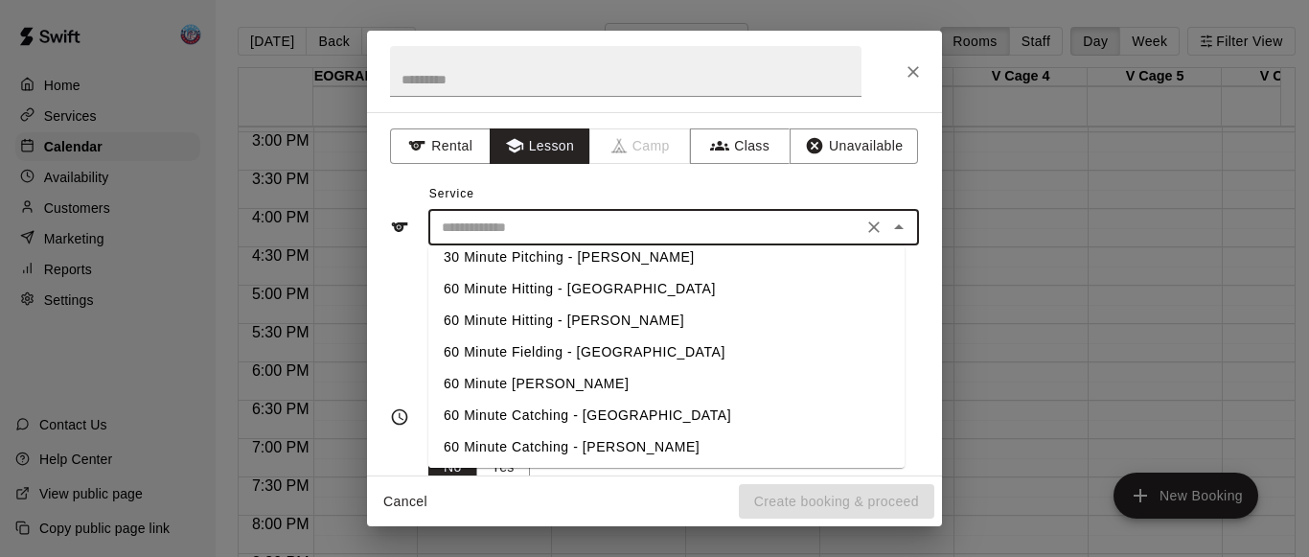
scroll to position [232, 0]
click at [535, 322] on li "60 Minute Hitting - [PERSON_NAME]" at bounding box center [666, 322] width 476 height 32
type input "**********"
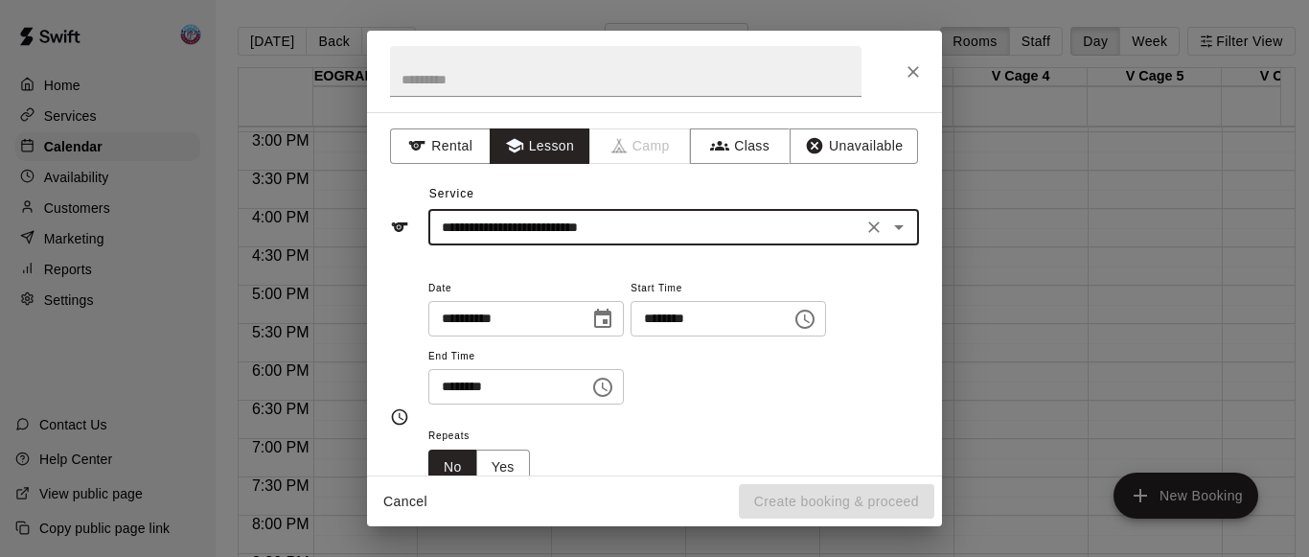
click at [470, 384] on input "********" at bounding box center [502, 386] width 148 height 35
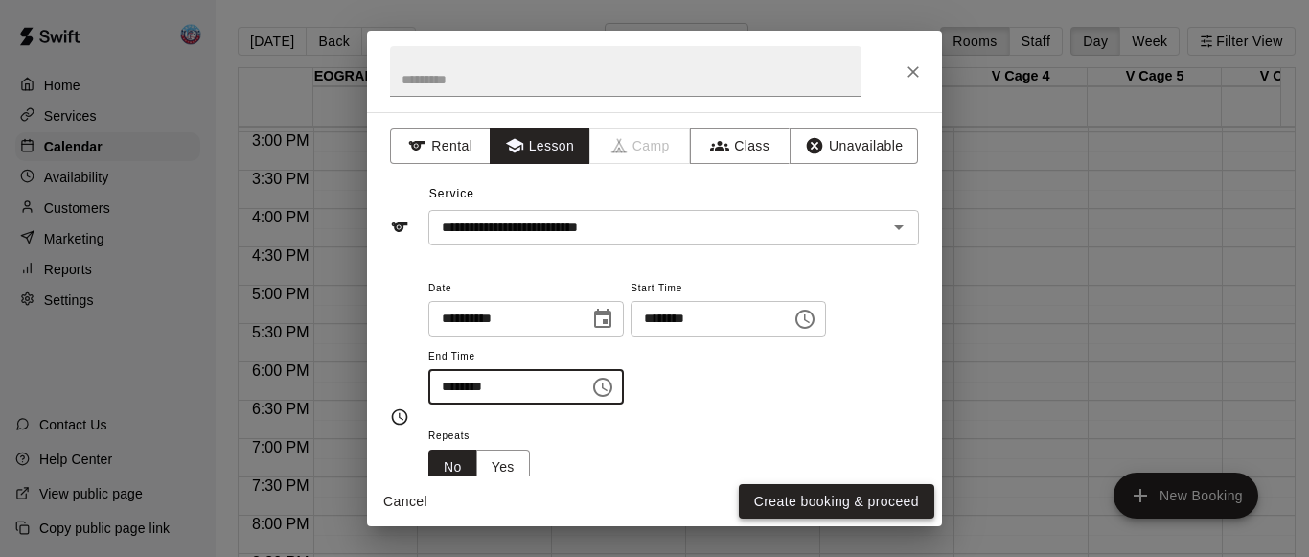
type input "********"
click at [756, 494] on button "Create booking & proceed" at bounding box center [836, 501] width 195 height 35
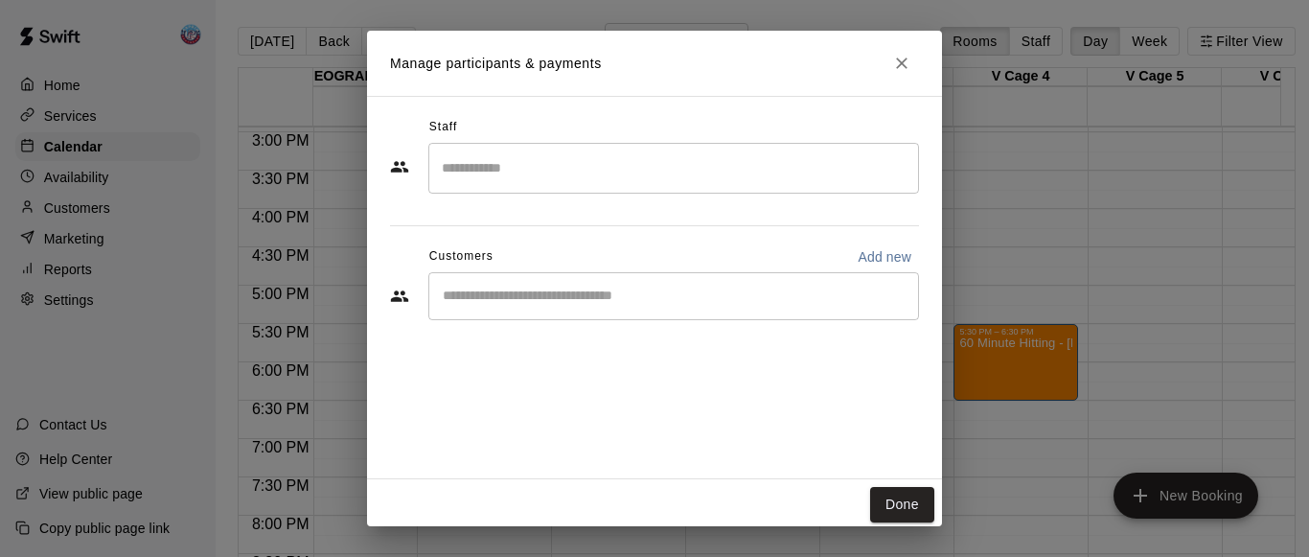
click at [545, 179] on input "Search staff" at bounding box center [673, 168] width 473 height 34
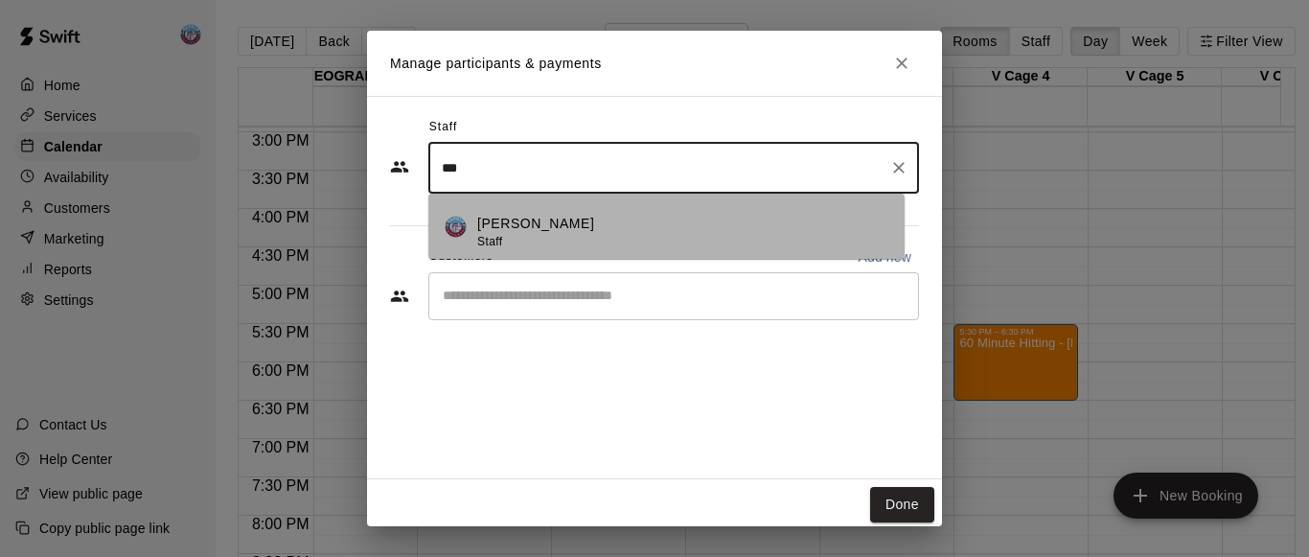
click at [546, 224] on p "[PERSON_NAME]" at bounding box center [535, 224] width 117 height 20
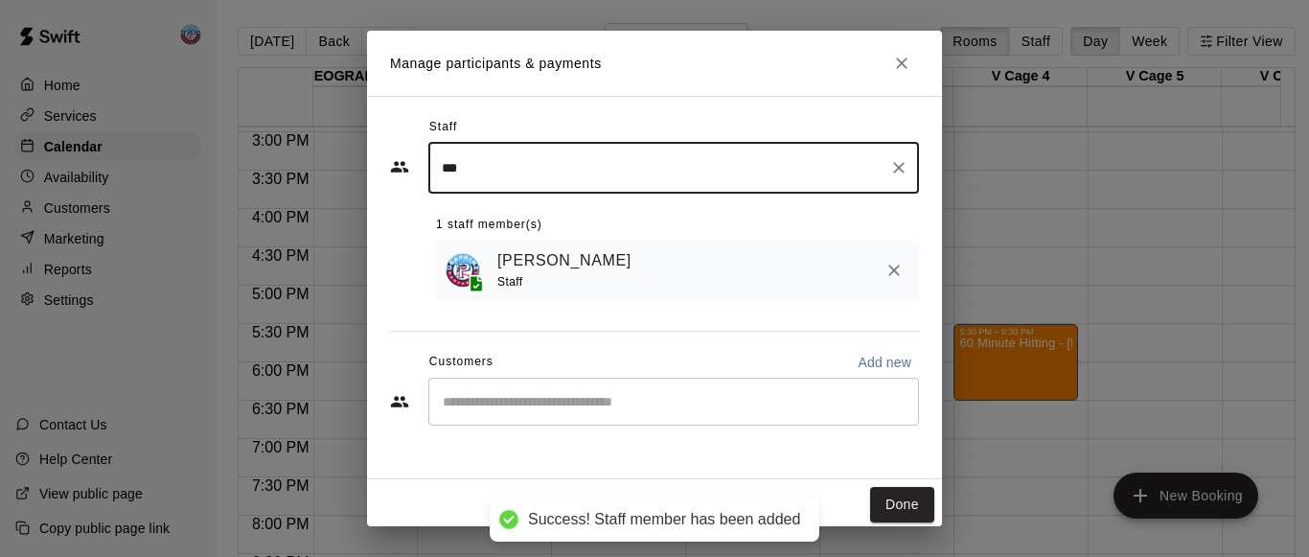
click at [494, 417] on div "​" at bounding box center [673, 402] width 491 height 48
type input "***"
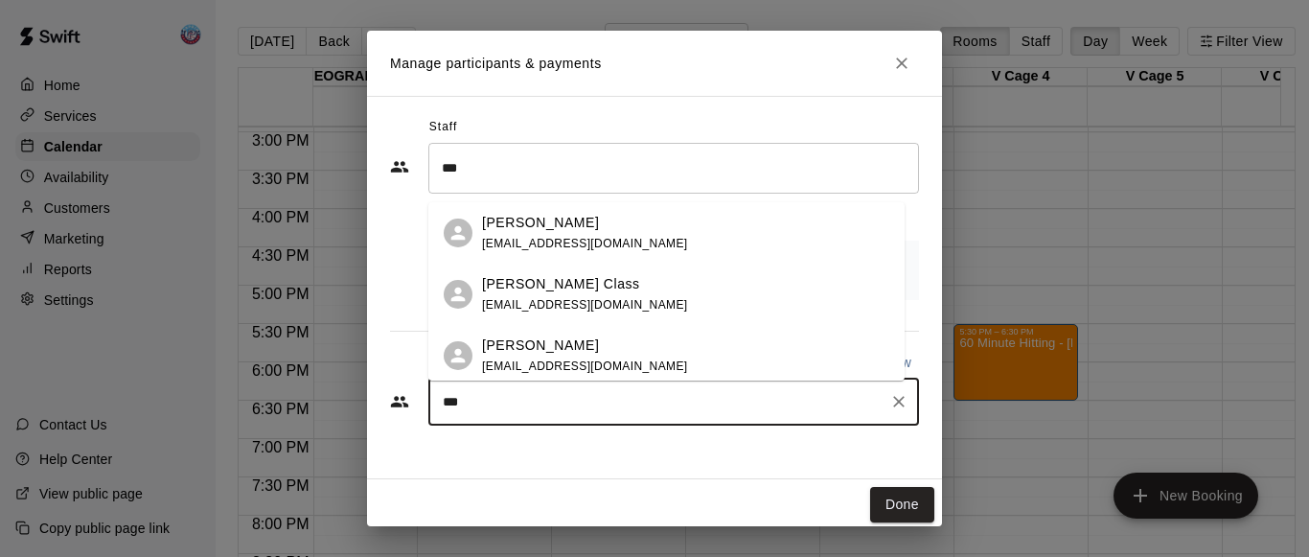
type input "****"
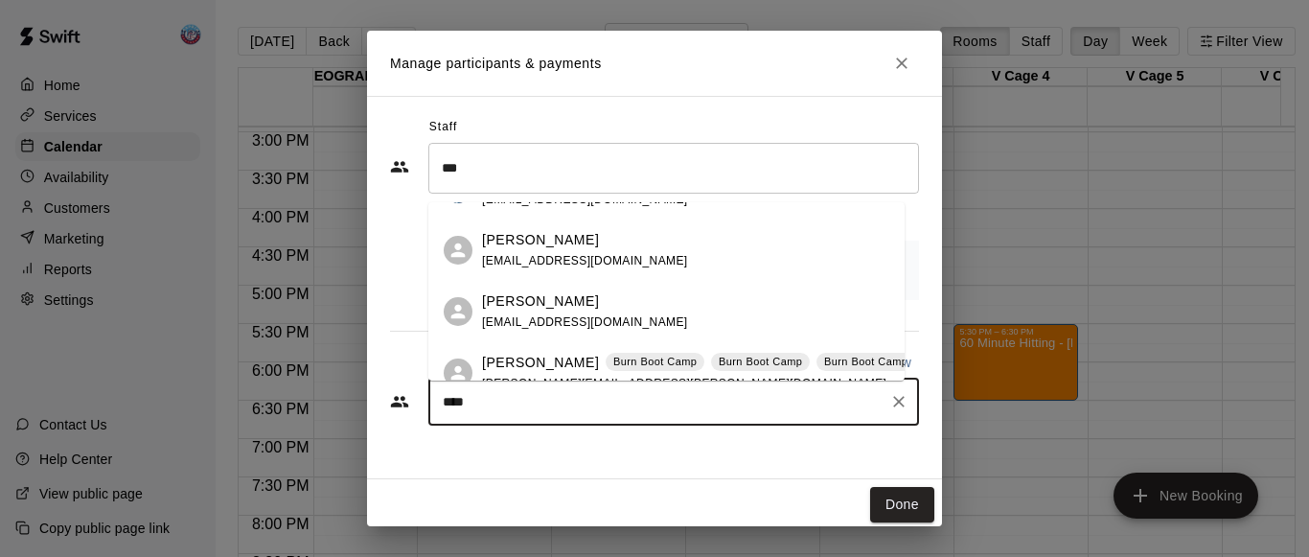
scroll to position [558, 0]
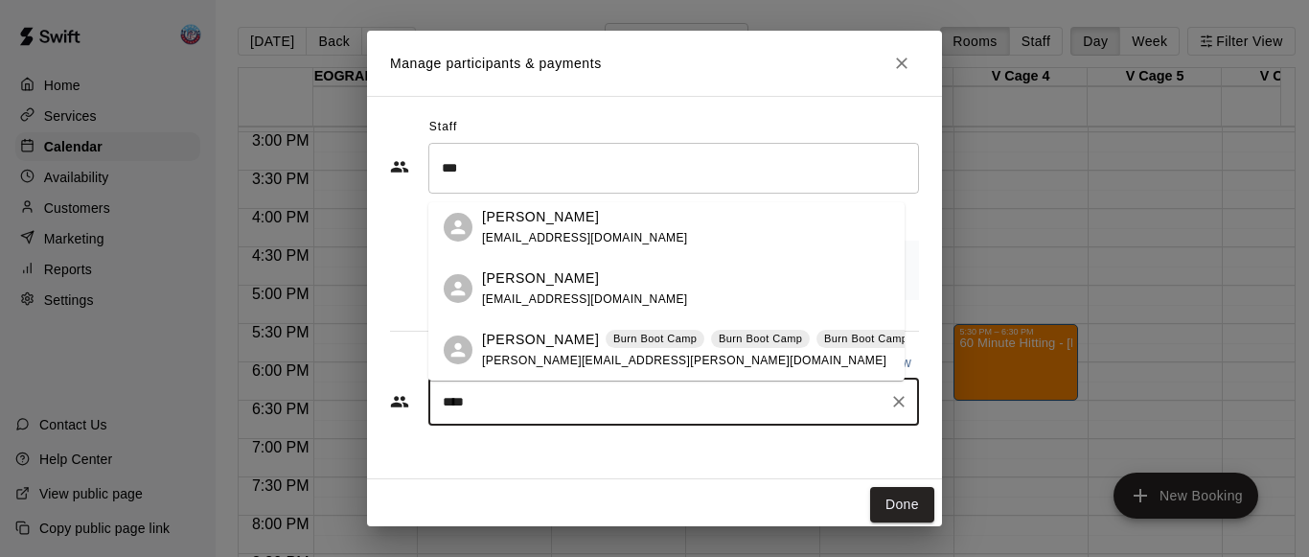
click at [889, 411] on icon "Clear" at bounding box center [898, 401] width 19 height 19
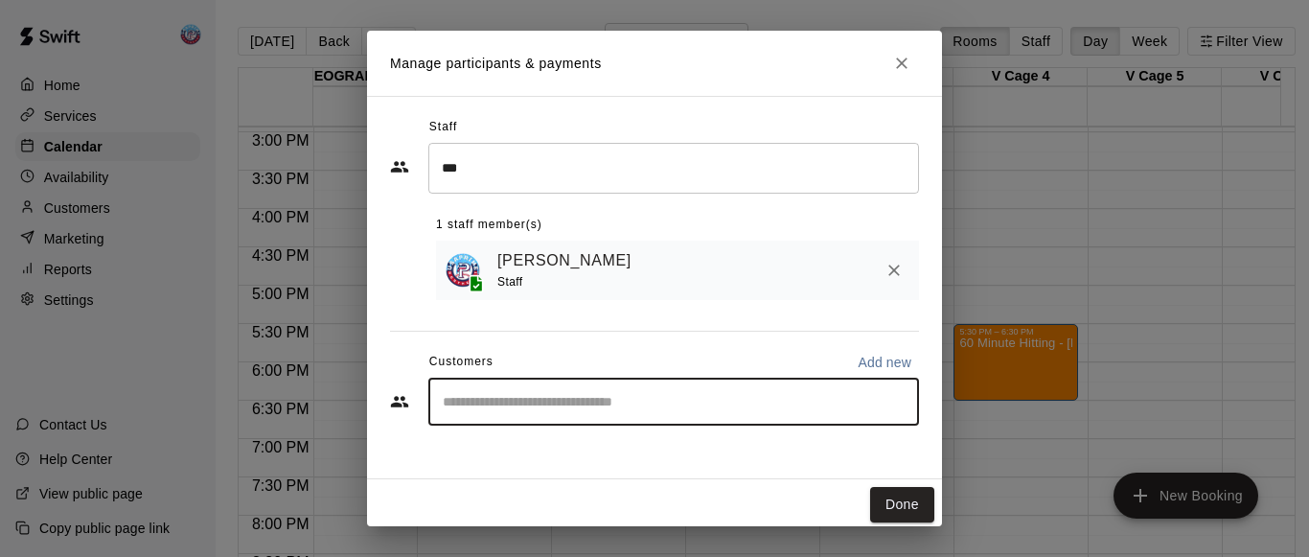
click at [743, 402] on input "Start typing to search customers..." at bounding box center [673, 401] width 473 height 19
type input "*******"
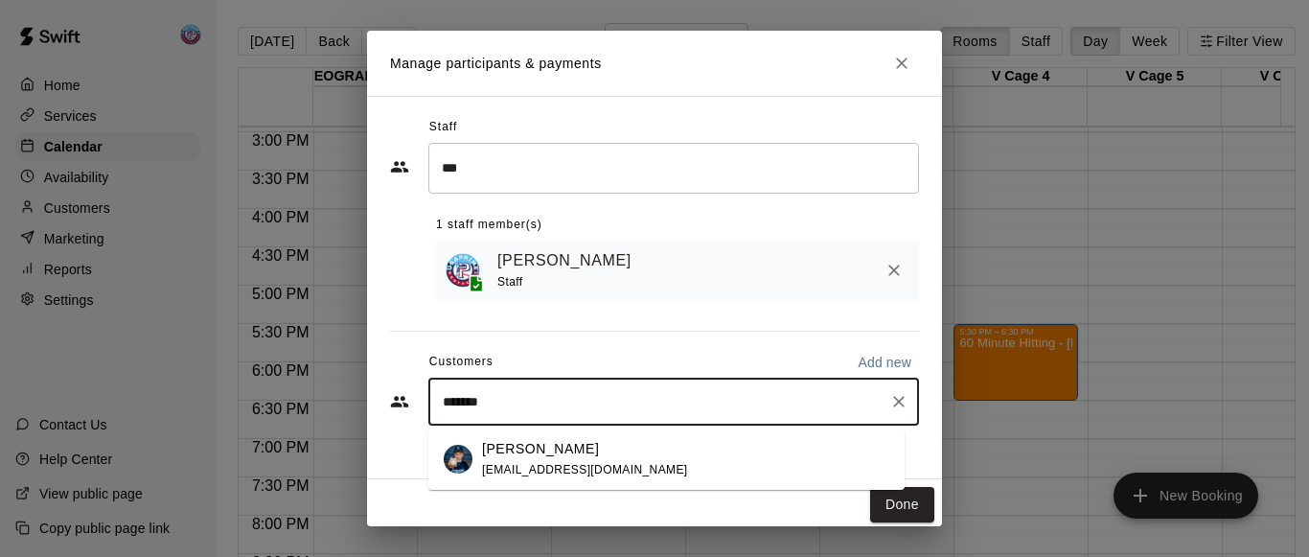
click at [646, 453] on div "[PERSON_NAME] [EMAIL_ADDRESS][DOMAIN_NAME]" at bounding box center [685, 459] width 407 height 41
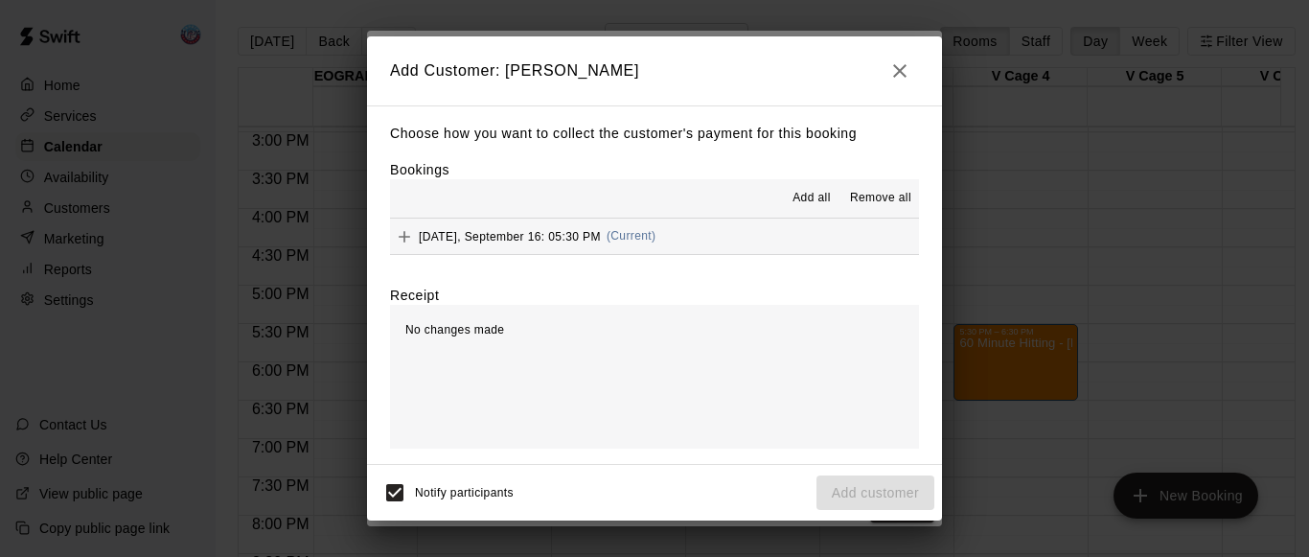
click at [813, 185] on button "Add all" at bounding box center [811, 198] width 61 height 31
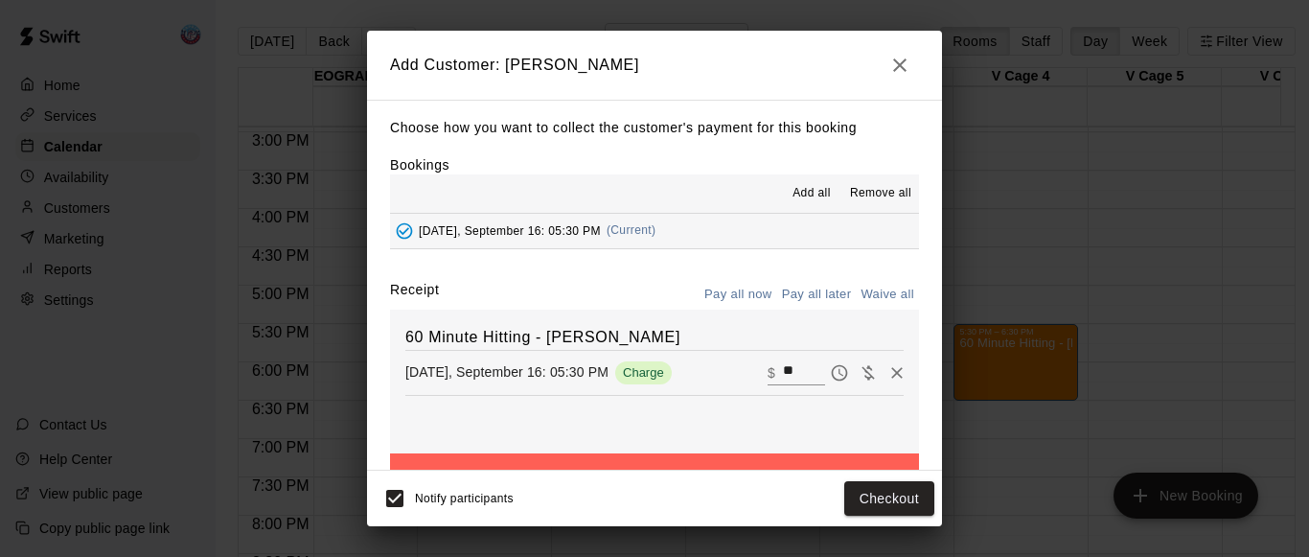
click at [871, 517] on div "Notify participants Checkout" at bounding box center [655, 498] width 560 height 40
click at [865, 500] on button "Checkout" at bounding box center [889, 498] width 90 height 35
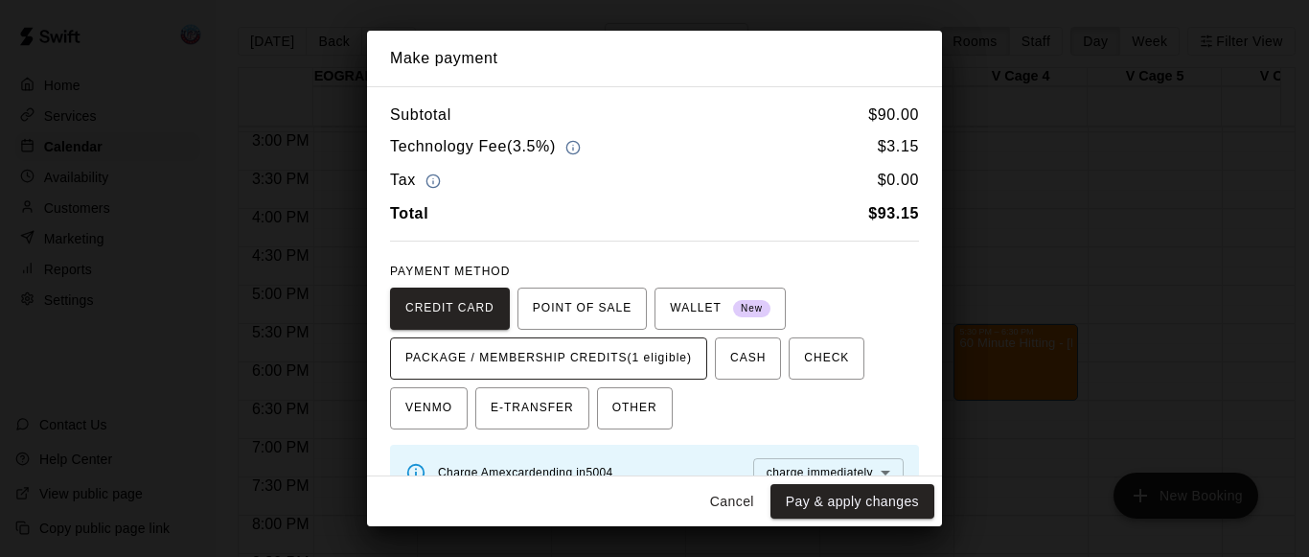
click at [692, 373] on span "PACKAGE / MEMBERSHIP CREDITS (1 eligible)" at bounding box center [548, 358] width 287 height 31
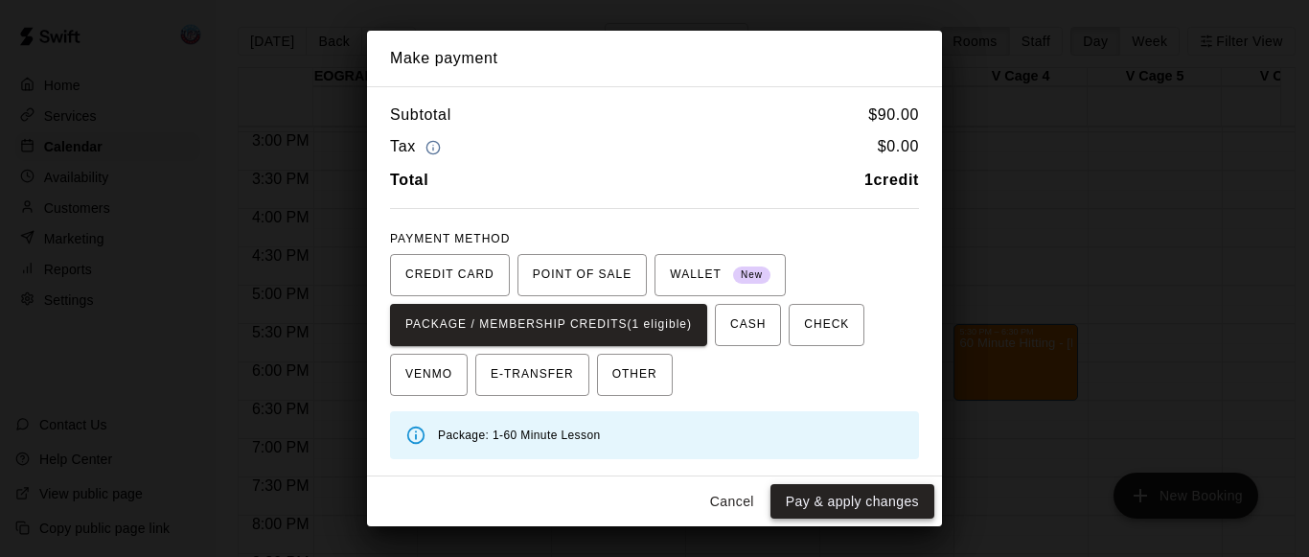
click at [840, 508] on button "Pay & apply changes" at bounding box center [852, 501] width 164 height 35
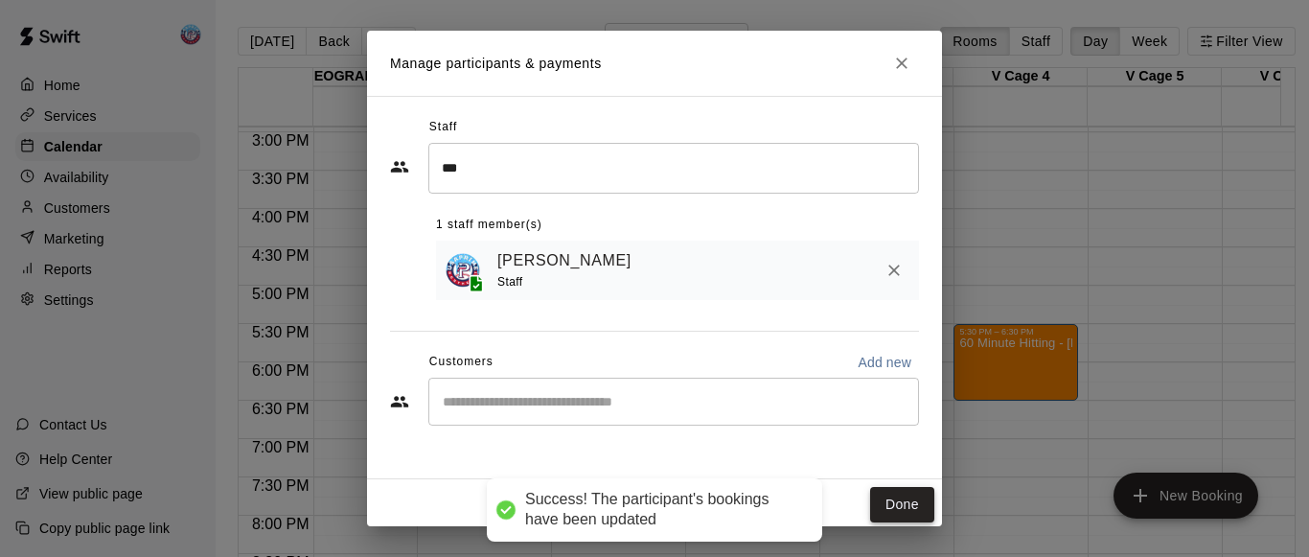
click at [870, 508] on button "Done" at bounding box center [902, 504] width 64 height 35
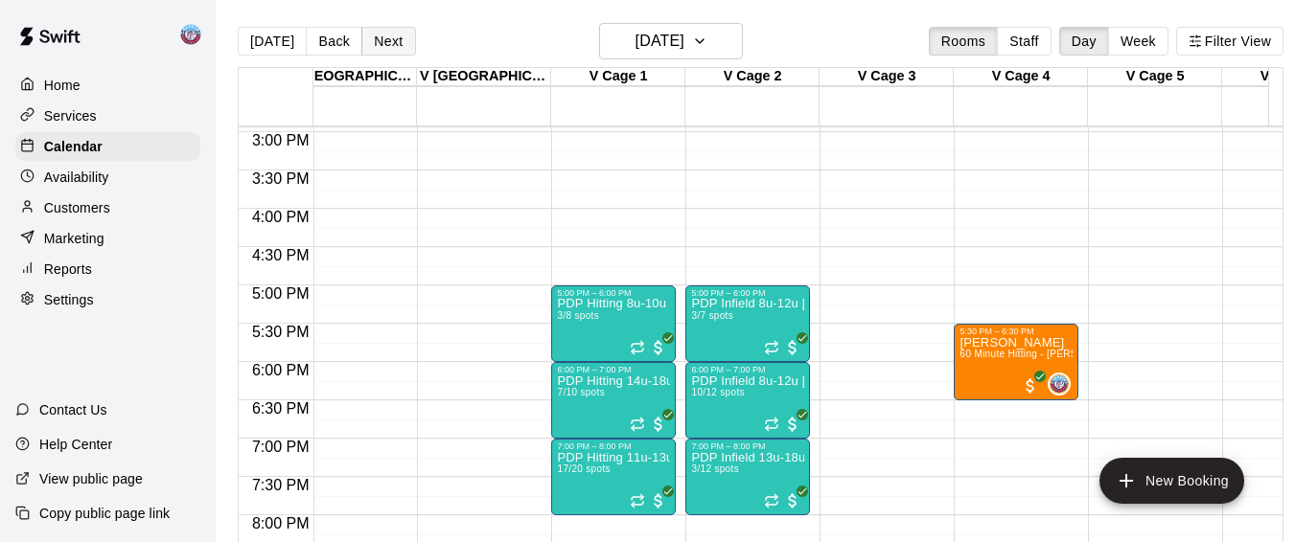
click at [380, 36] on button "Next" at bounding box center [388, 41] width 54 height 29
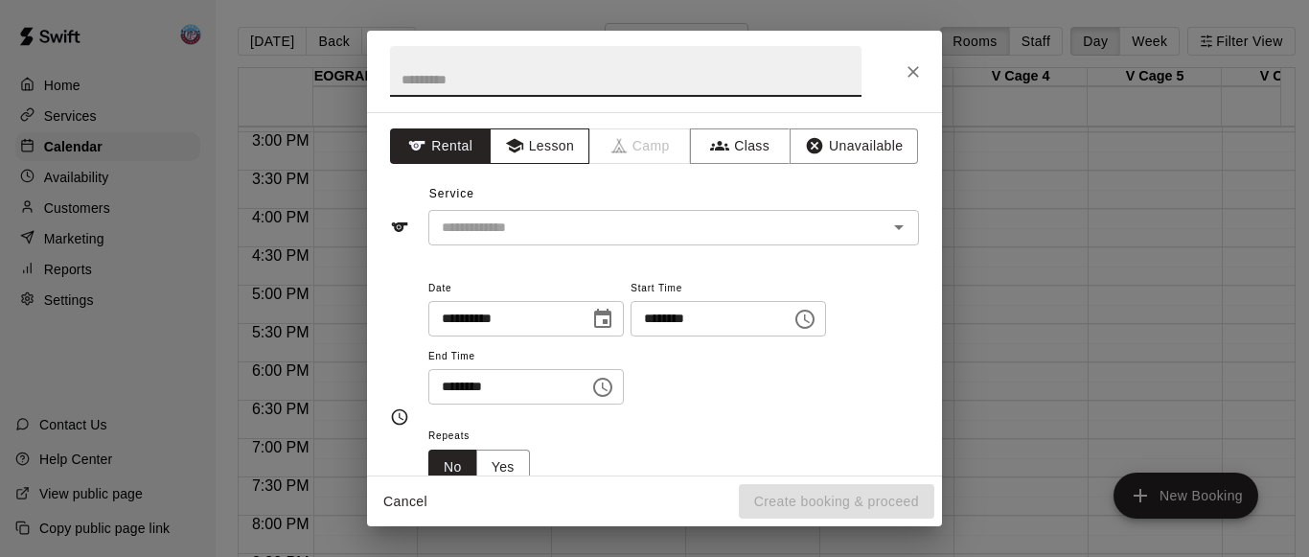
click at [517, 163] on button "Lesson" at bounding box center [540, 145] width 101 height 35
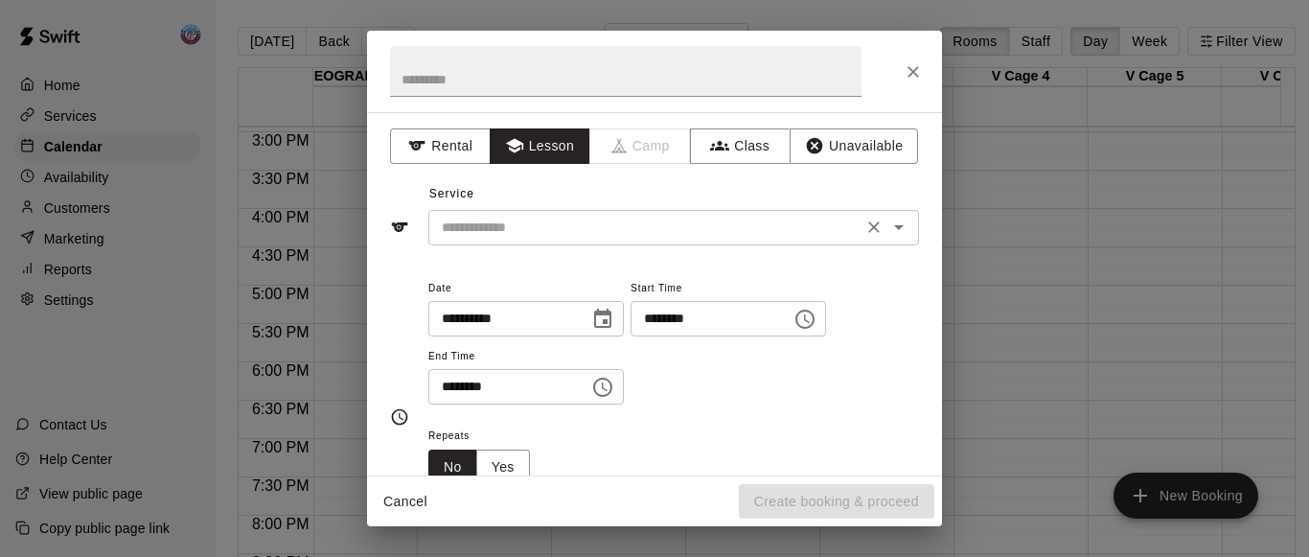
click at [523, 228] on input "text" at bounding box center [645, 228] width 423 height 24
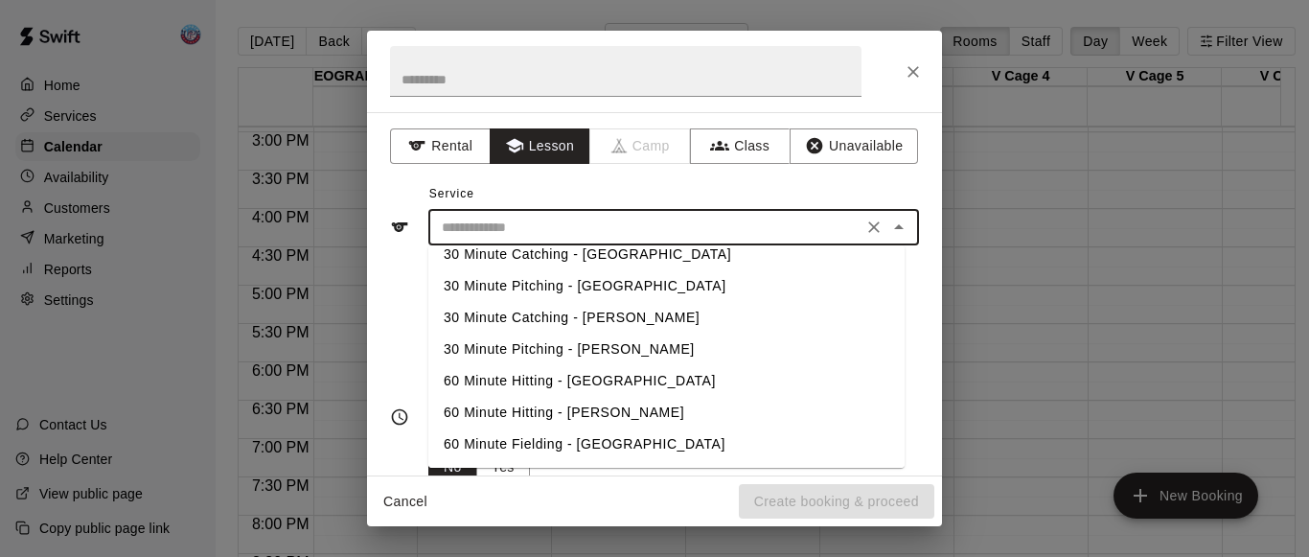
scroll to position [168, 0]
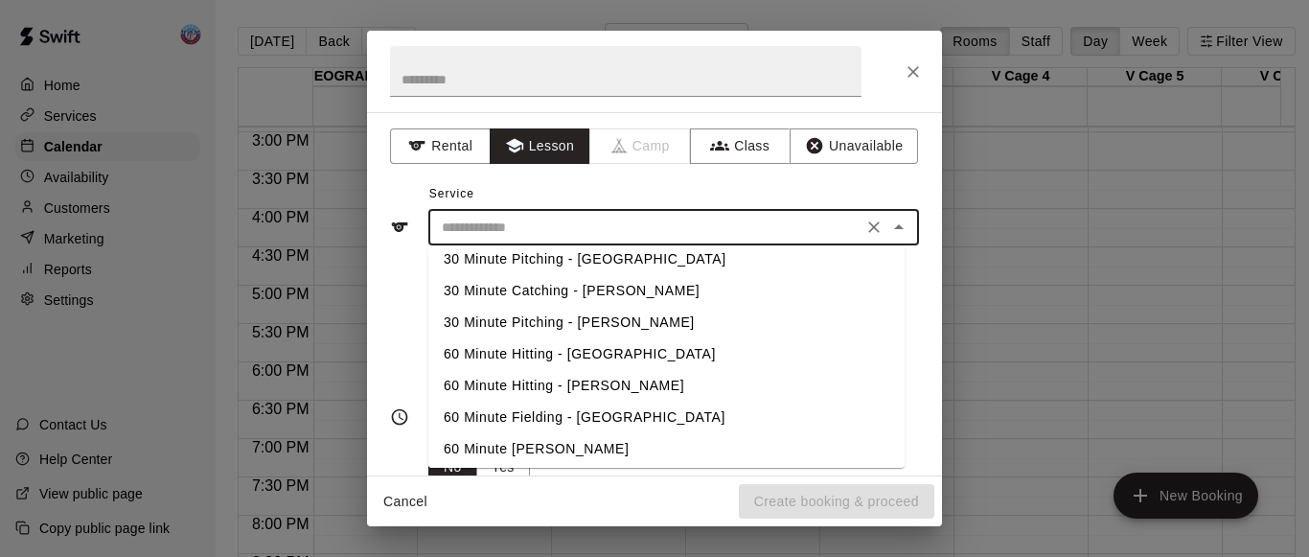
click at [513, 391] on li "60 Minute Hitting - [PERSON_NAME]" at bounding box center [666, 386] width 476 height 32
type input "**********"
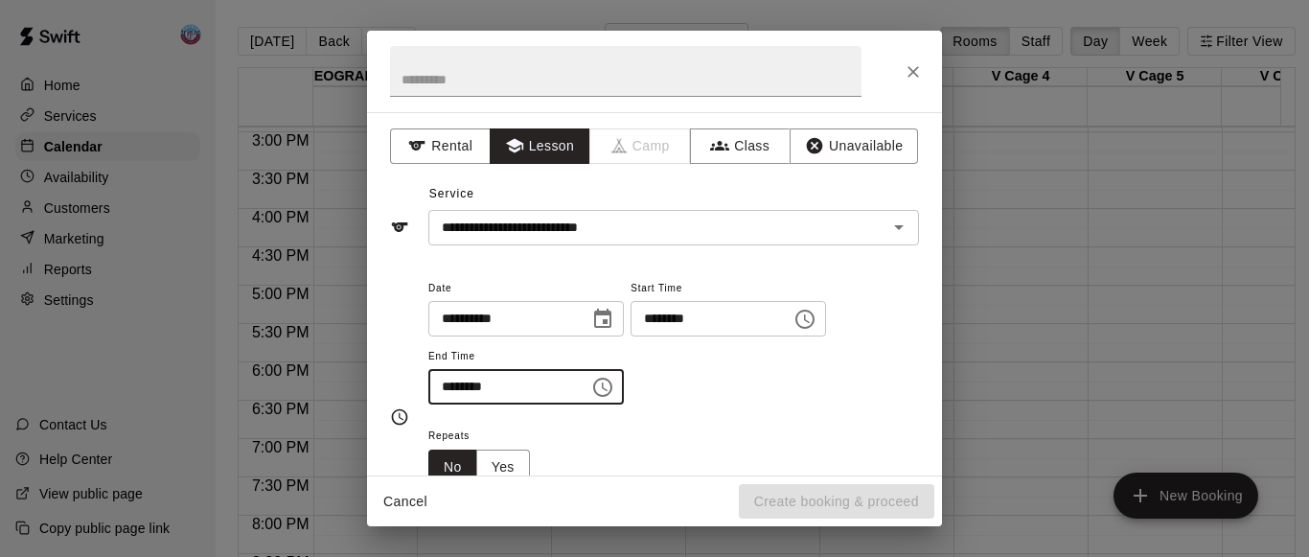
click at [468, 395] on input "********" at bounding box center [502, 386] width 148 height 35
click at [447, 391] on input "********" at bounding box center [502, 386] width 148 height 35
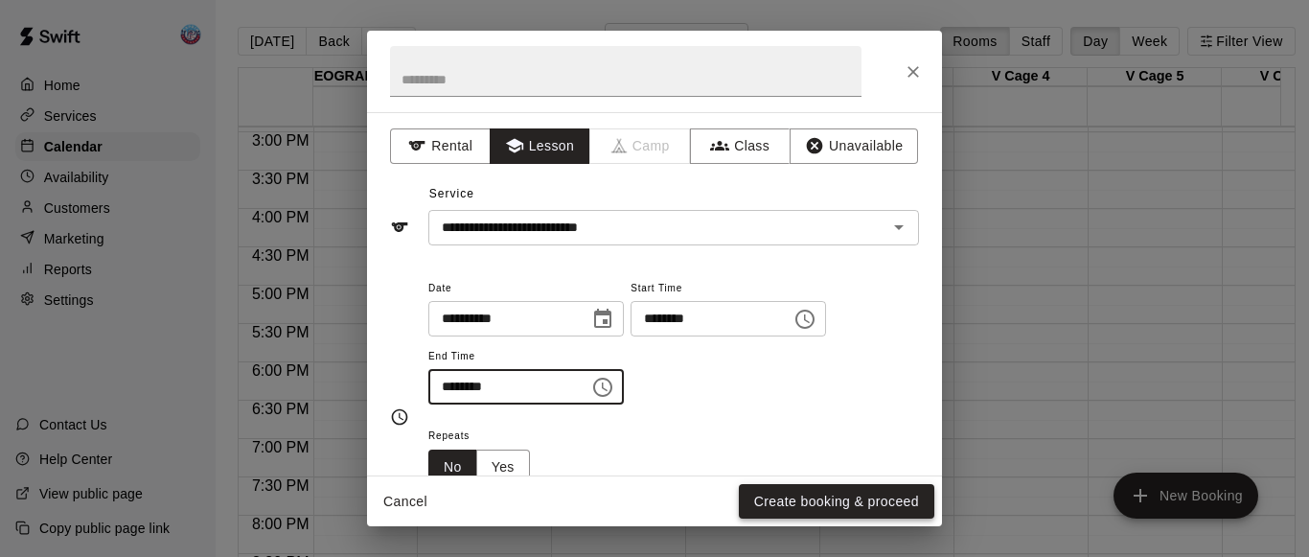
type input "********"
click at [780, 497] on button "Create booking & proceed" at bounding box center [836, 501] width 195 height 35
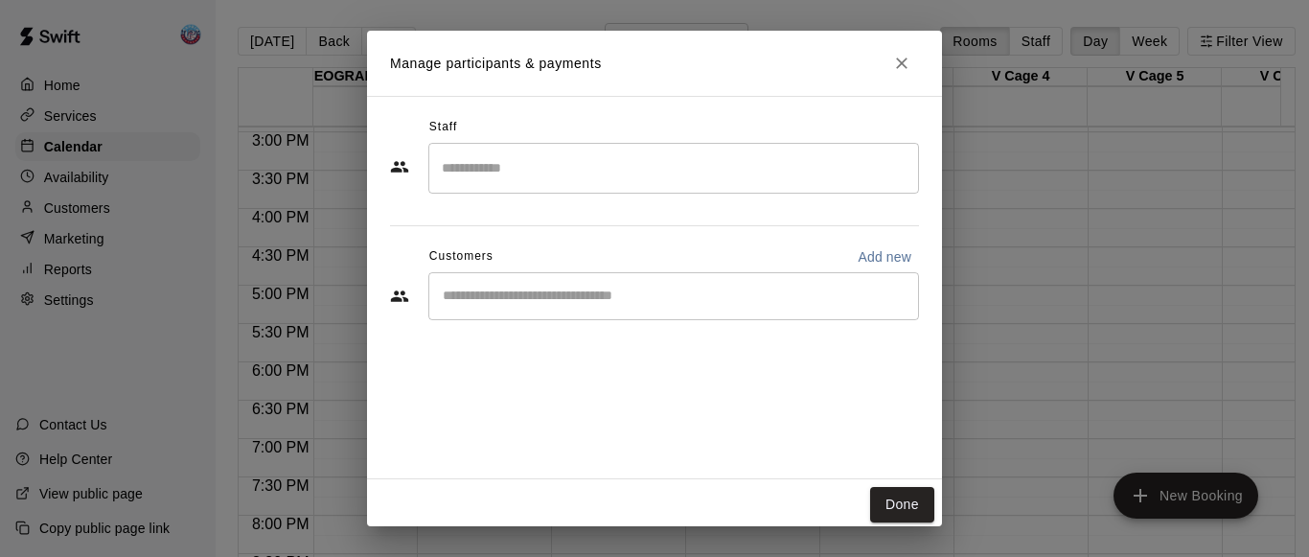
click at [560, 173] on input "Search staff" at bounding box center [673, 168] width 473 height 34
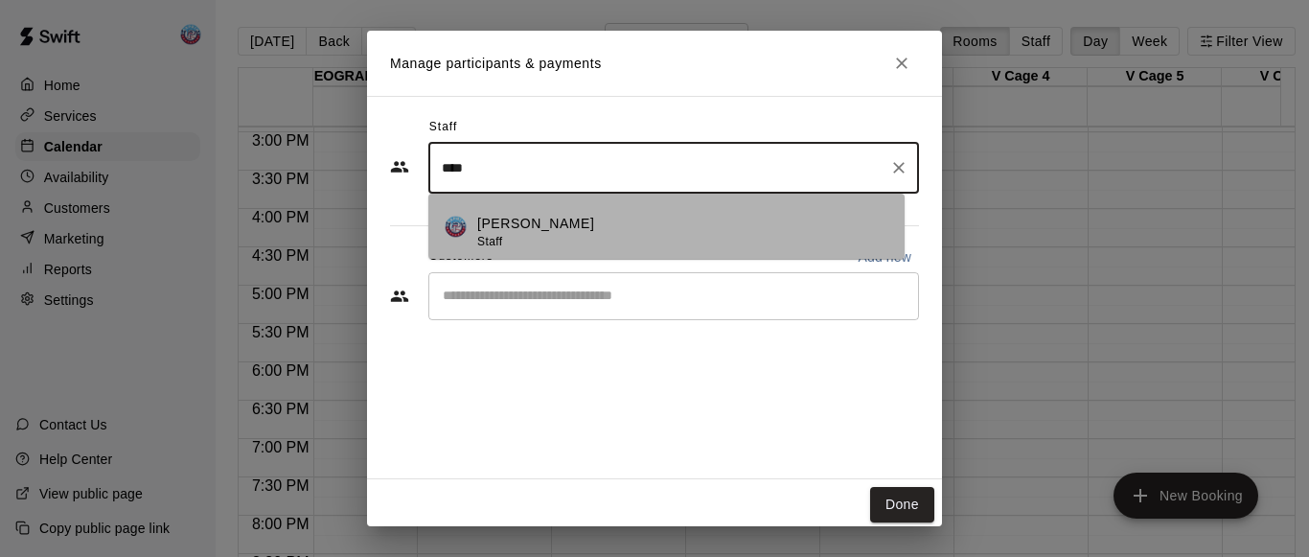
click at [557, 233] on p "[PERSON_NAME]" at bounding box center [535, 224] width 117 height 20
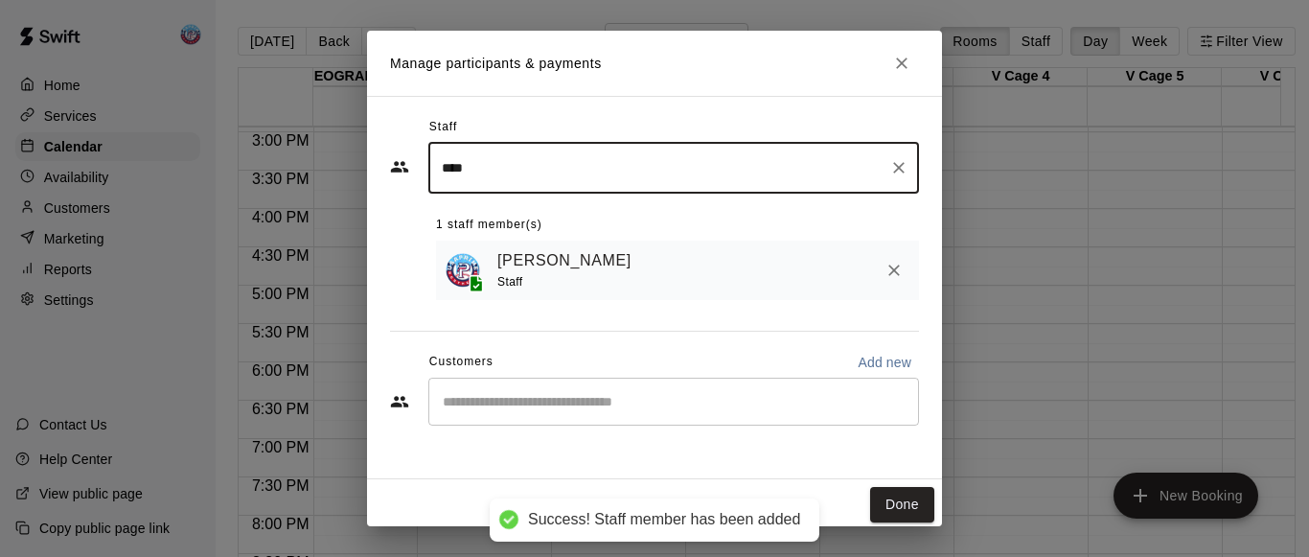
click at [557, 420] on div "​" at bounding box center [673, 402] width 491 height 48
type input "****"
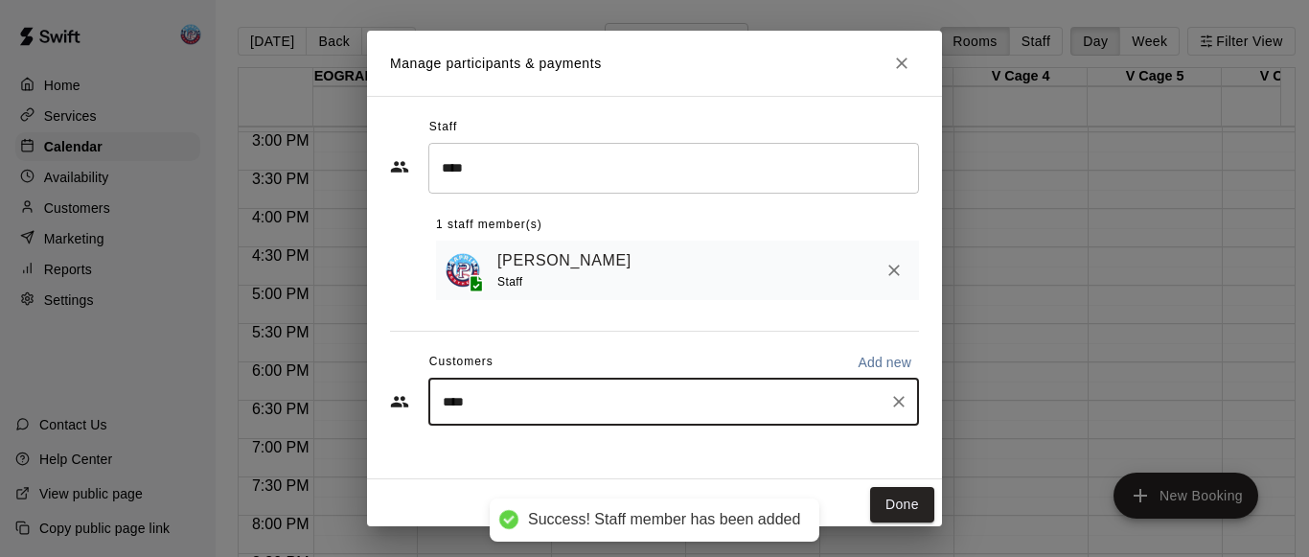
type input "*****"
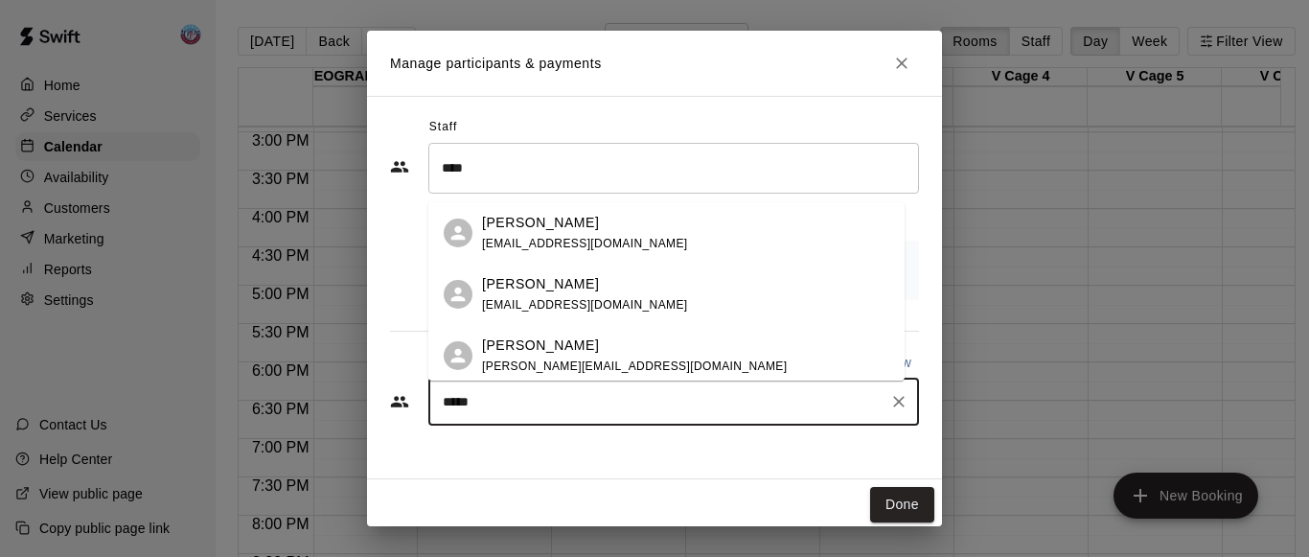
click at [530, 233] on div "[PERSON_NAME] [EMAIL_ADDRESS][DOMAIN_NAME]" at bounding box center [585, 233] width 206 height 41
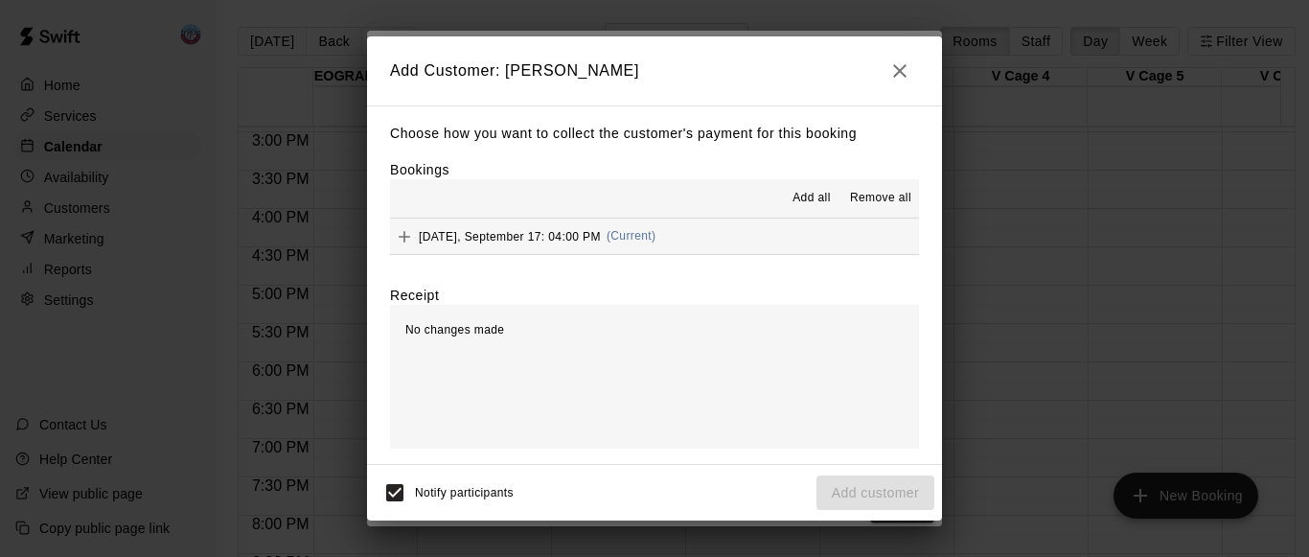
click at [830, 202] on span "Add all" at bounding box center [811, 198] width 38 height 19
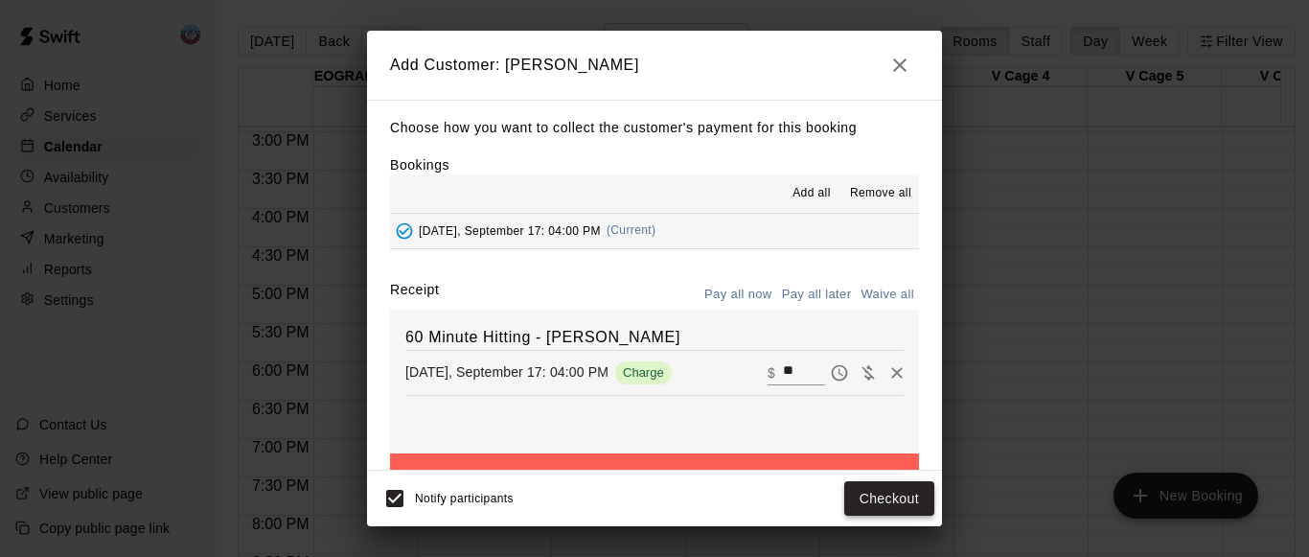
click at [888, 501] on button "Checkout" at bounding box center [889, 498] width 90 height 35
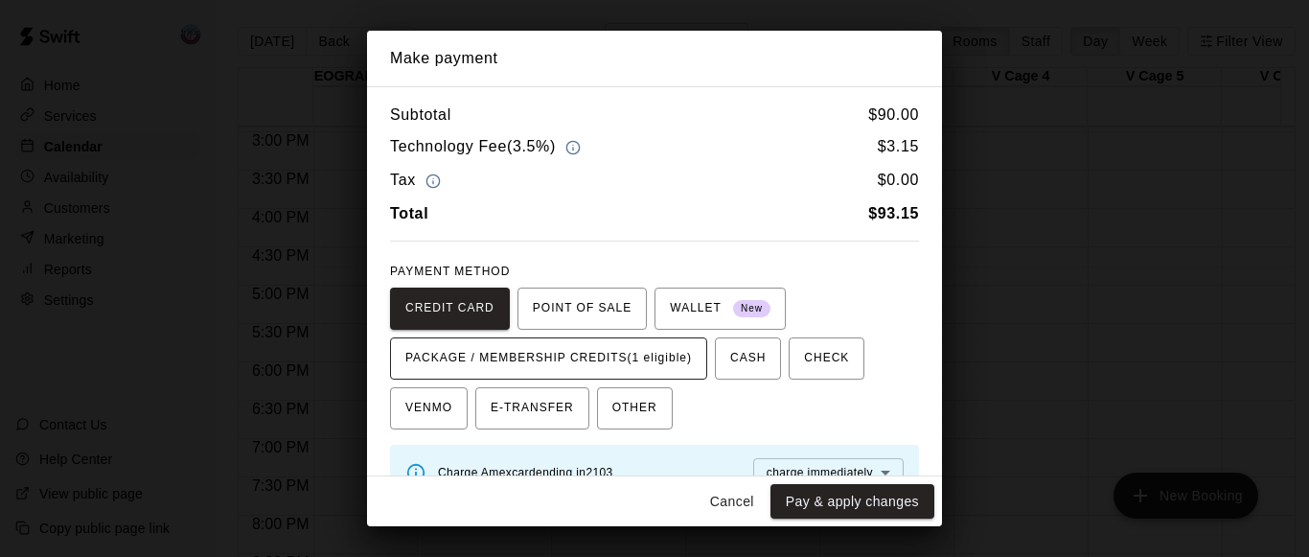
click at [685, 358] on span "PACKAGE / MEMBERSHIP CREDITS (1 eligible)" at bounding box center [548, 358] width 287 height 31
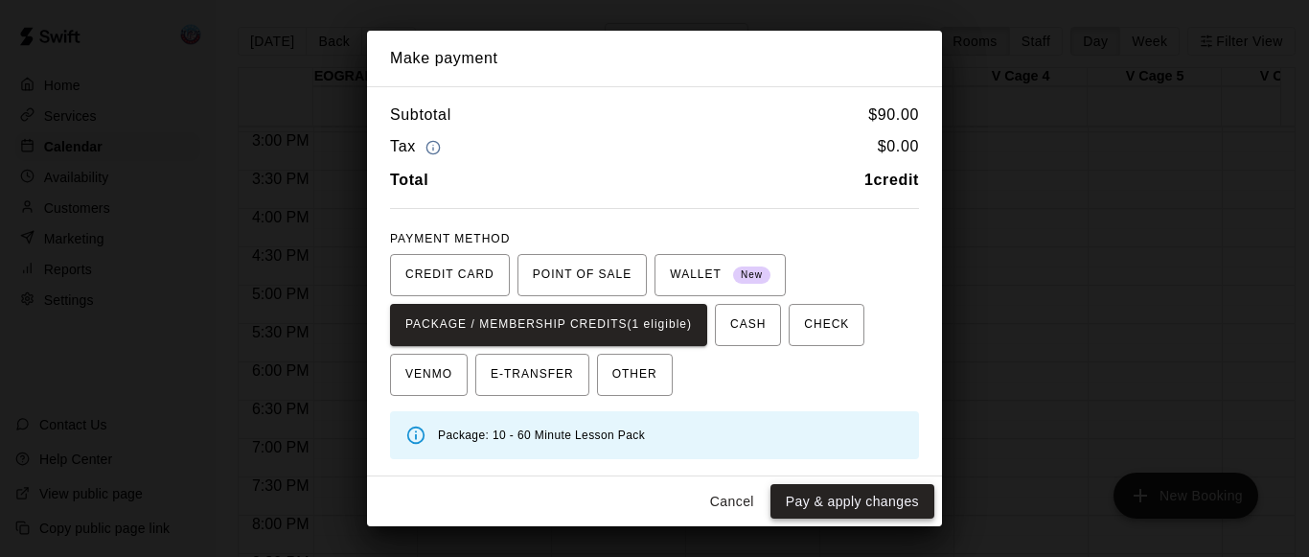
click at [819, 493] on button "Pay & apply changes" at bounding box center [852, 501] width 164 height 35
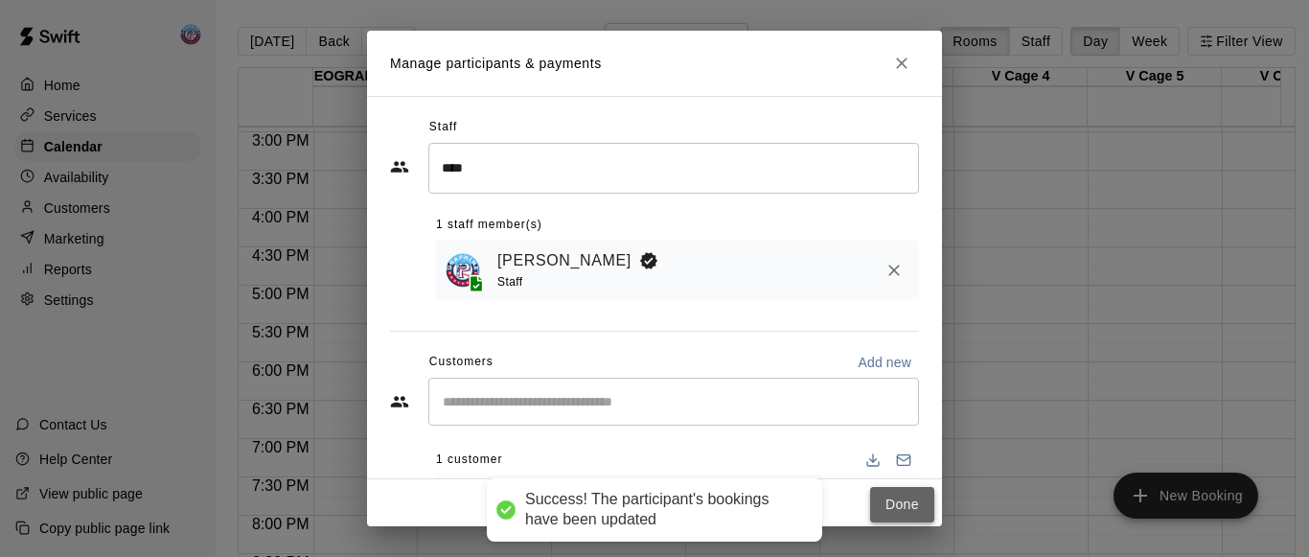
click at [870, 500] on button "Done" at bounding box center [902, 504] width 64 height 35
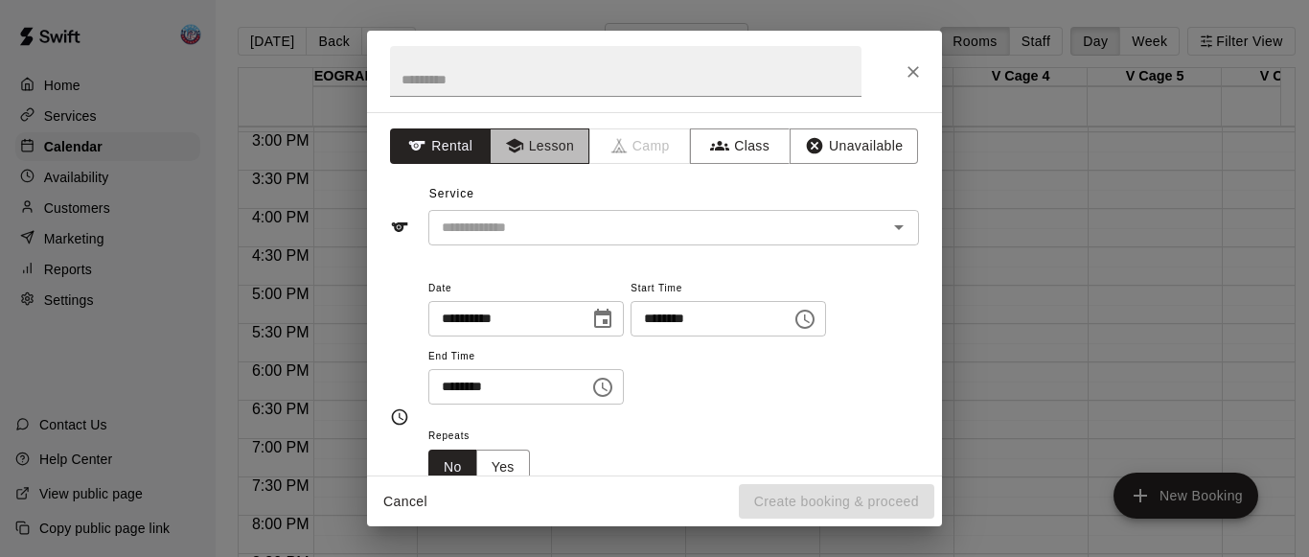
click at [513, 144] on icon "button" at bounding box center [513, 146] width 17 height 14
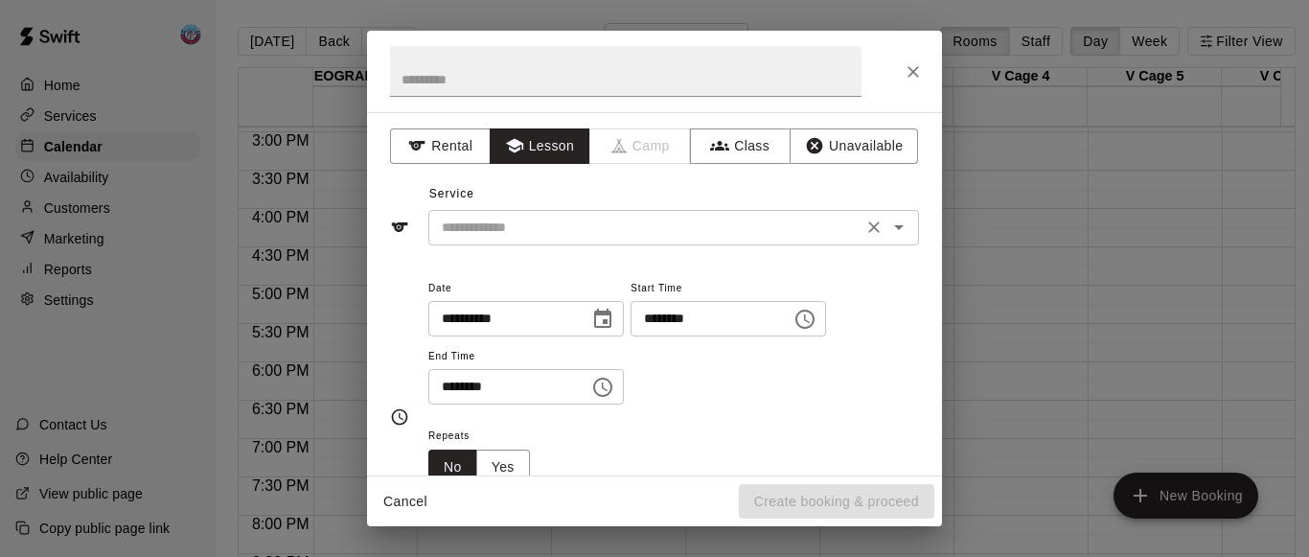
click at [523, 236] on input "text" at bounding box center [645, 228] width 423 height 24
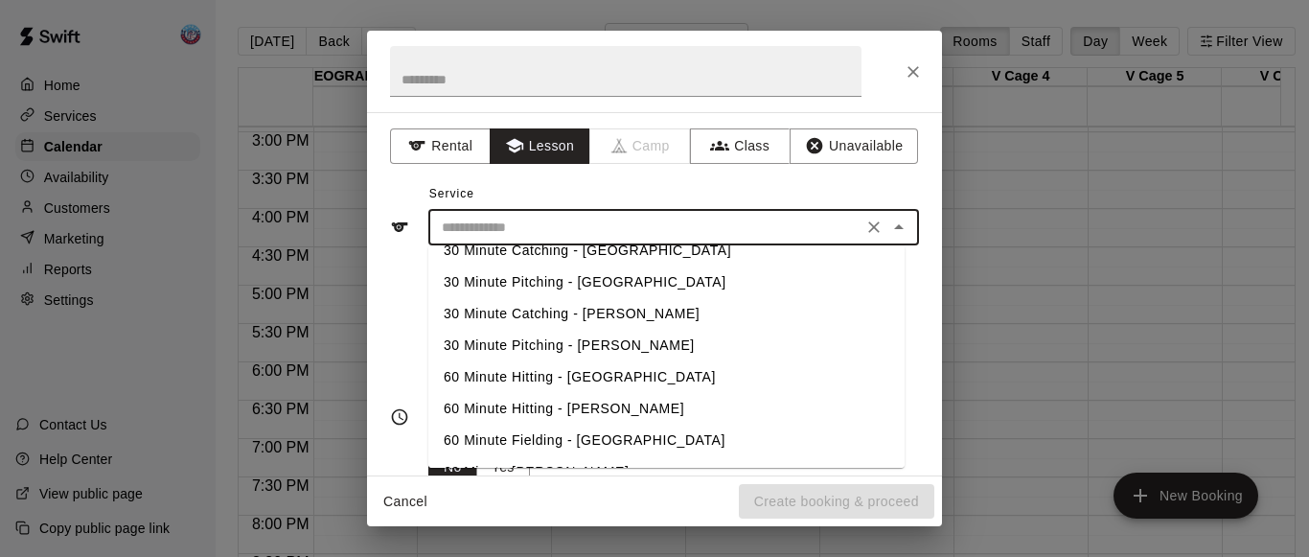
scroll to position [149, 0]
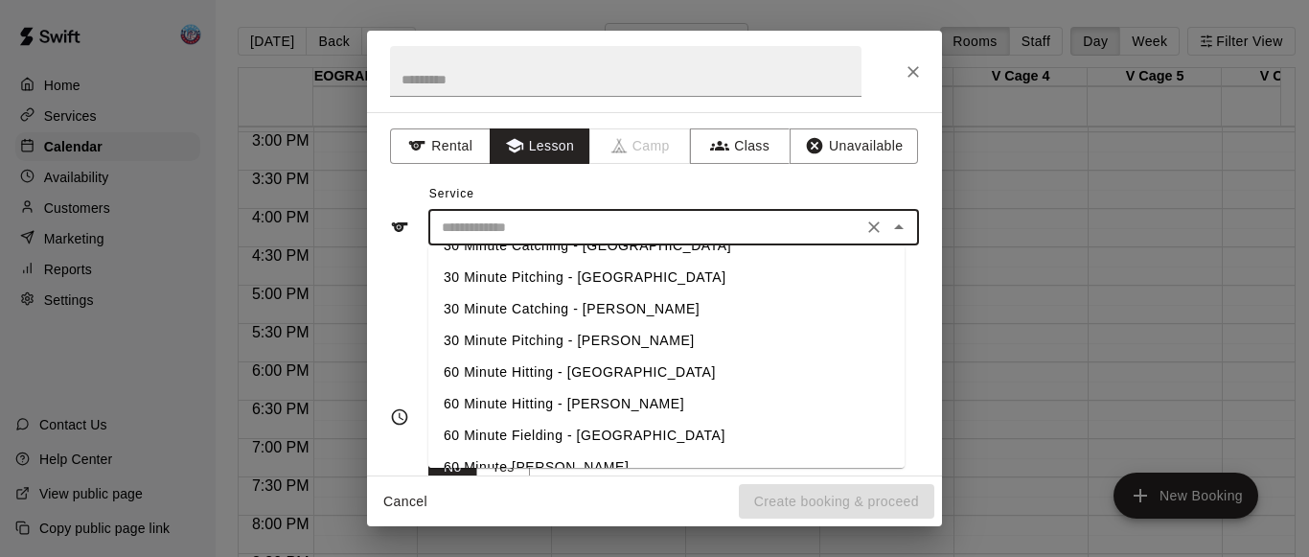
click at [533, 408] on li "60 Minute Hitting - [PERSON_NAME]" at bounding box center [666, 404] width 476 height 32
type input "**********"
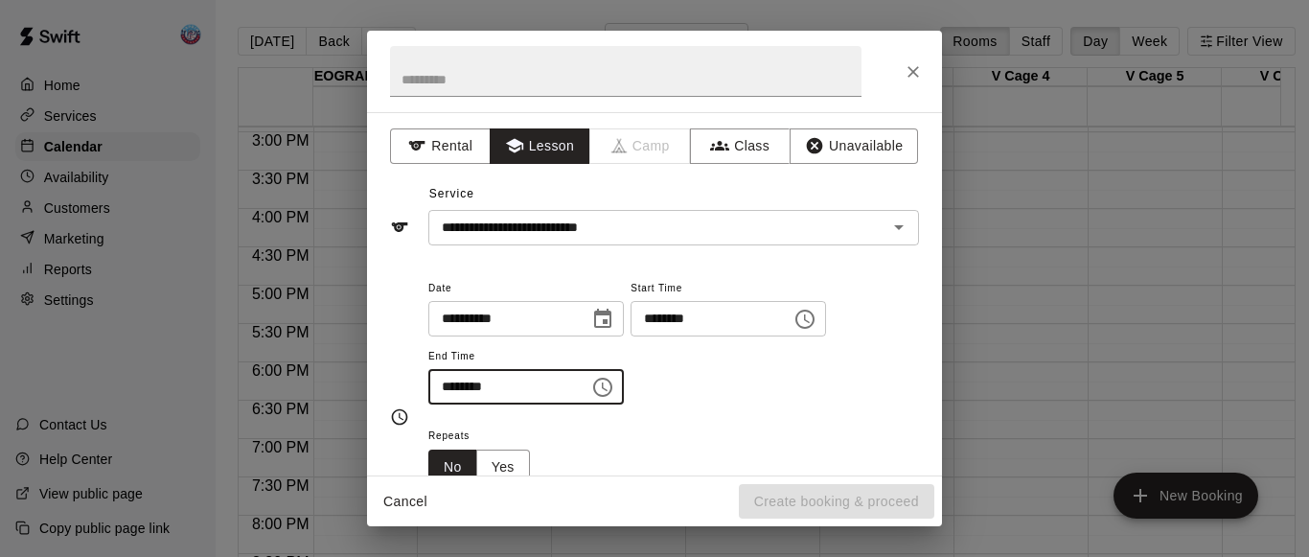
click at [469, 391] on input "********" at bounding box center [502, 386] width 148 height 35
click at [447, 388] on input "********" at bounding box center [502, 386] width 148 height 35
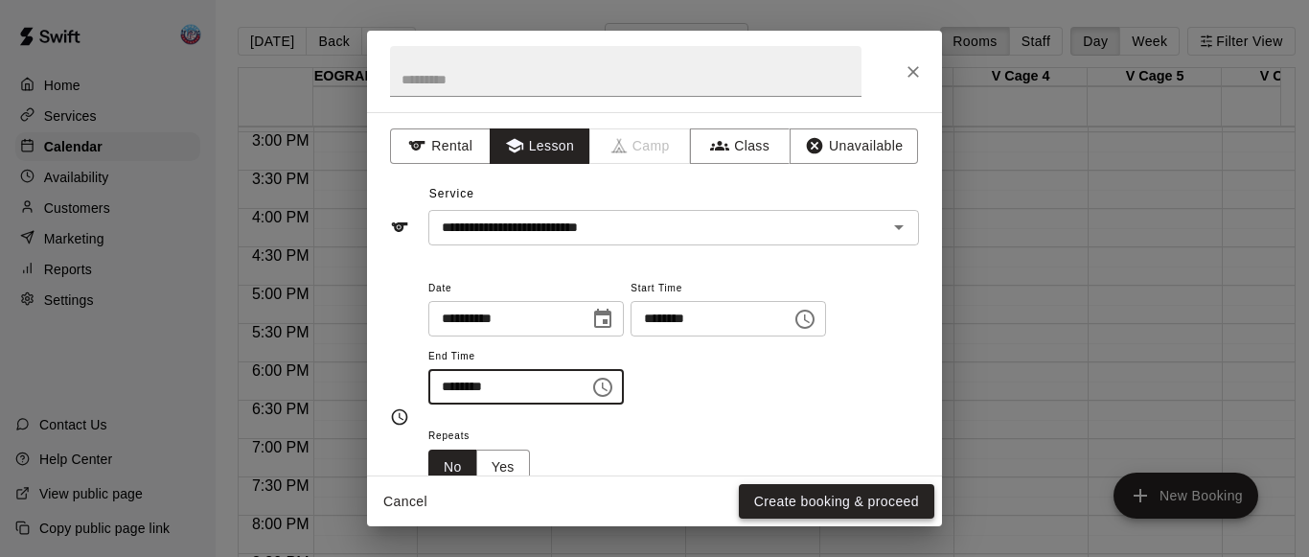
type input "********"
click at [748, 494] on button "Create booking & proceed" at bounding box center [836, 501] width 195 height 35
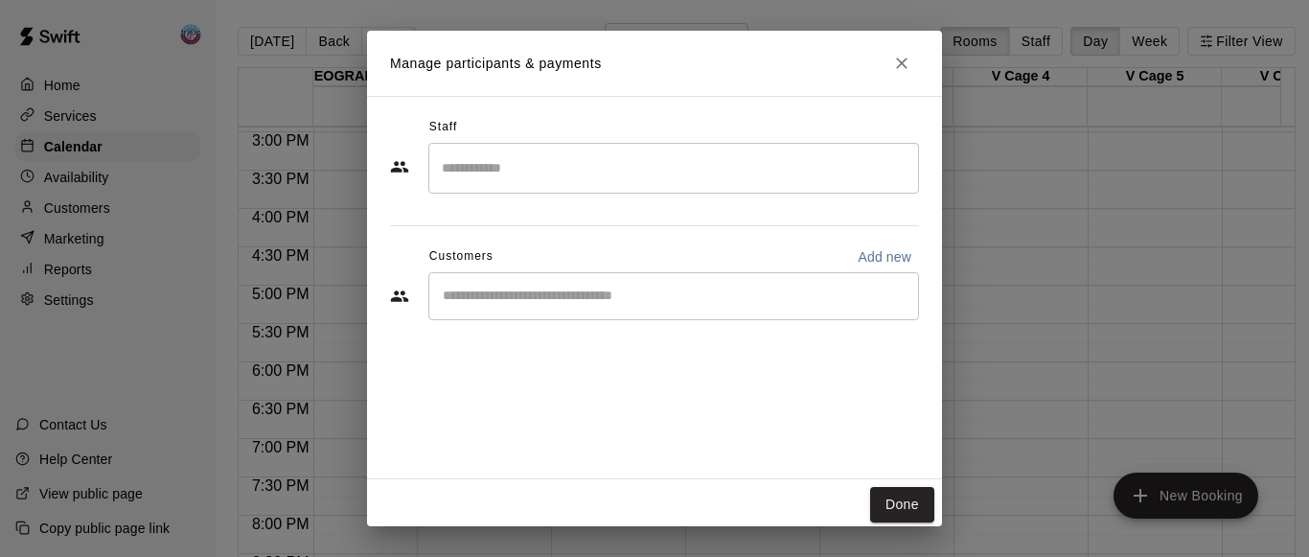
click at [535, 165] on input "Search staff" at bounding box center [673, 168] width 473 height 34
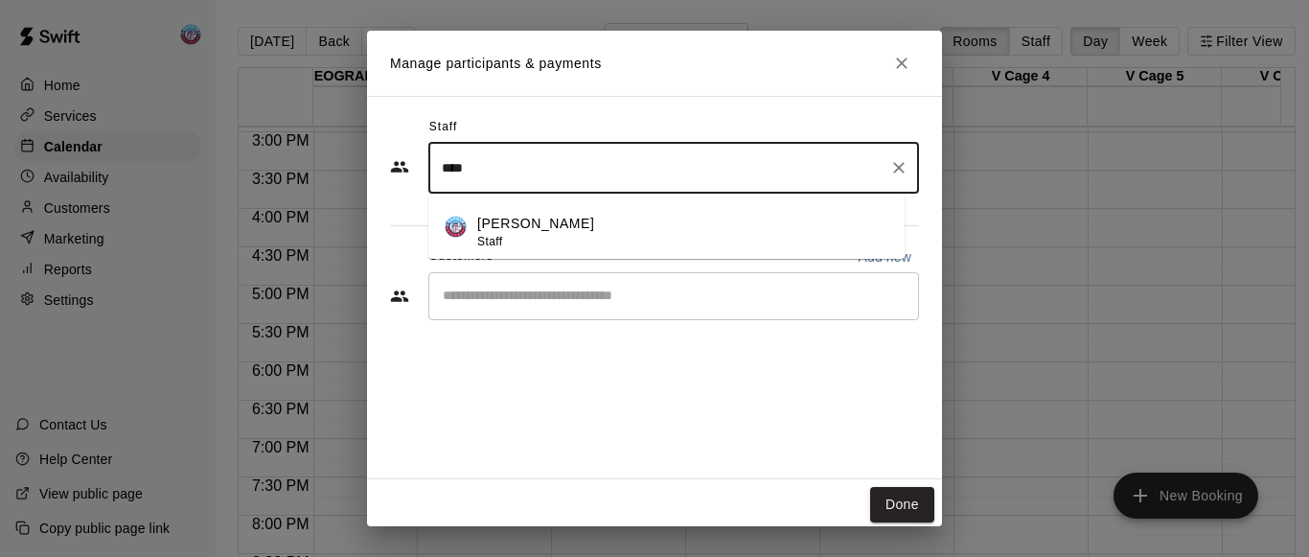
click at [535, 231] on p "[PERSON_NAME]" at bounding box center [535, 224] width 117 height 20
type input "****"
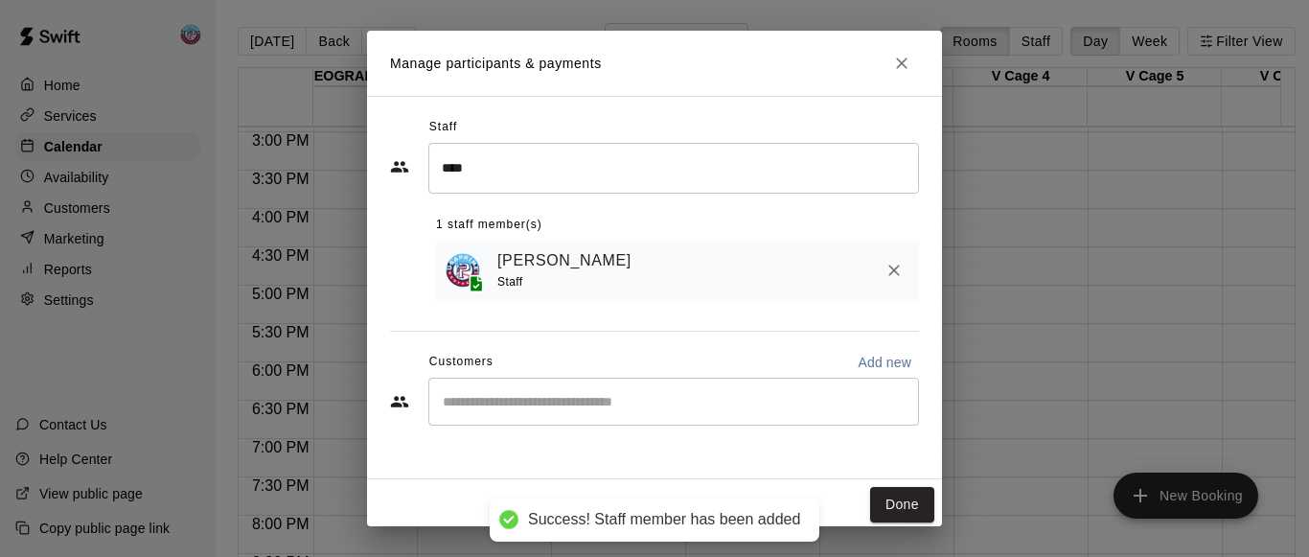
click at [554, 292] on div "Staff" at bounding box center [568, 282] width 142 height 20
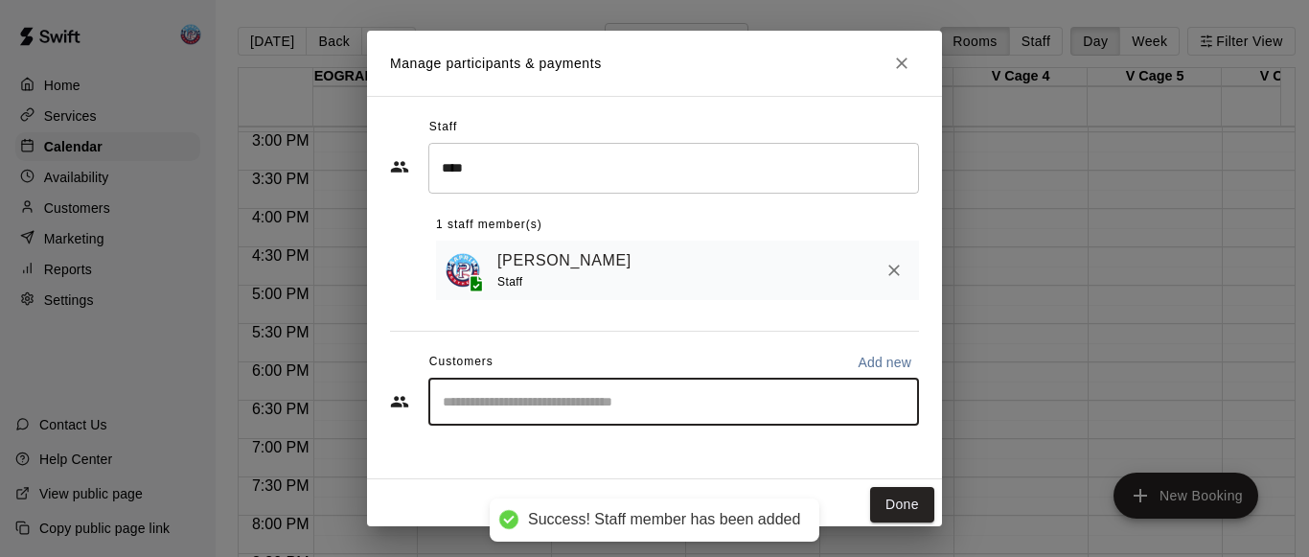
click at [560, 397] on input "Start typing to search customers..." at bounding box center [673, 401] width 473 height 19
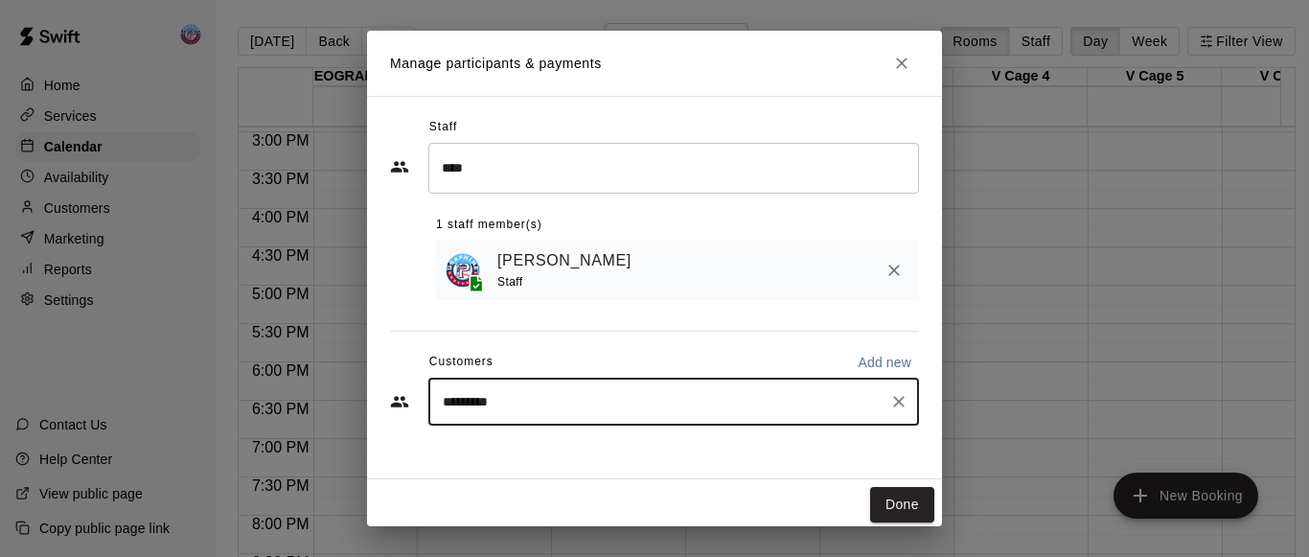
type input "**********"
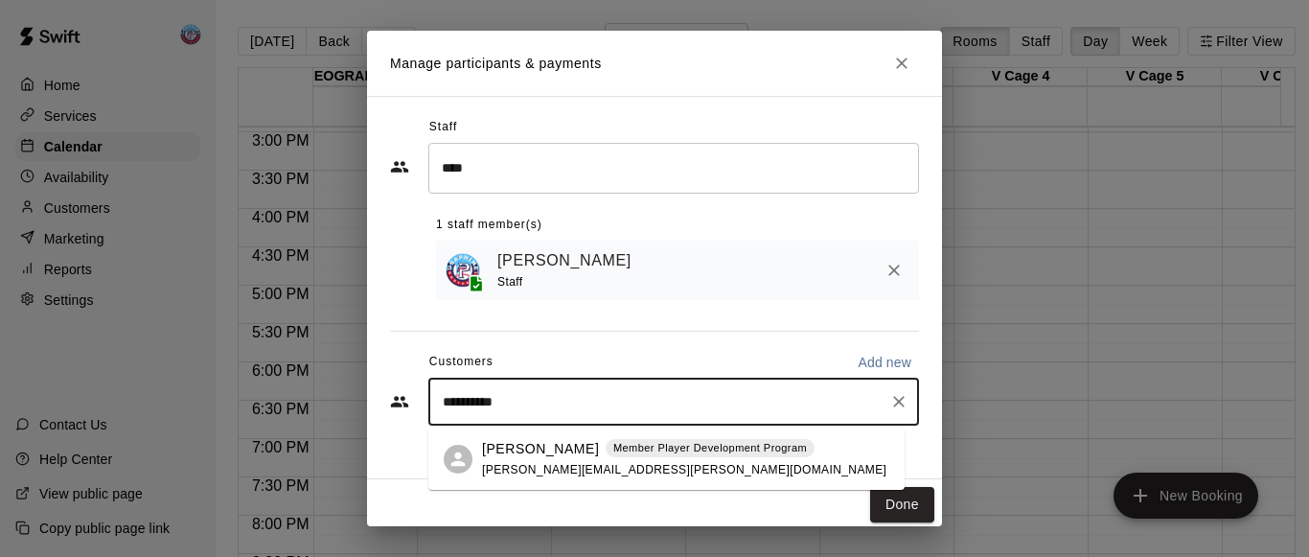
click at [562, 453] on p "[PERSON_NAME]" at bounding box center [540, 449] width 117 height 20
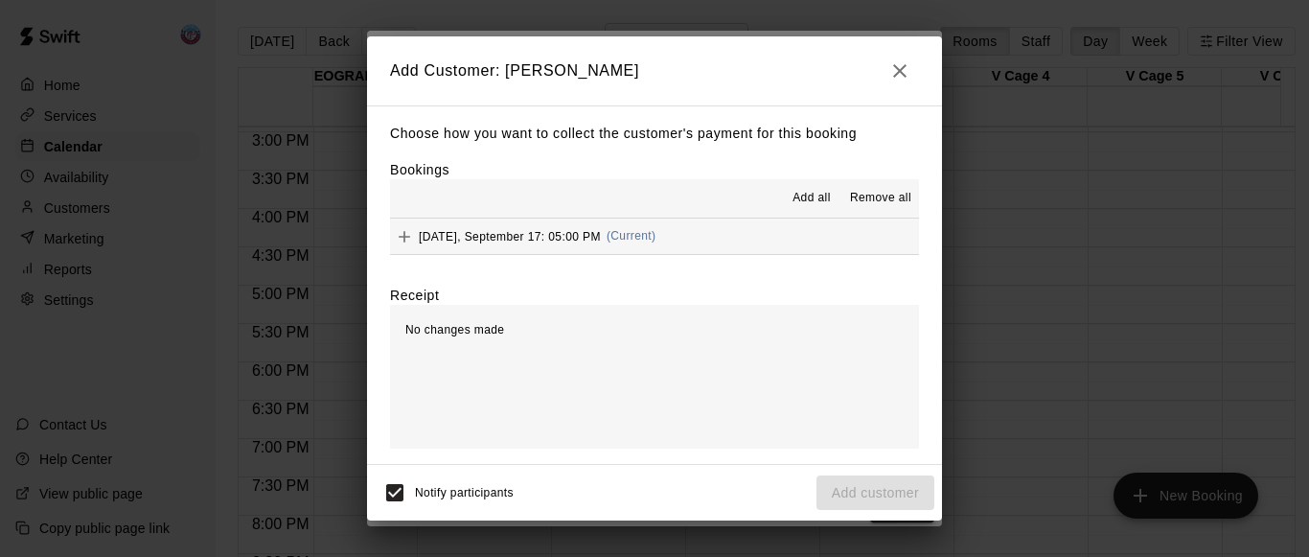
click at [815, 193] on span "Add all" at bounding box center [811, 198] width 38 height 19
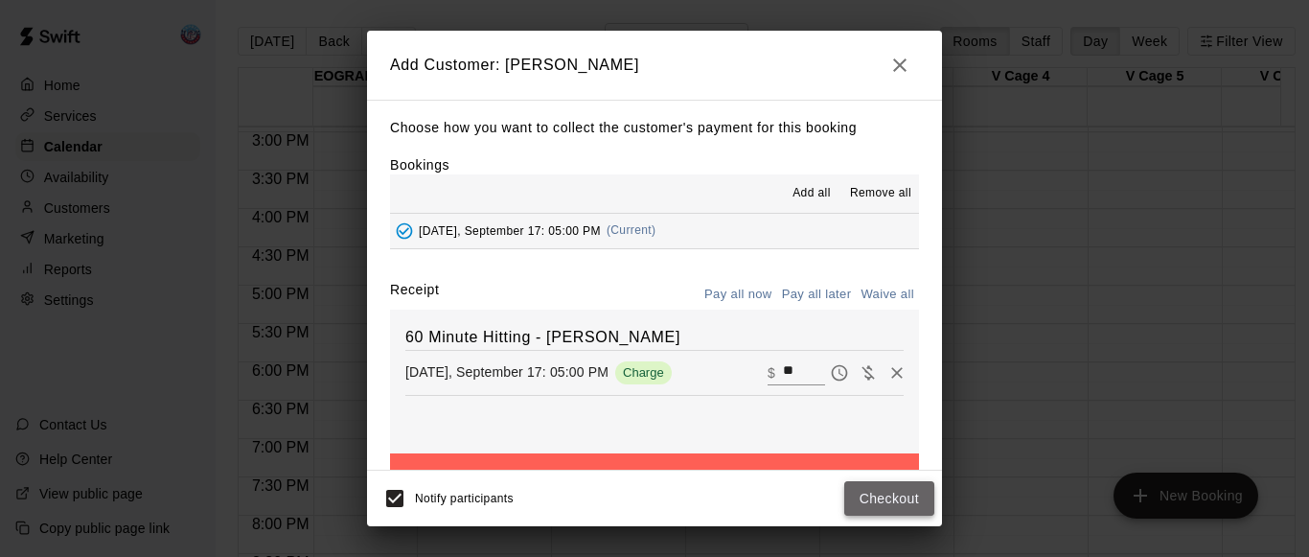
click at [860, 485] on button "Checkout" at bounding box center [889, 498] width 90 height 35
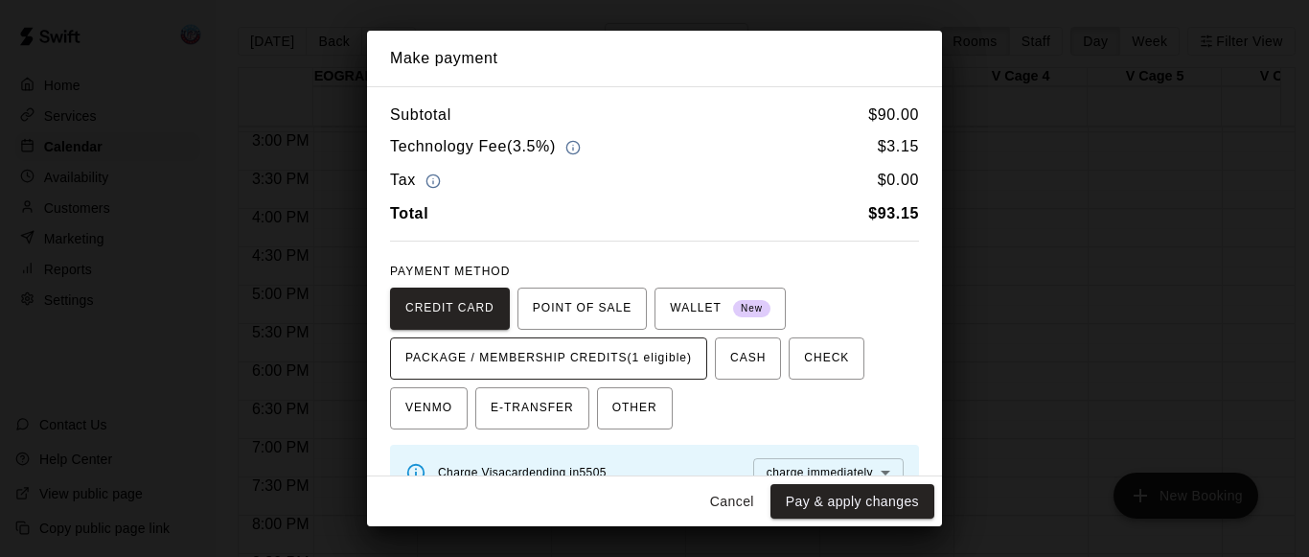
click at [654, 369] on span "PACKAGE / MEMBERSHIP CREDITS (1 eligible)" at bounding box center [548, 358] width 287 height 31
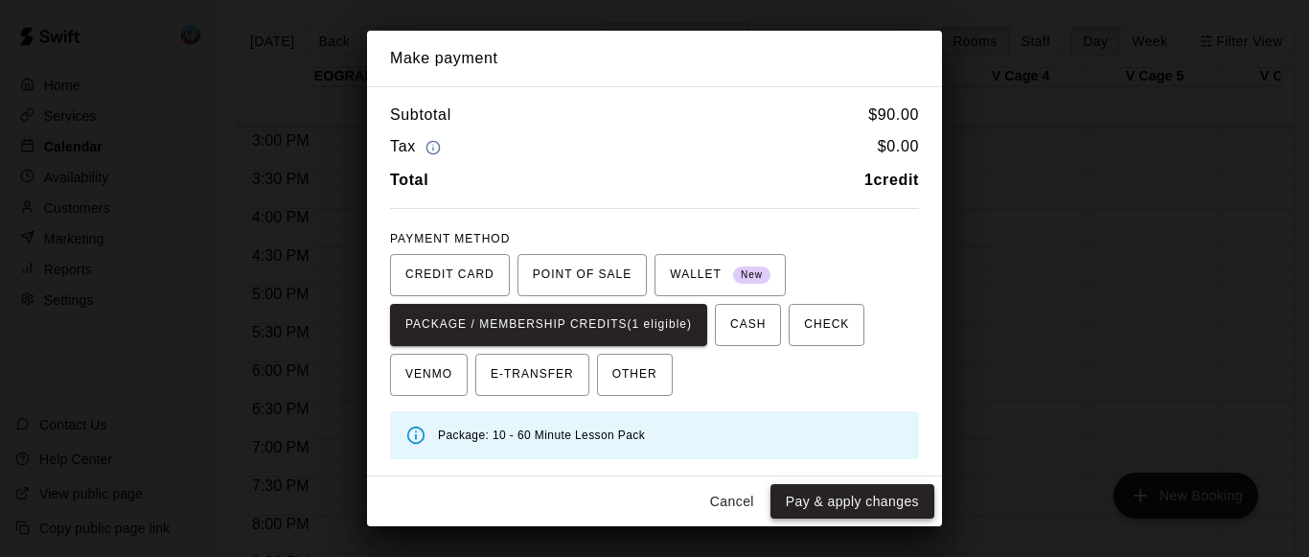
click at [809, 499] on button "Pay & apply changes" at bounding box center [852, 501] width 164 height 35
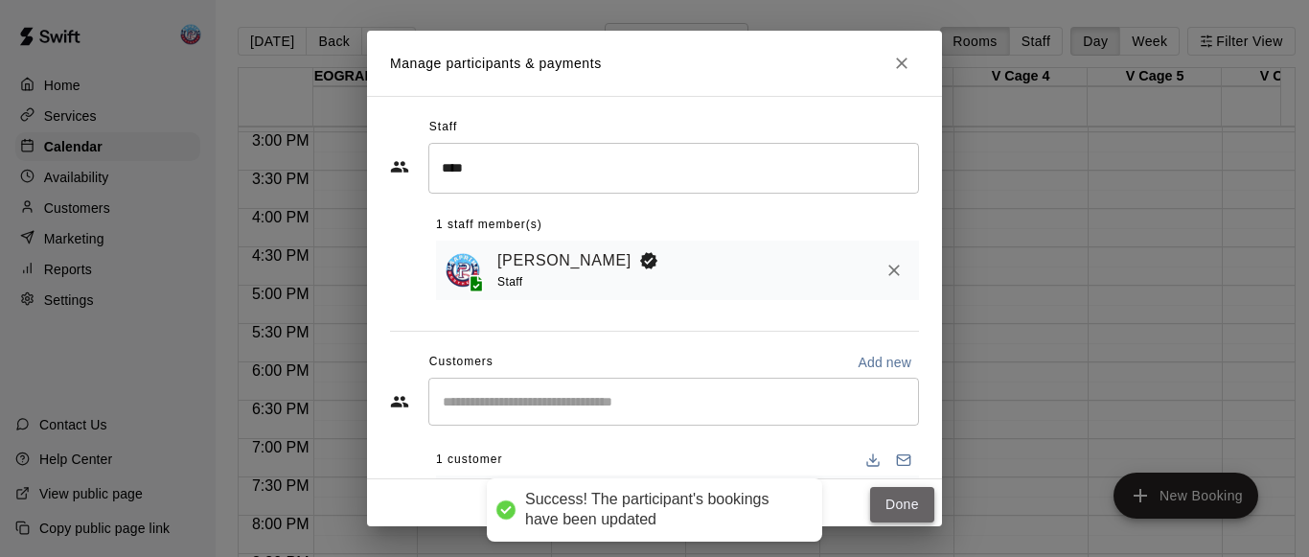
click at [870, 505] on button "Done" at bounding box center [902, 504] width 64 height 35
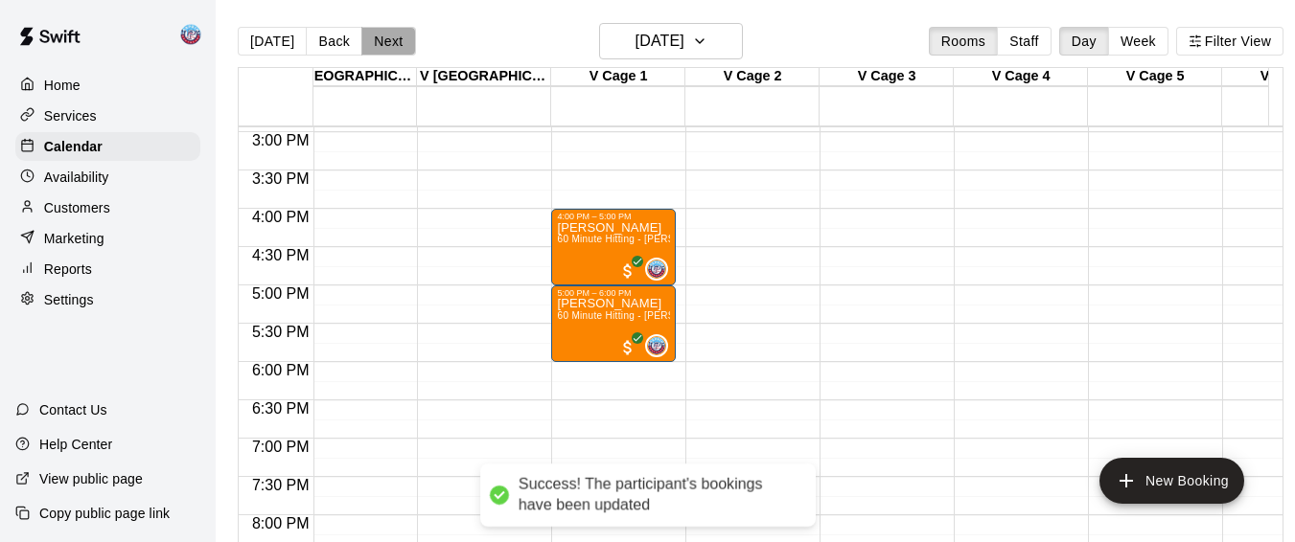
click at [397, 36] on button "Next" at bounding box center [388, 41] width 54 height 29
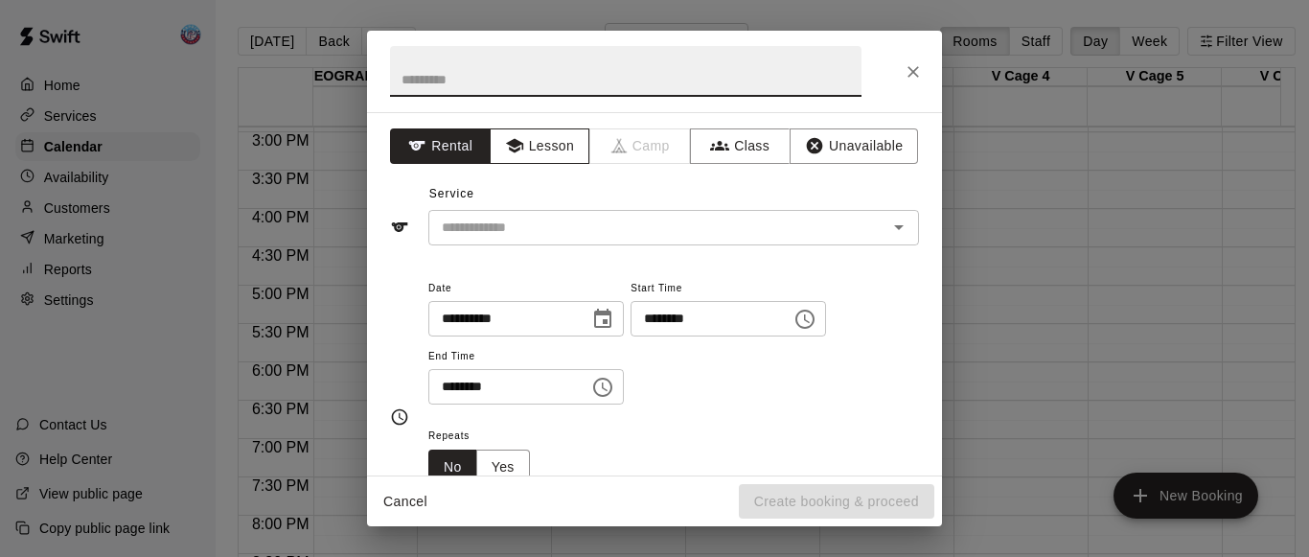
click at [552, 144] on button "Lesson" at bounding box center [540, 145] width 101 height 35
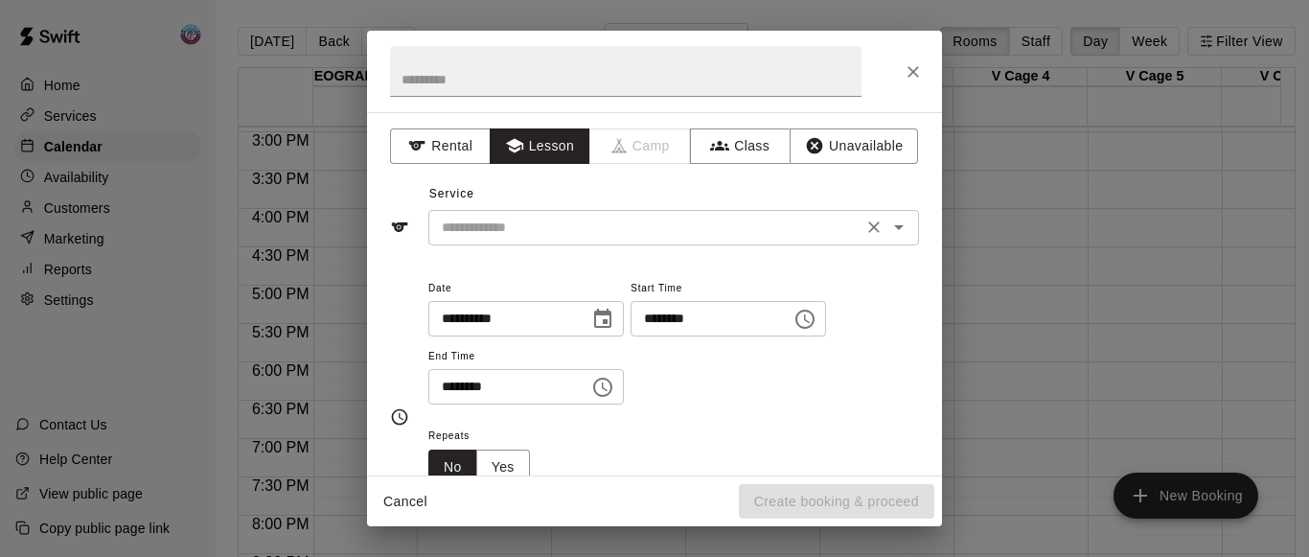
click at [559, 242] on div "​" at bounding box center [673, 227] width 491 height 35
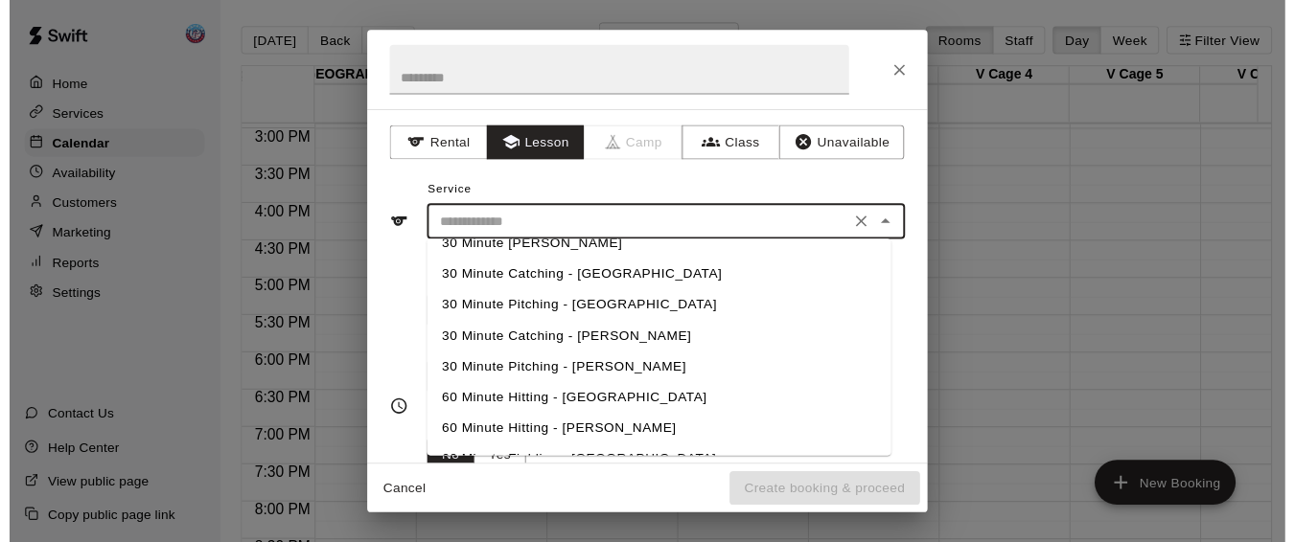
scroll to position [141, 0]
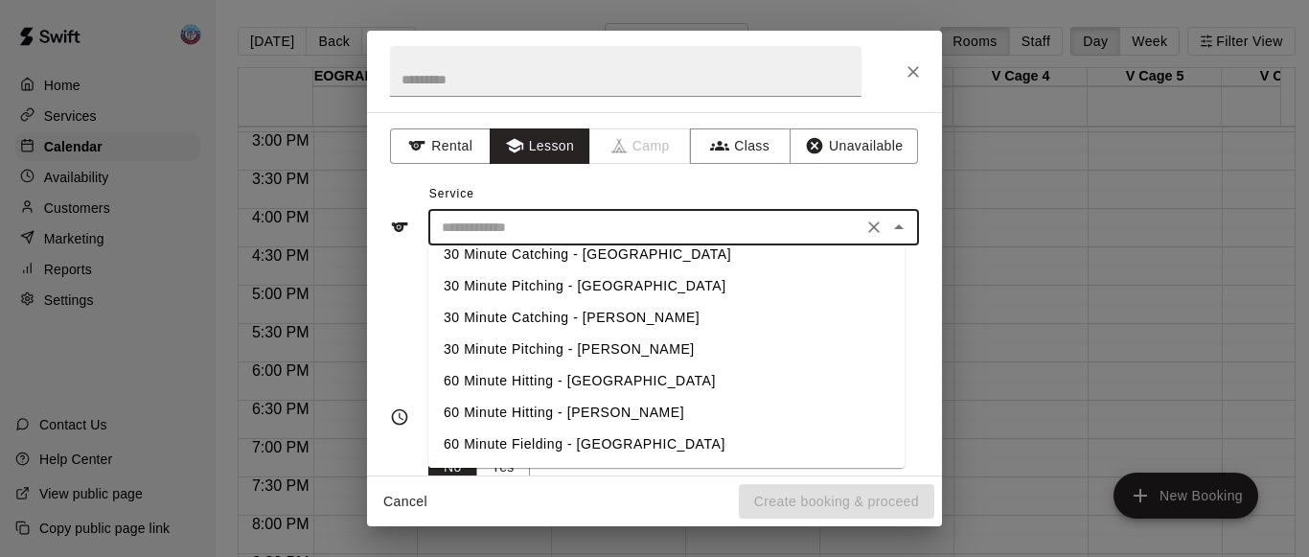
click at [543, 403] on li "60 Minute Hitting - [PERSON_NAME]" at bounding box center [666, 413] width 476 height 32
type input "**********"
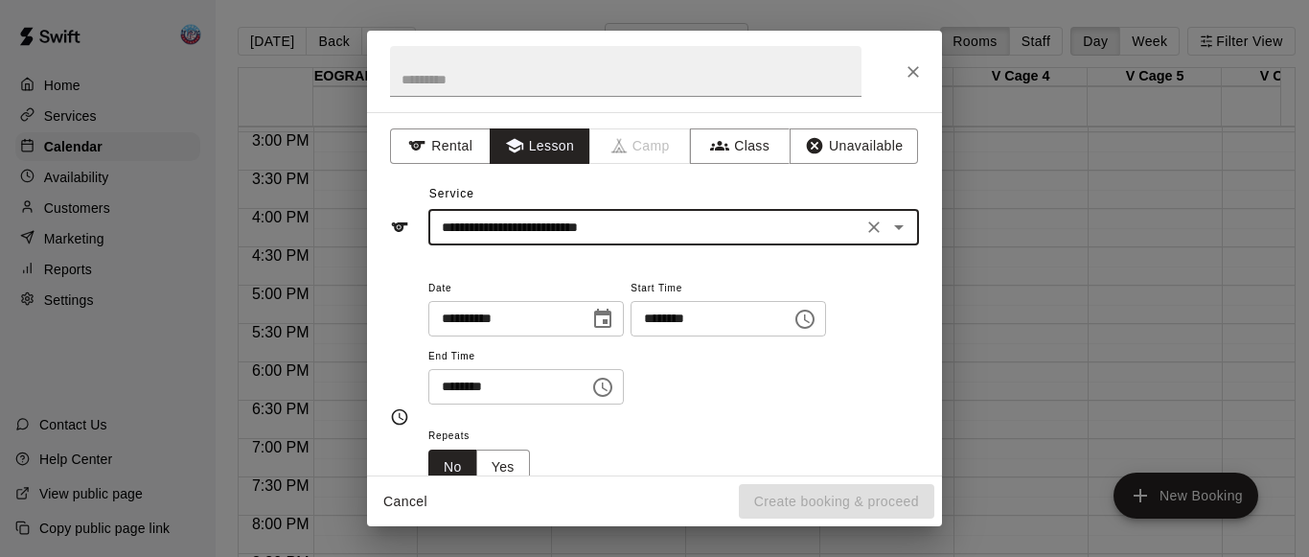
click at [470, 385] on input "********" at bounding box center [502, 386] width 148 height 35
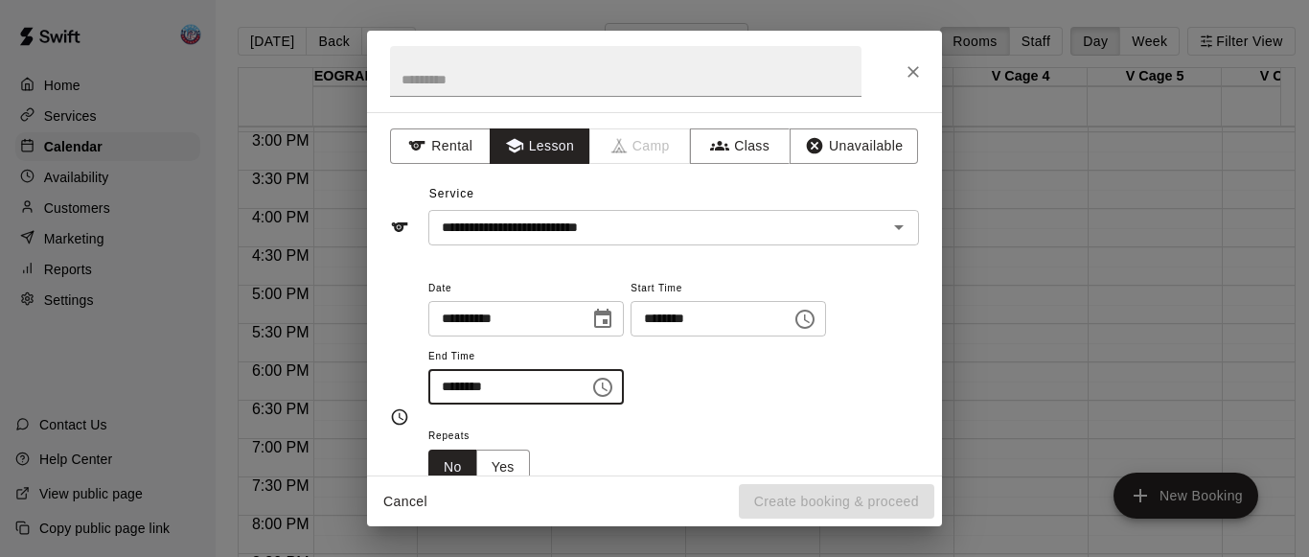
click at [450, 387] on input "********" at bounding box center [502, 386] width 148 height 35
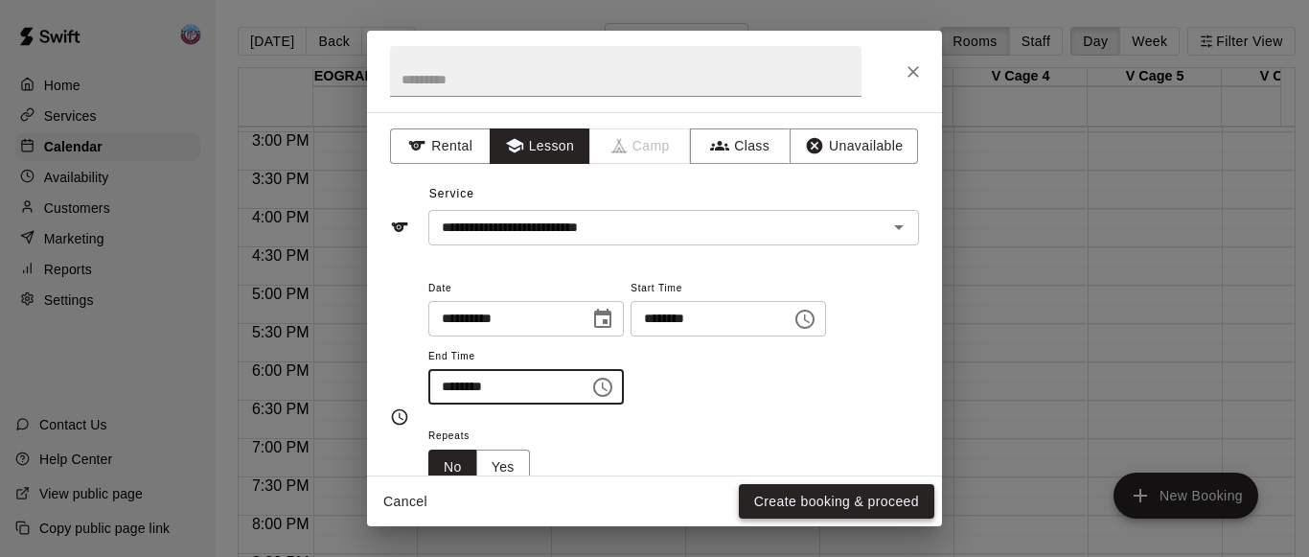
type input "********"
click at [766, 496] on button "Create booking & proceed" at bounding box center [836, 501] width 195 height 35
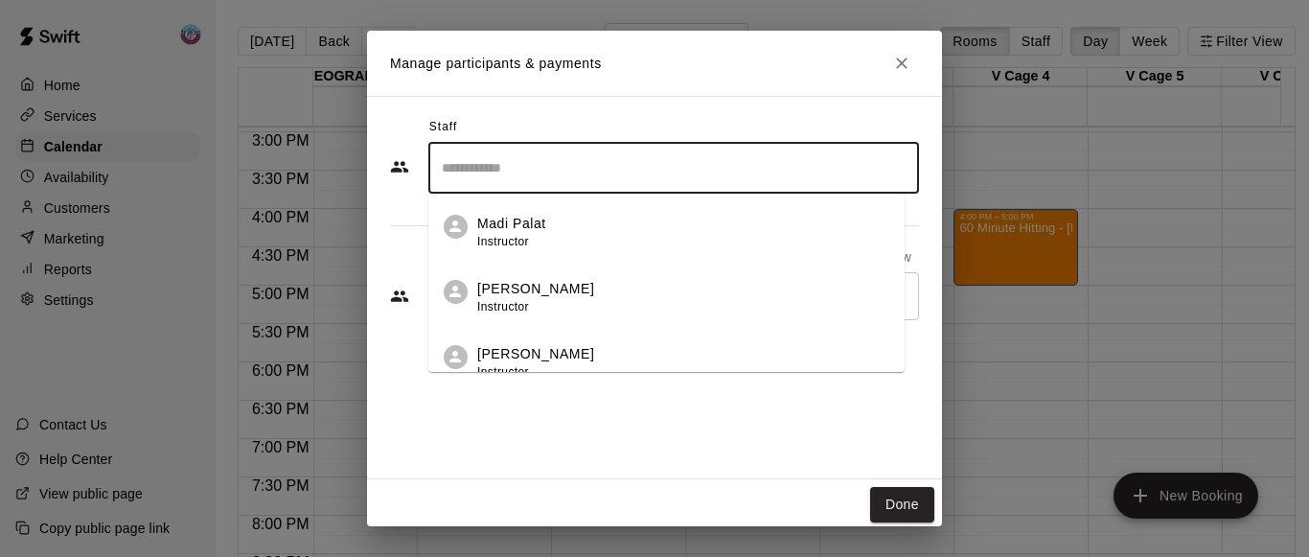
click at [569, 168] on input "Search staff" at bounding box center [673, 168] width 473 height 34
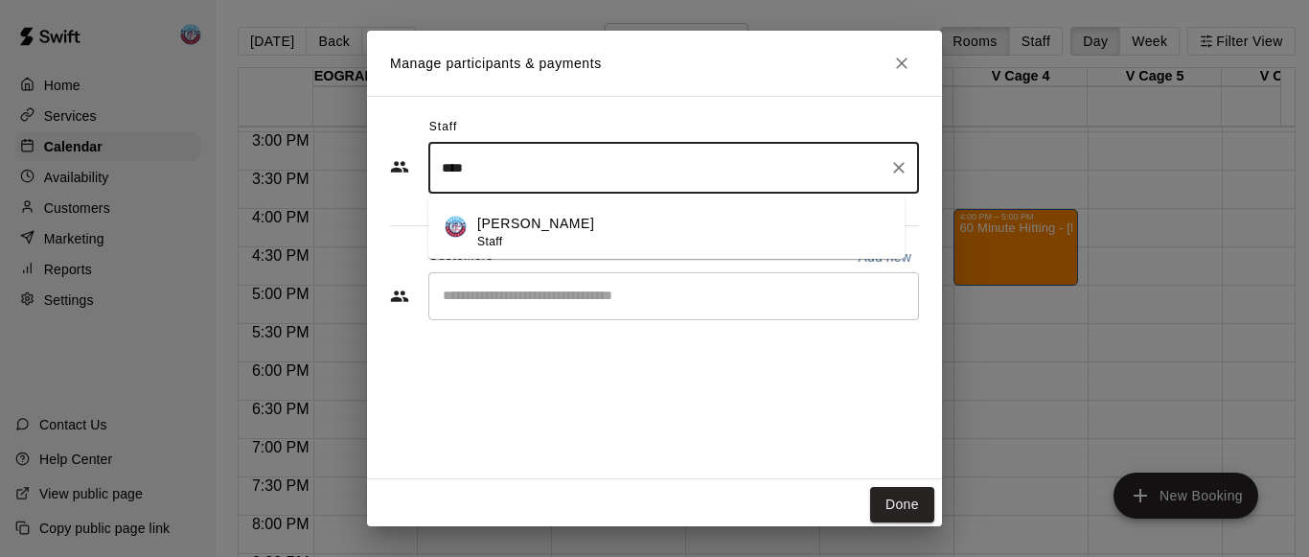
click at [575, 227] on div "[PERSON_NAME] Staff" at bounding box center [683, 232] width 412 height 37
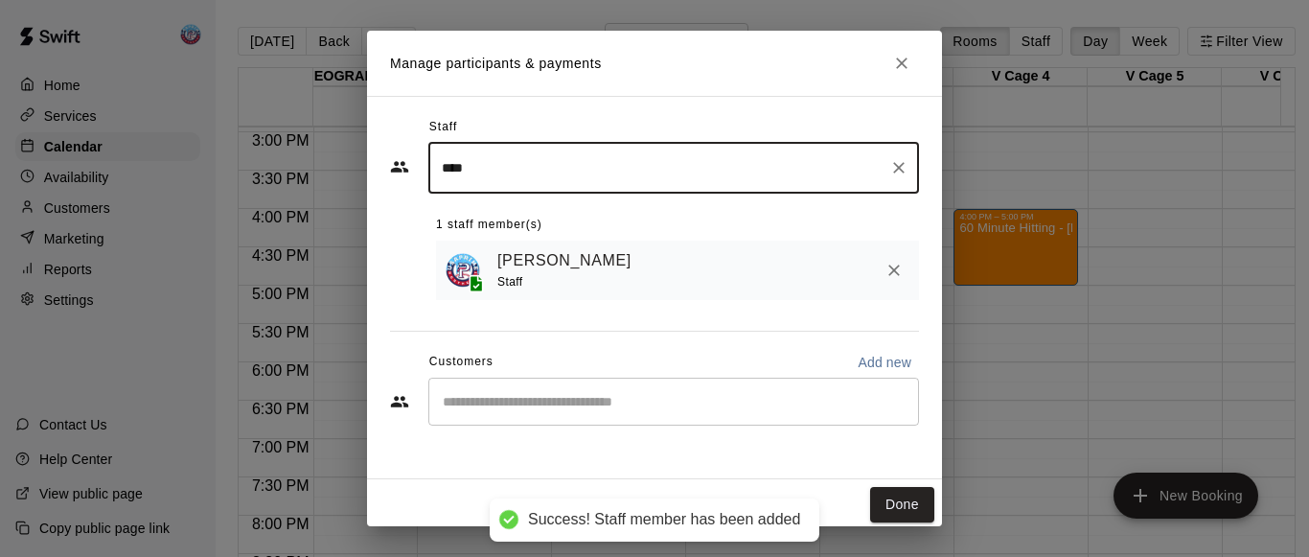
type input "****"
click at [546, 406] on input "Start typing to search customers..." at bounding box center [673, 401] width 473 height 19
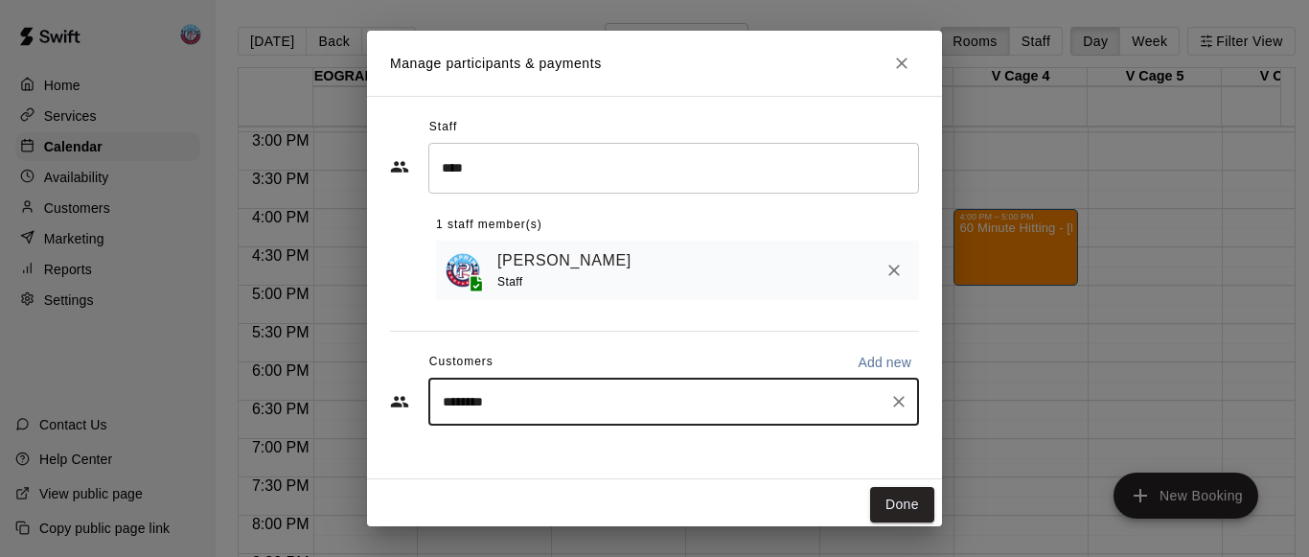
type input "*********"
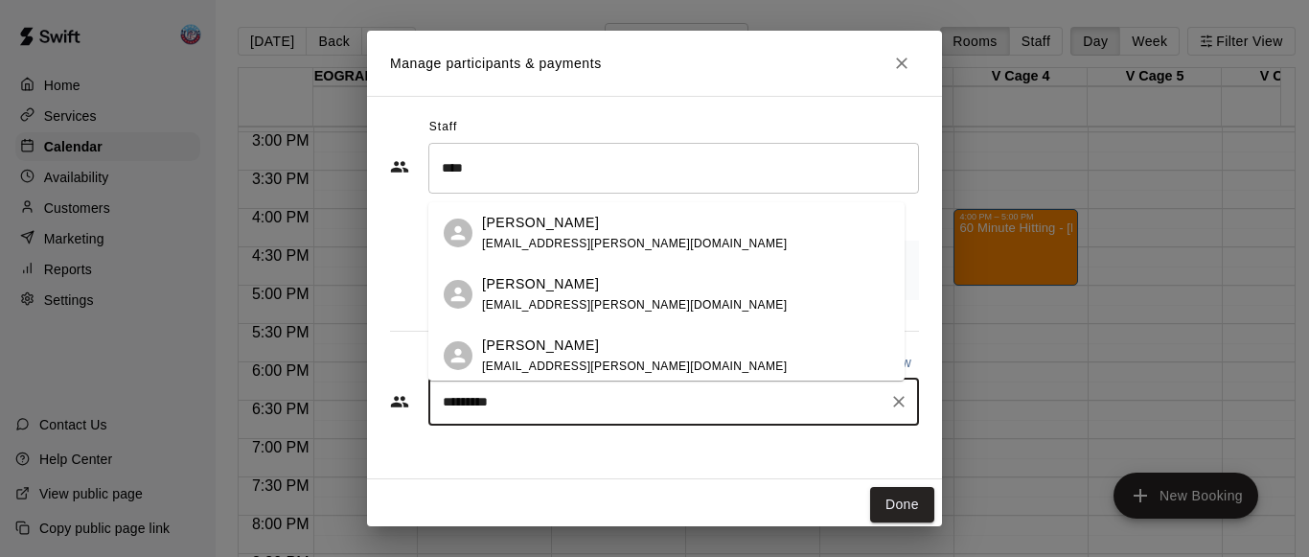
click at [536, 370] on span "[EMAIL_ADDRESS][PERSON_NAME][DOMAIN_NAME]" at bounding box center [634, 365] width 305 height 13
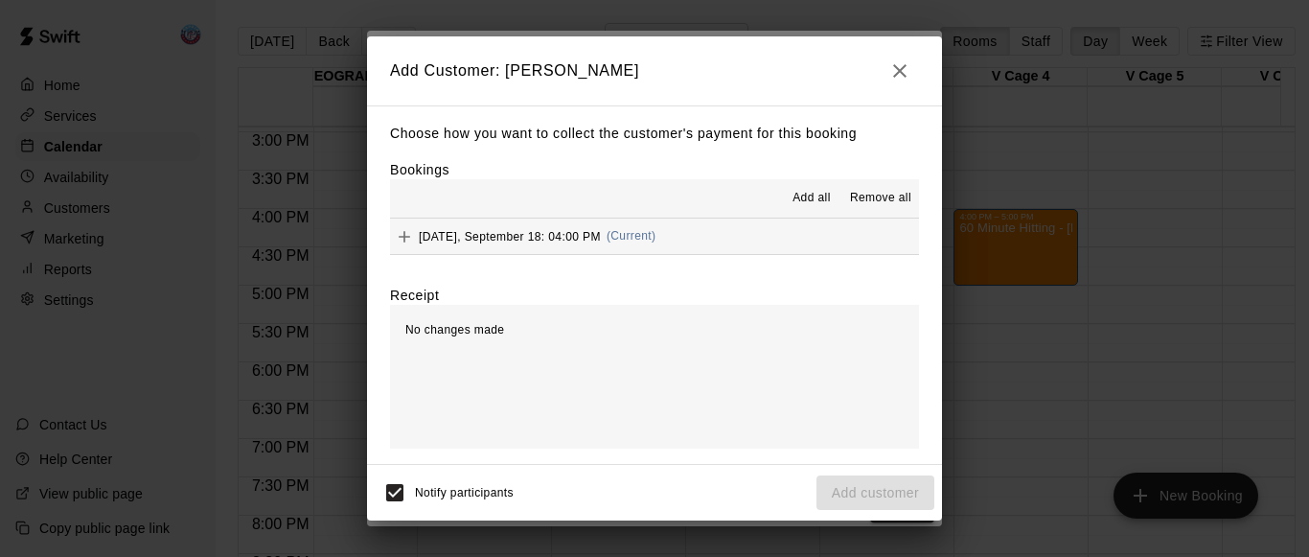
click at [818, 201] on span "Add all" at bounding box center [811, 198] width 38 height 19
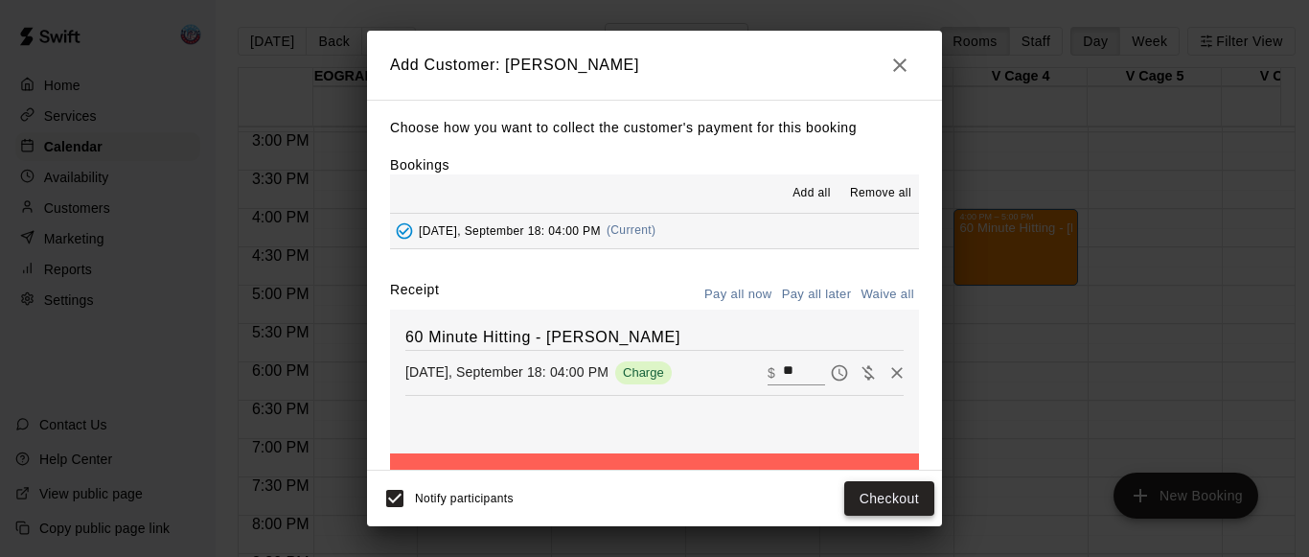
click at [869, 499] on button "Checkout" at bounding box center [889, 498] width 90 height 35
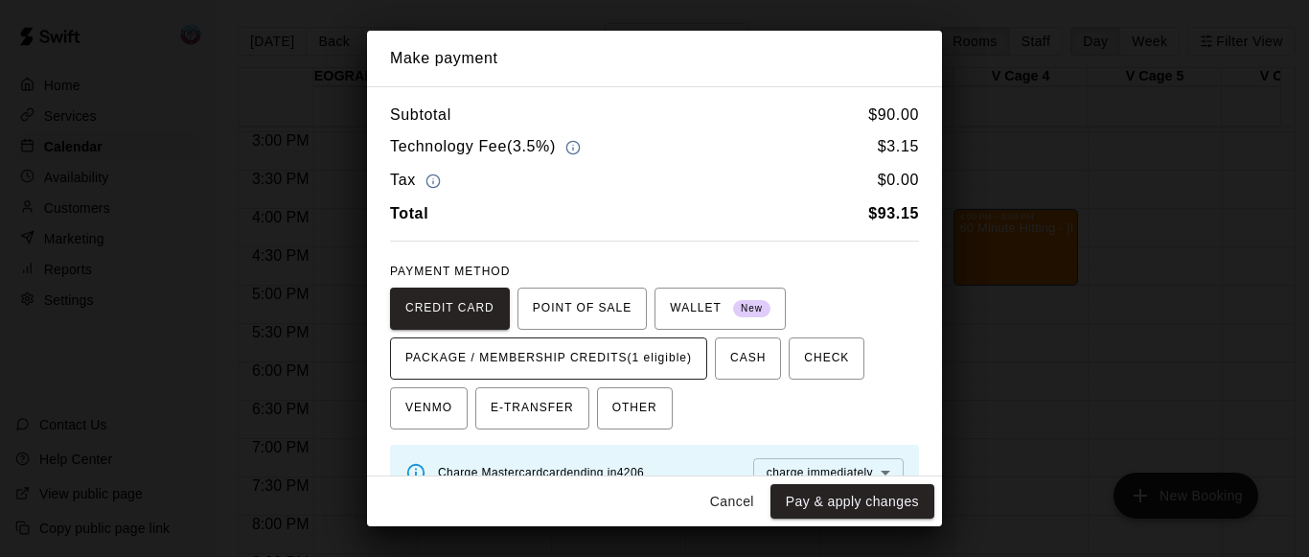
click at [682, 363] on span "PACKAGE / MEMBERSHIP CREDITS (1 eligible)" at bounding box center [548, 358] width 287 height 31
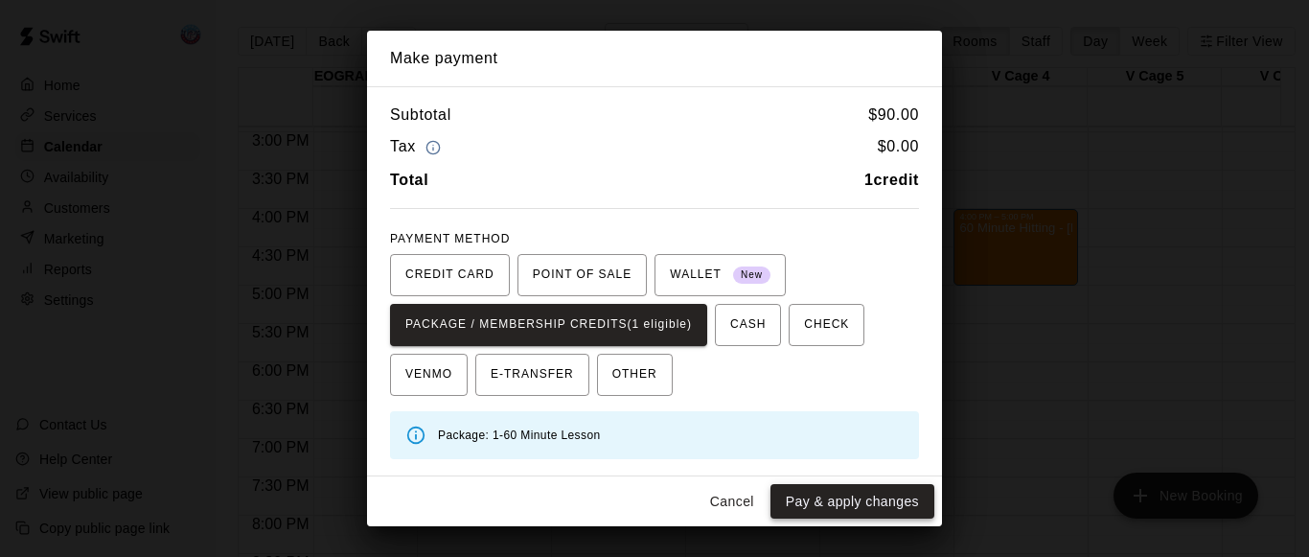
click at [803, 503] on button "Pay & apply changes" at bounding box center [852, 501] width 164 height 35
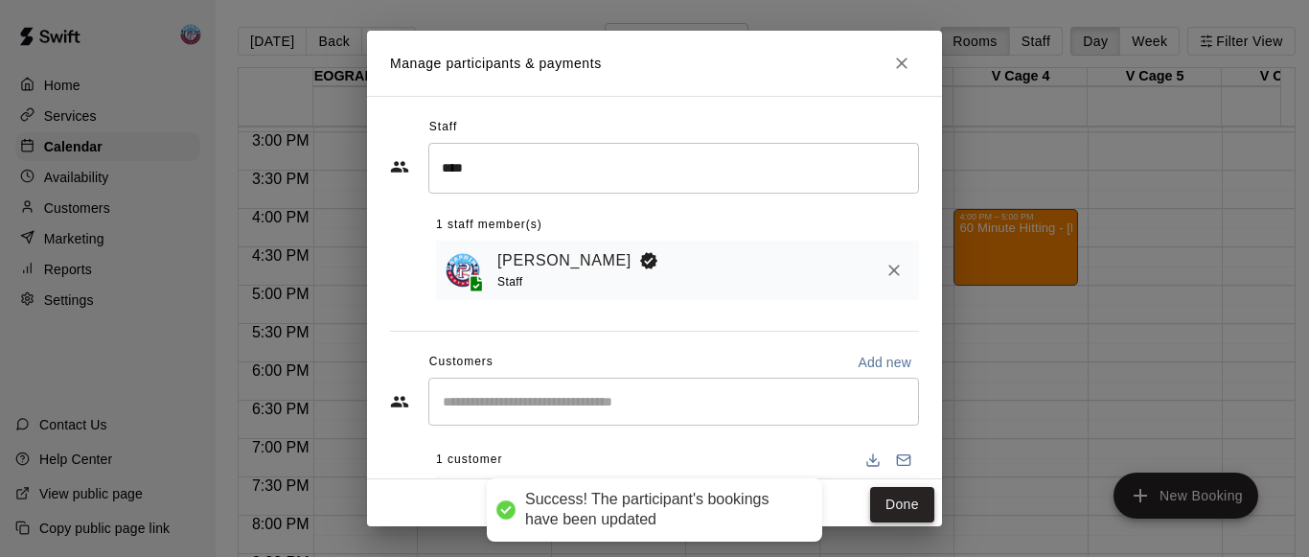
click at [874, 507] on button "Done" at bounding box center [902, 504] width 64 height 35
